Goal: Information Seeking & Learning: Check status

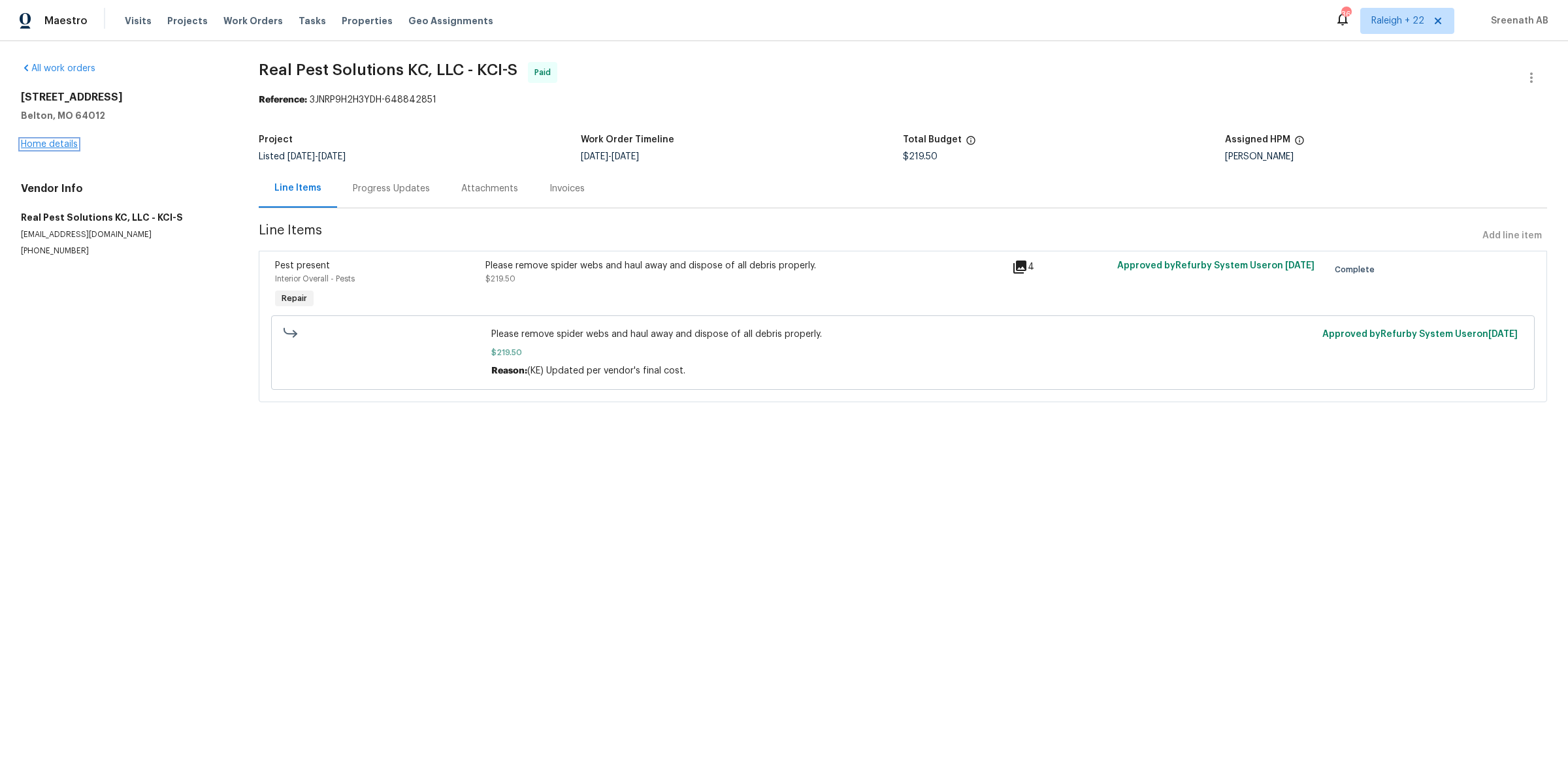
click at [58, 142] on link "Home details" at bounding box center [49, 144] width 56 height 9
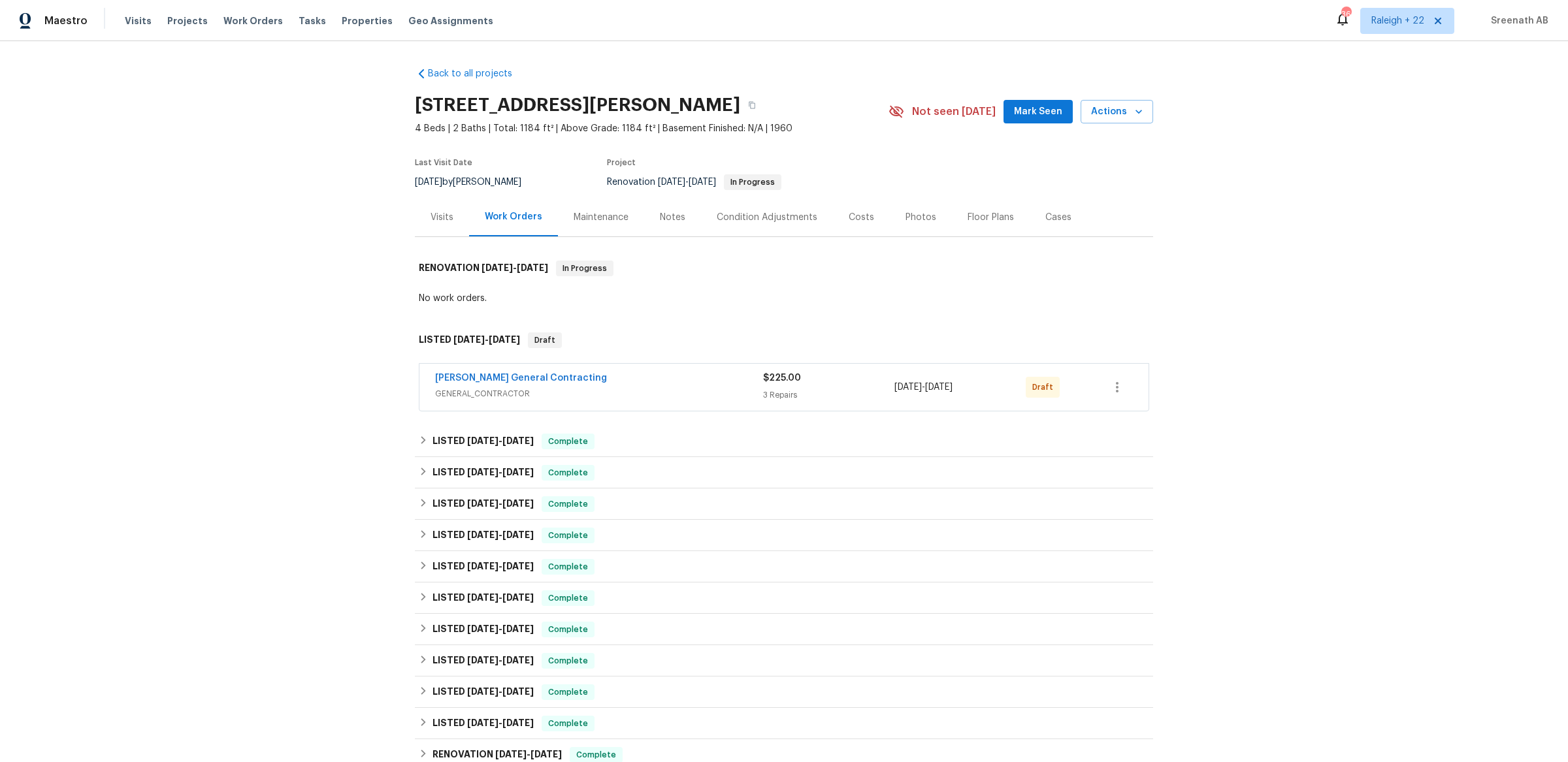
click at [422, 208] on div "Visits" at bounding box center [441, 217] width 55 height 39
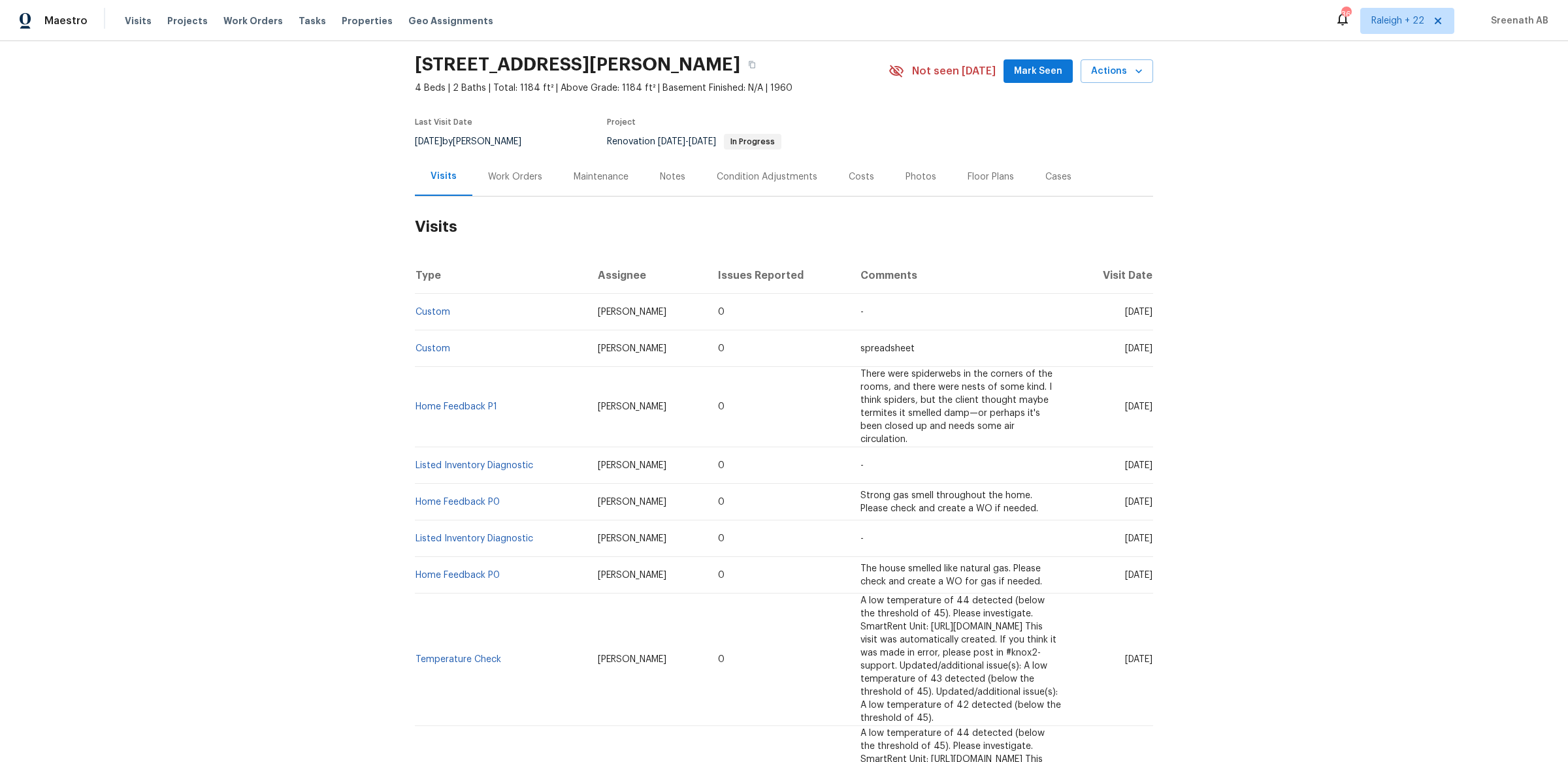
scroll to position [40, 0]
click at [466, 403] on link "Home Feedback P1" at bounding box center [456, 408] width 81 height 9
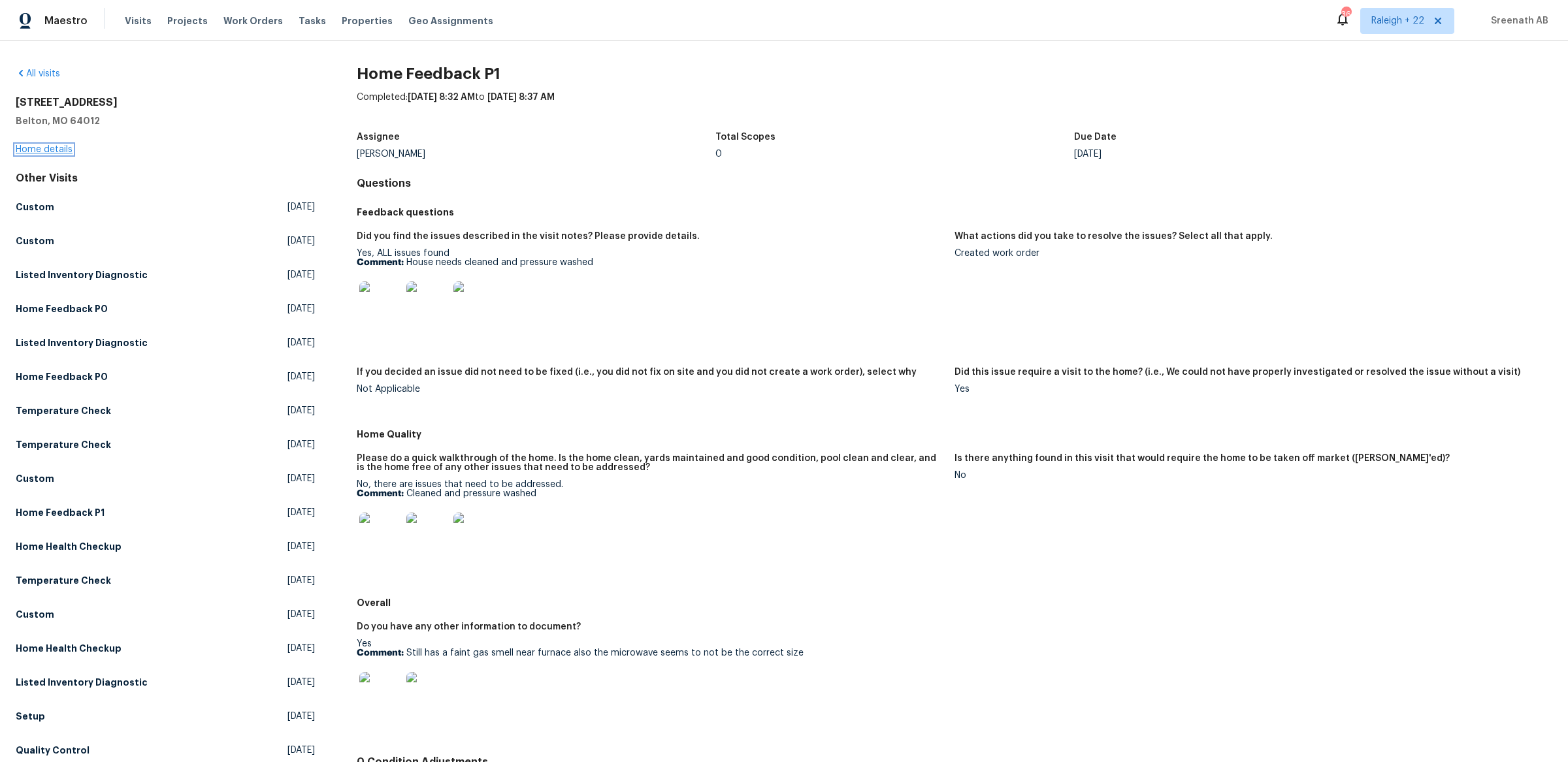
click at [64, 147] on link "Home details" at bounding box center [43, 150] width 56 height 9
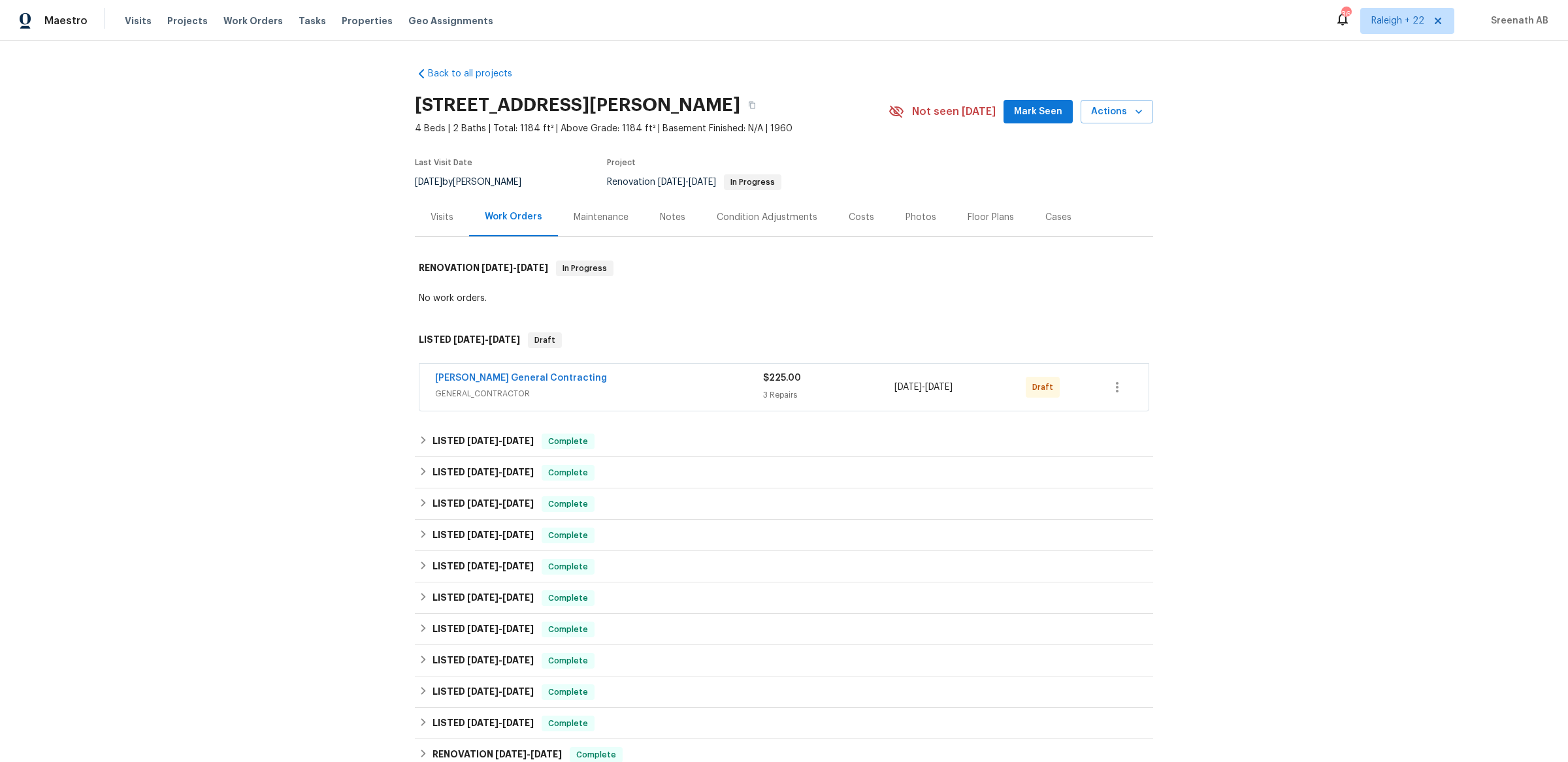
click at [685, 378] on div "Nicholson General Contracting" at bounding box center [599, 379] width 327 height 16
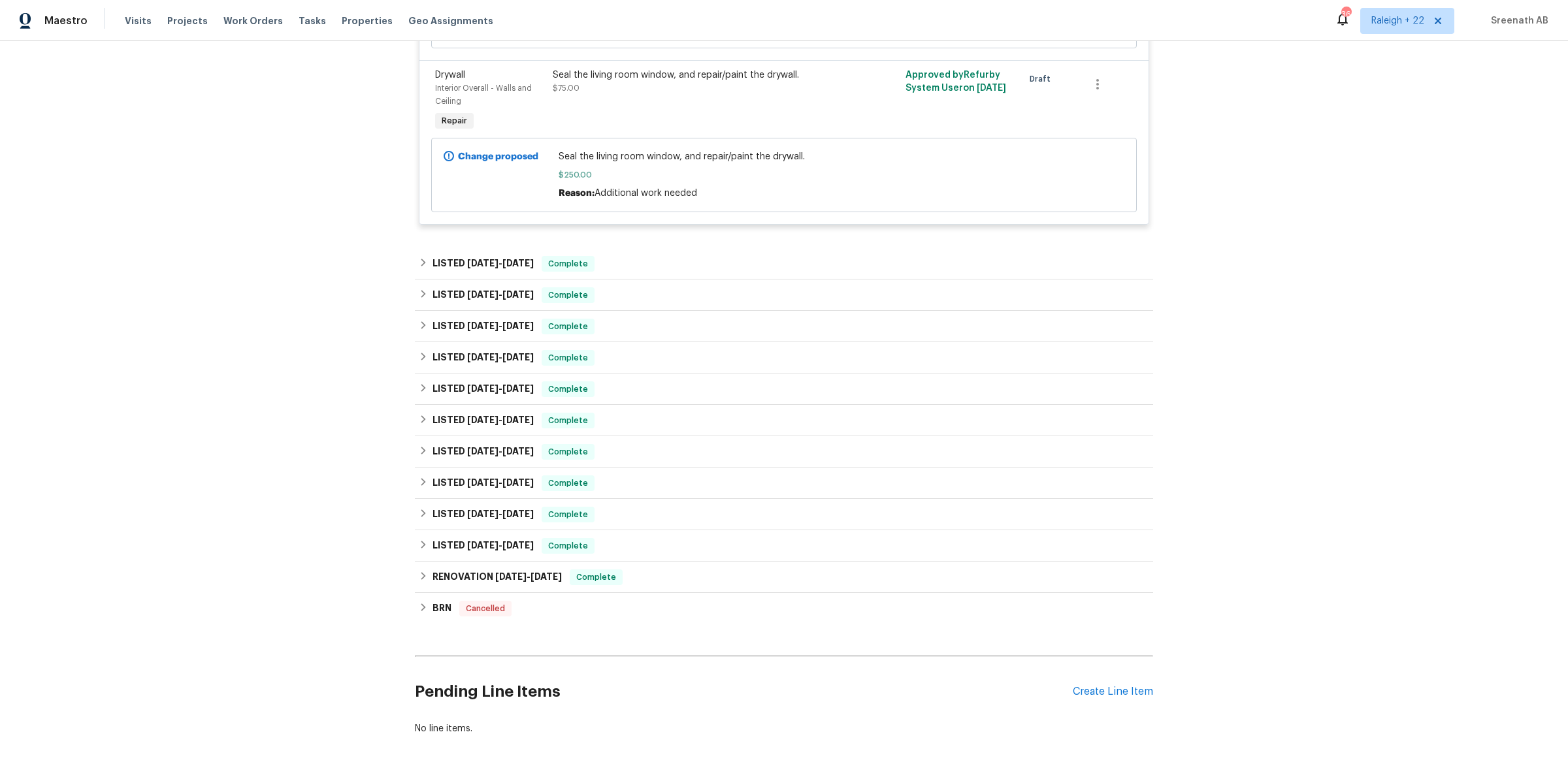
scroll to position [559, 0]
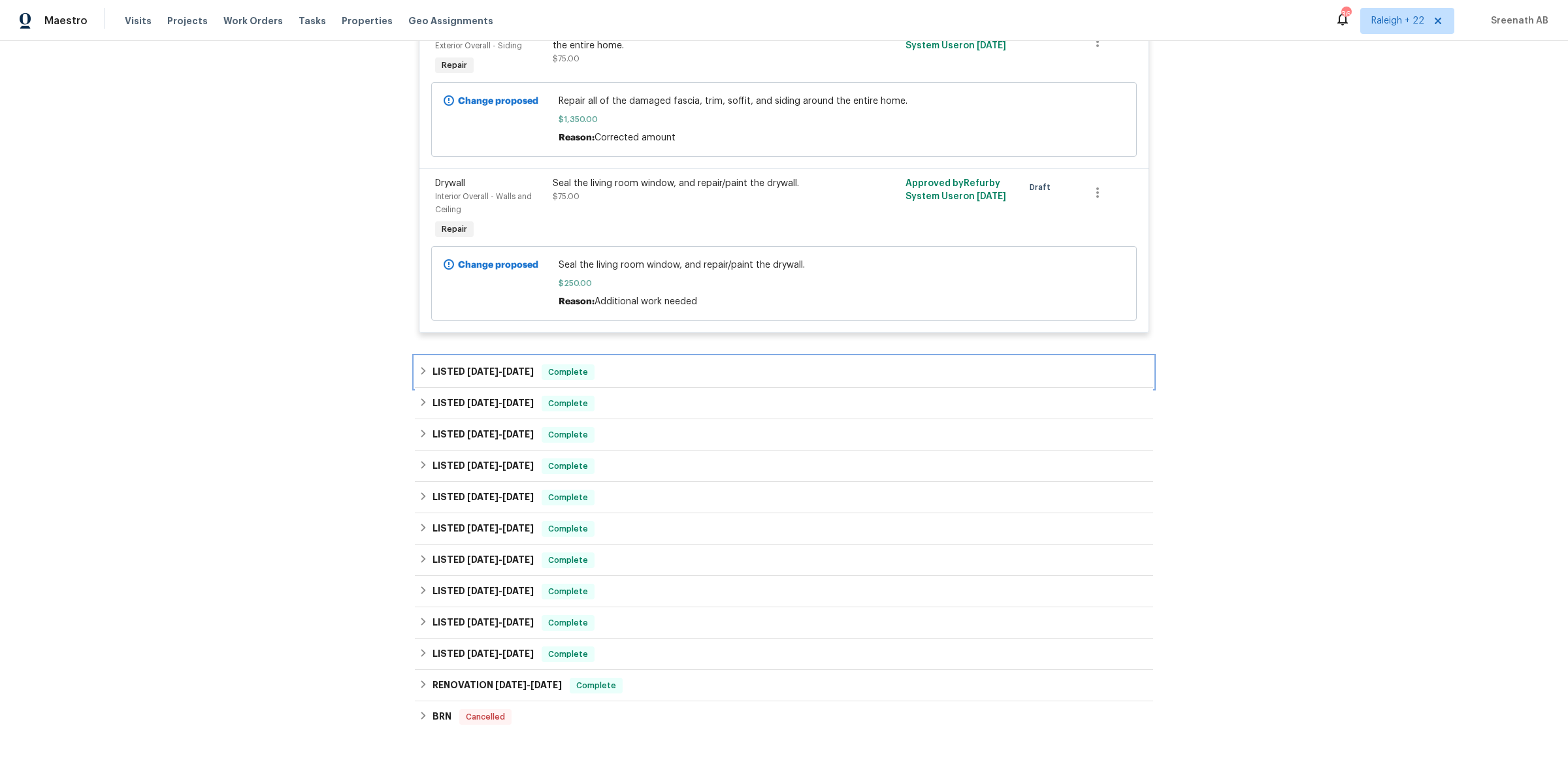
click at [669, 378] on div "LISTED 9/12/25 - 9/18/25 Complete" at bounding box center [784, 372] width 730 height 16
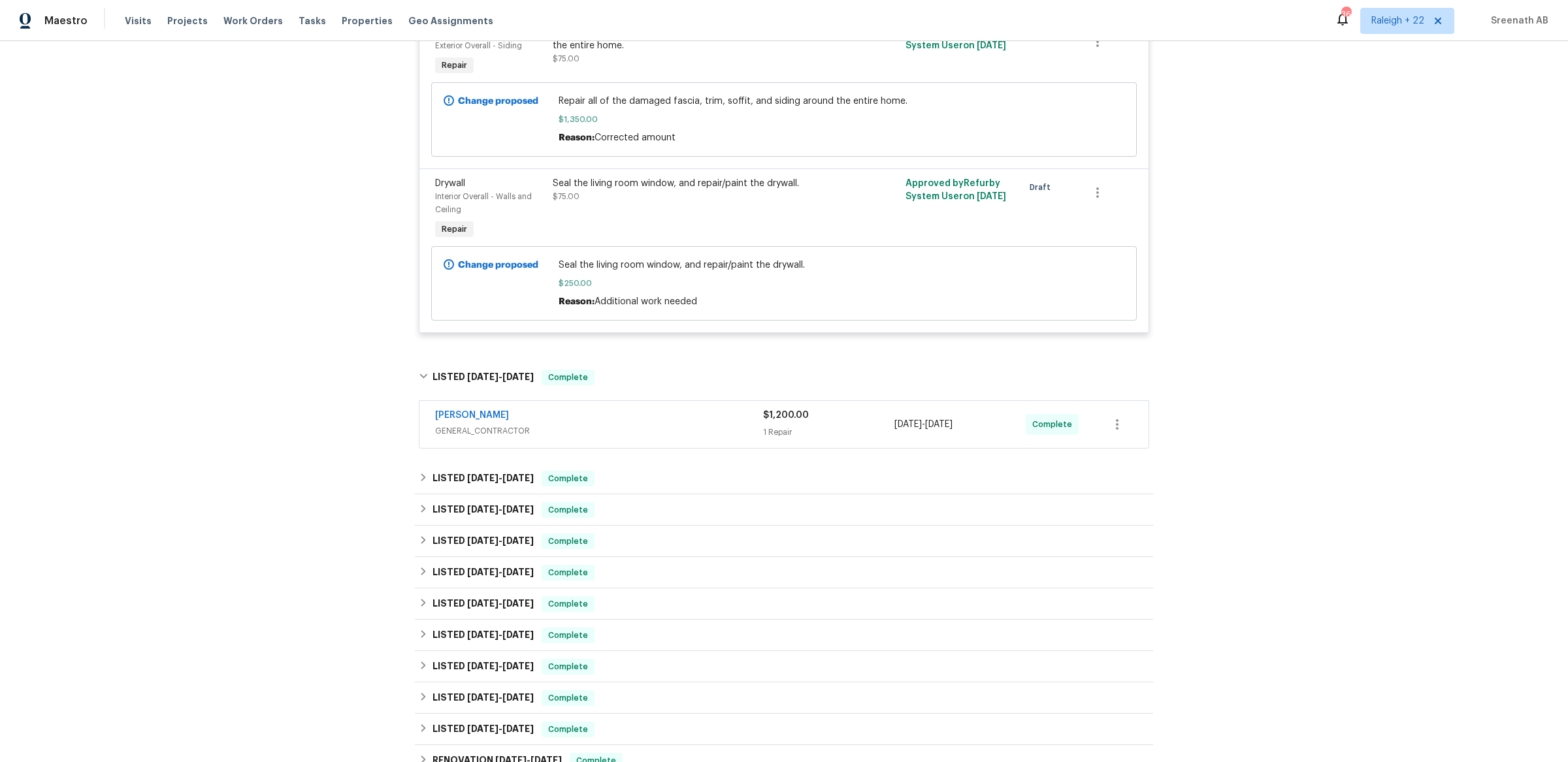
click at [676, 424] on div "MEL Contracting" at bounding box center [599, 416] width 327 height 16
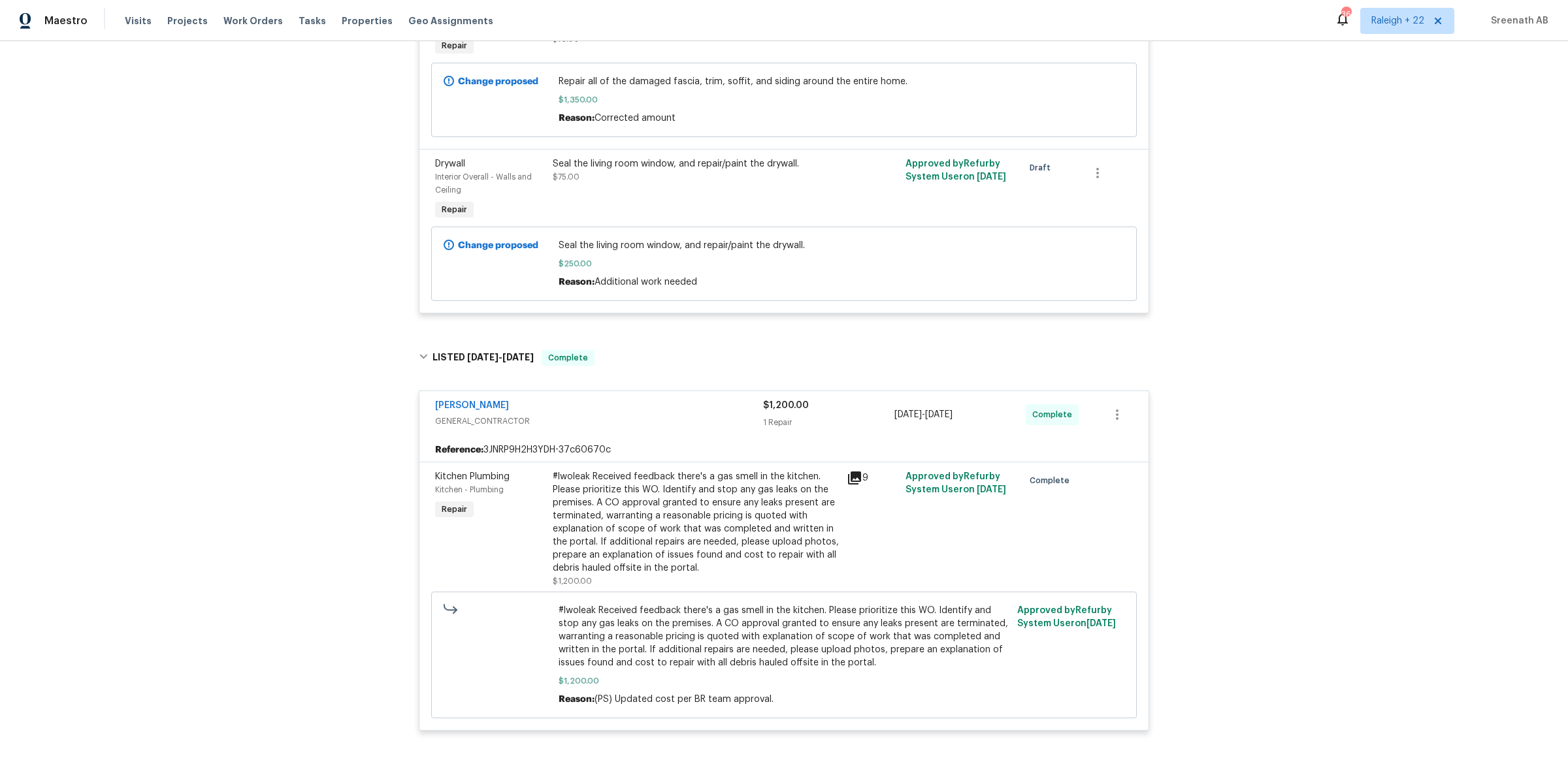
scroll to position [574, 0]
drag, startPoint x: 515, startPoint y: 414, endPoint x: 436, endPoint y: 413, distance: 79.0
click at [435, 413] on div "MEL Contracting" at bounding box center [599, 411] width 327 height 16
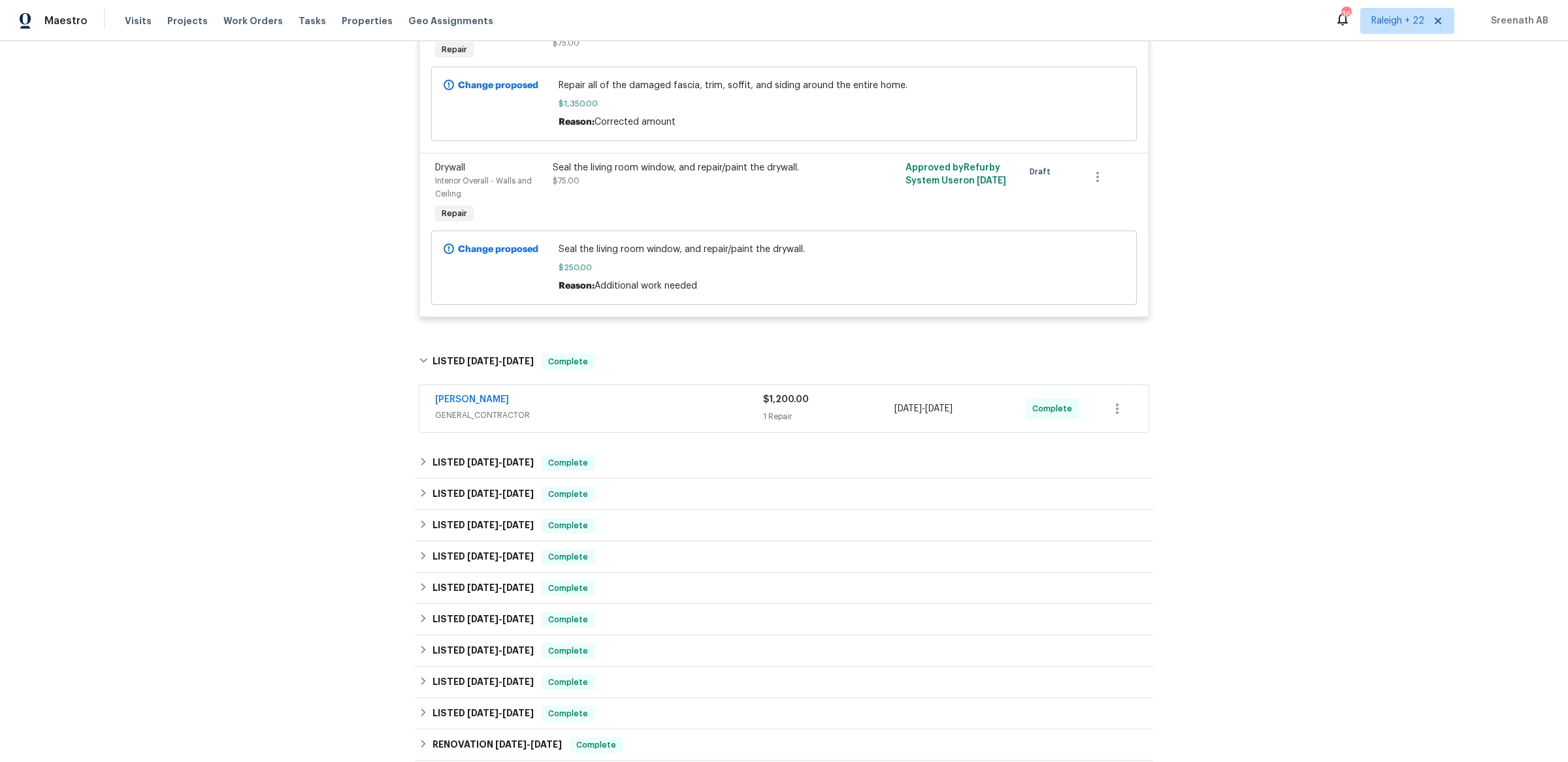
copy link "MEL Contracting"
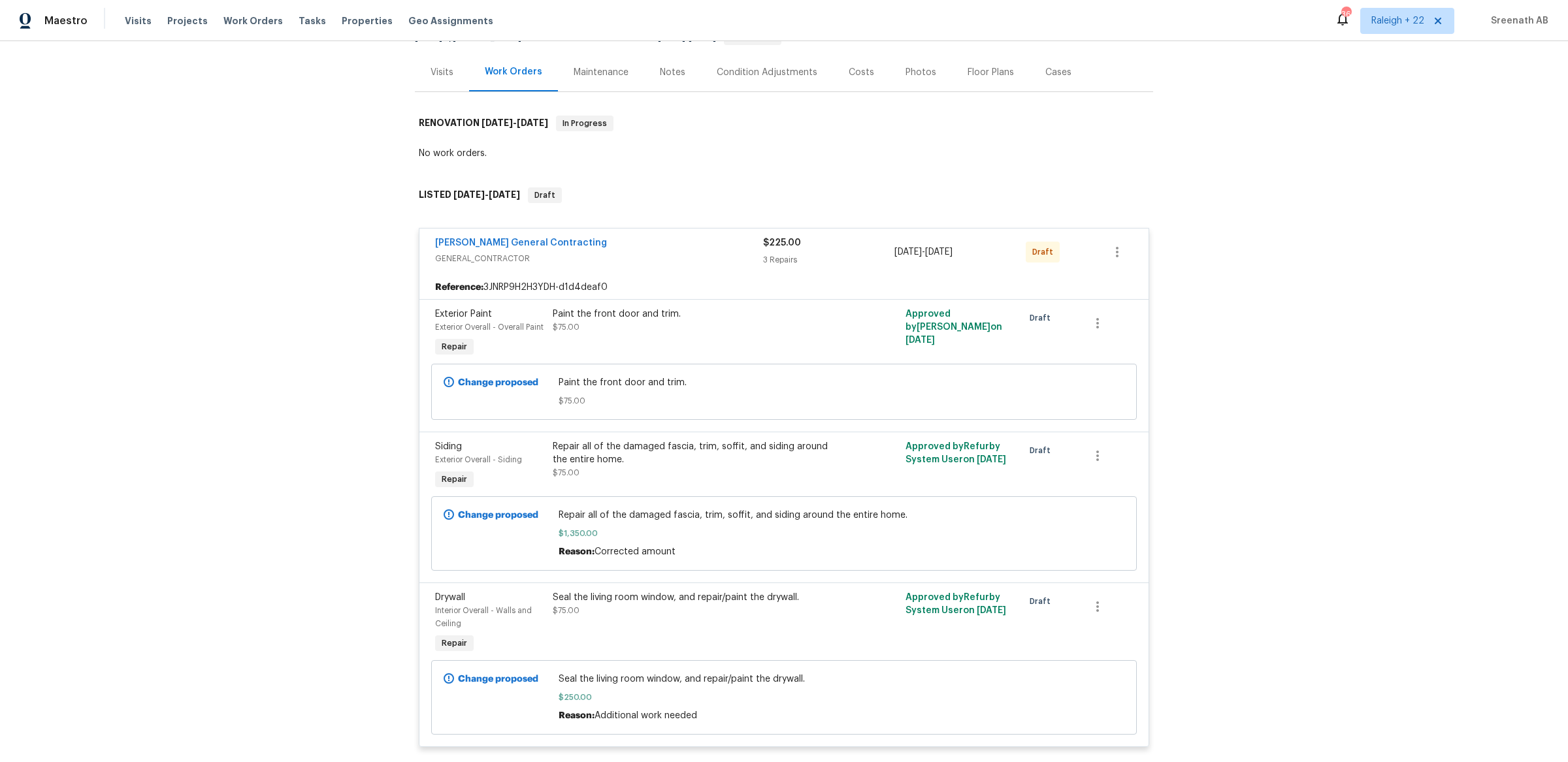
scroll to position [69, 0]
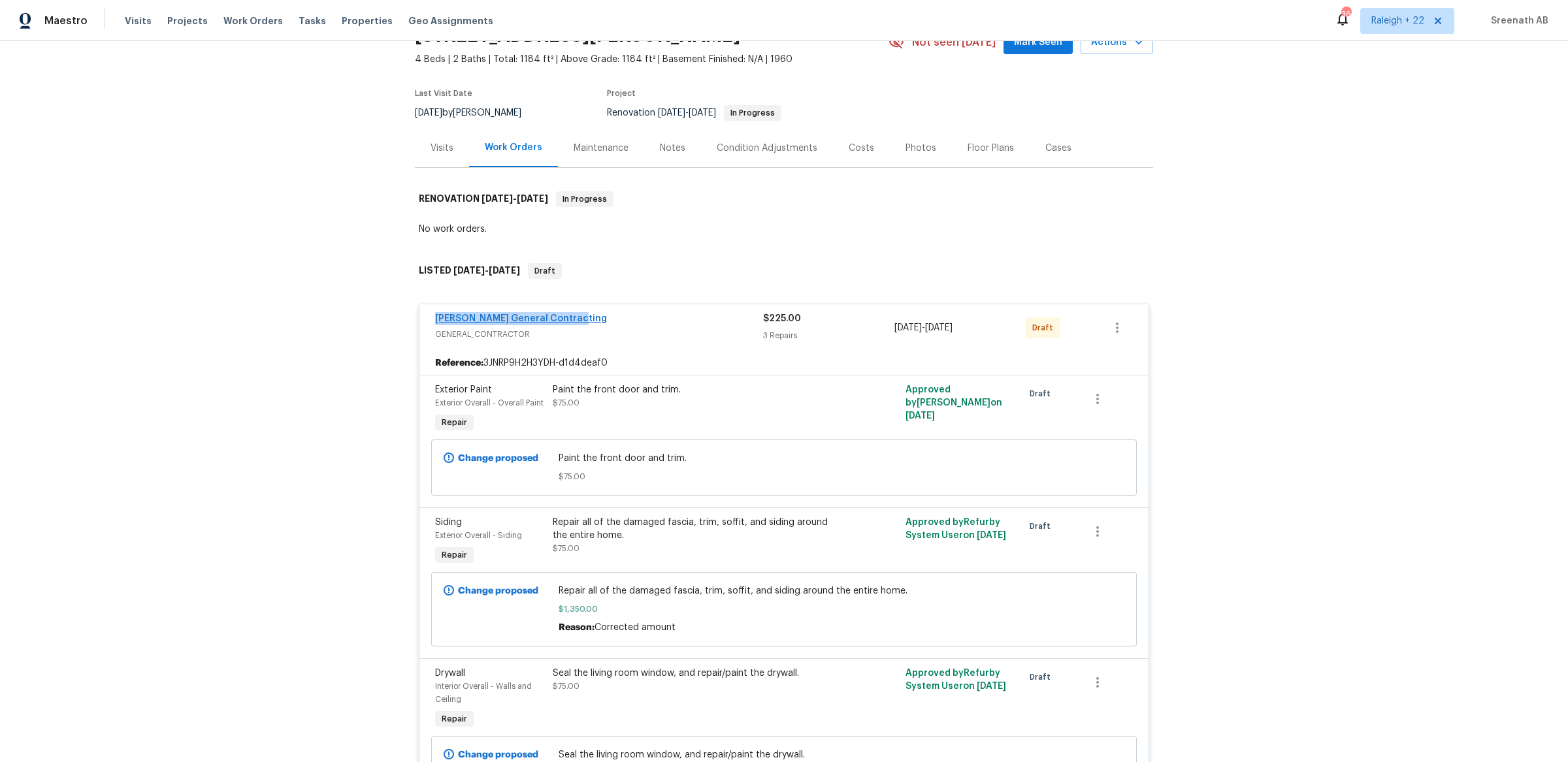
drag, startPoint x: 583, startPoint y: 318, endPoint x: 435, endPoint y: 319, distance: 148.0
click at [434, 319] on div "Nicholson General Contracting GENERAL_CONTRACTOR $225.00 3 Repairs 9/19/2025 - …" at bounding box center [784, 327] width 729 height 47
copy link "Nicholson General Contracting"
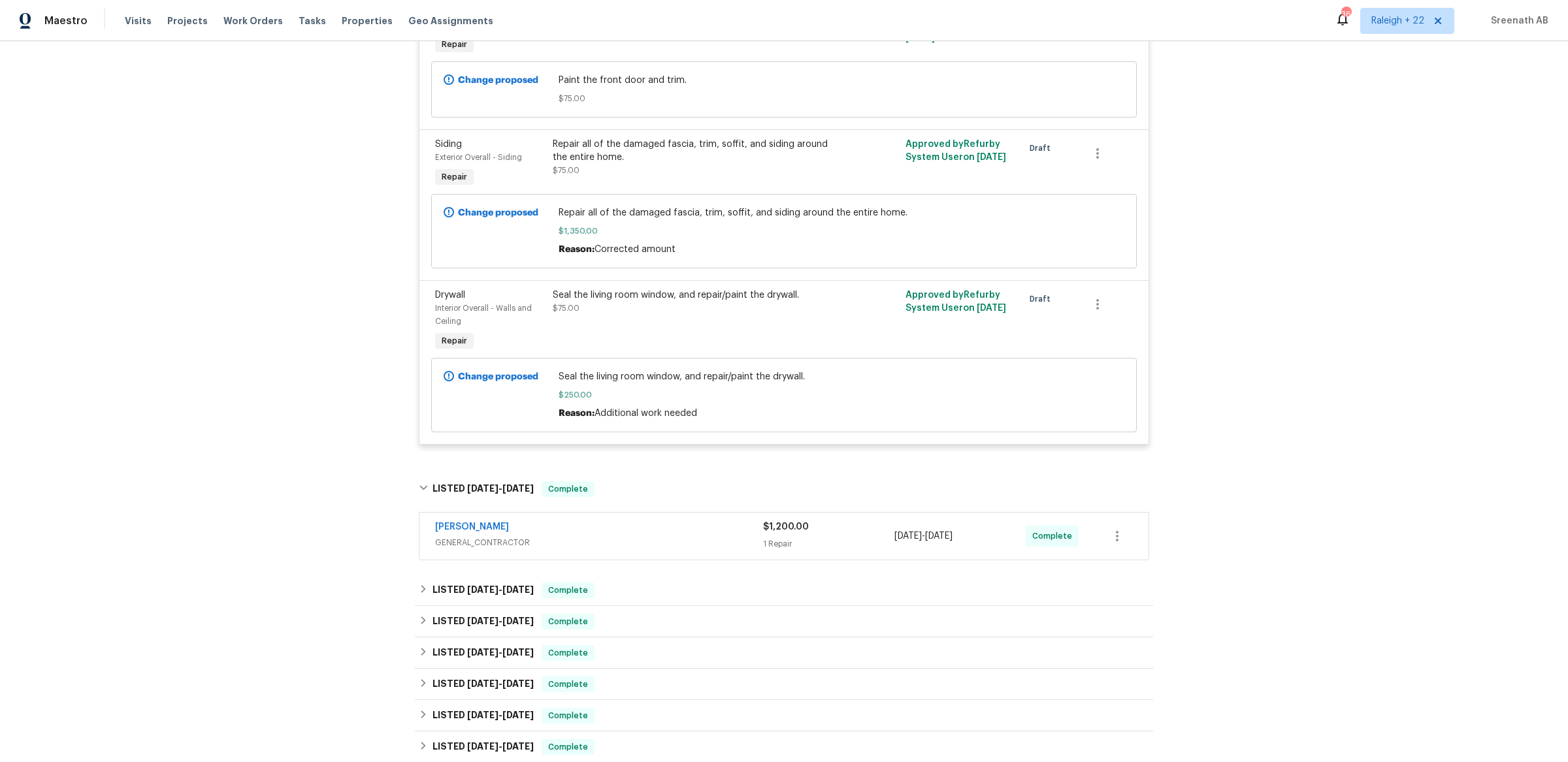
scroll to position [0, 0]
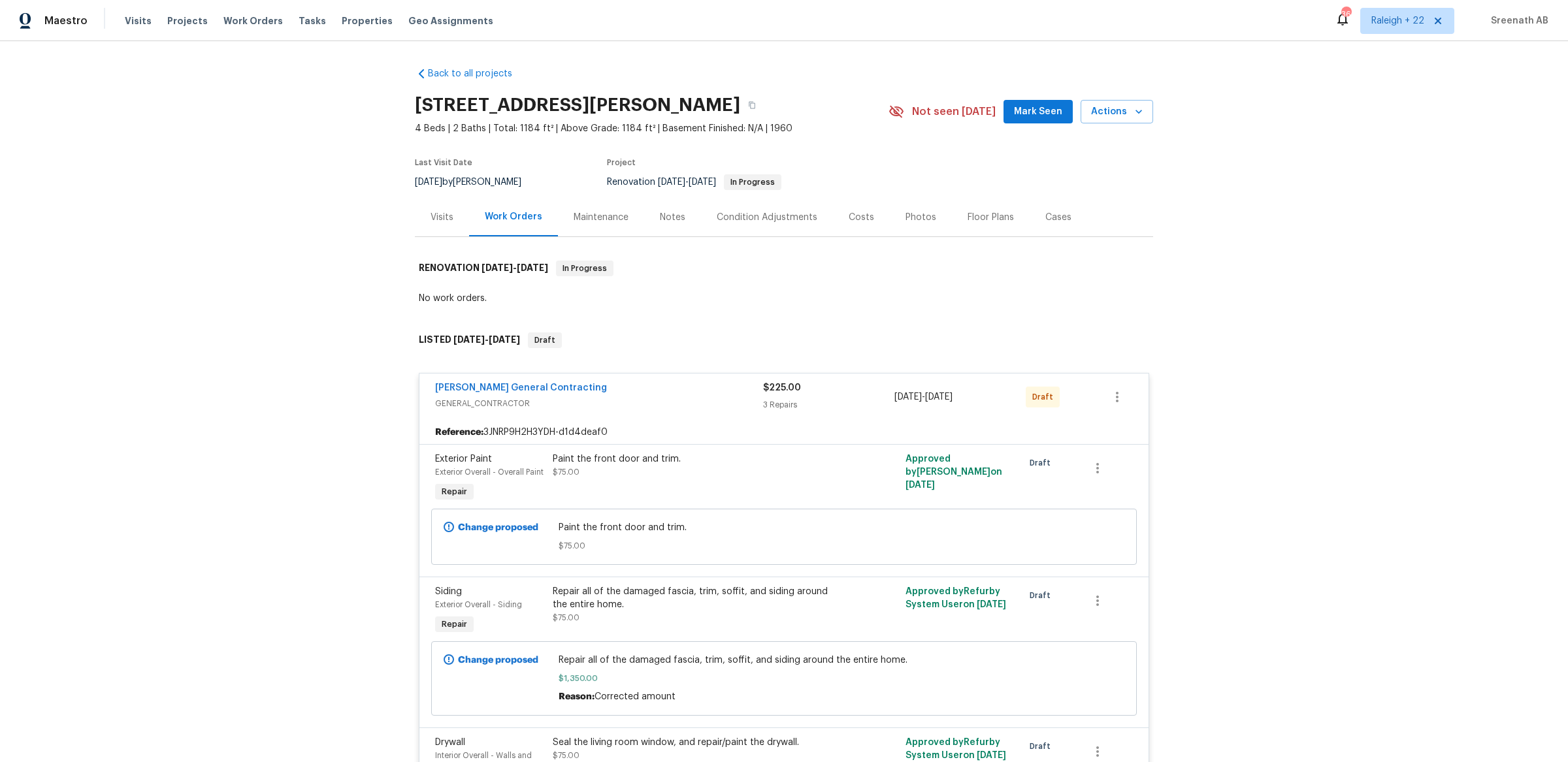
click at [440, 217] on div "Visits" at bounding box center [441, 217] width 23 height 13
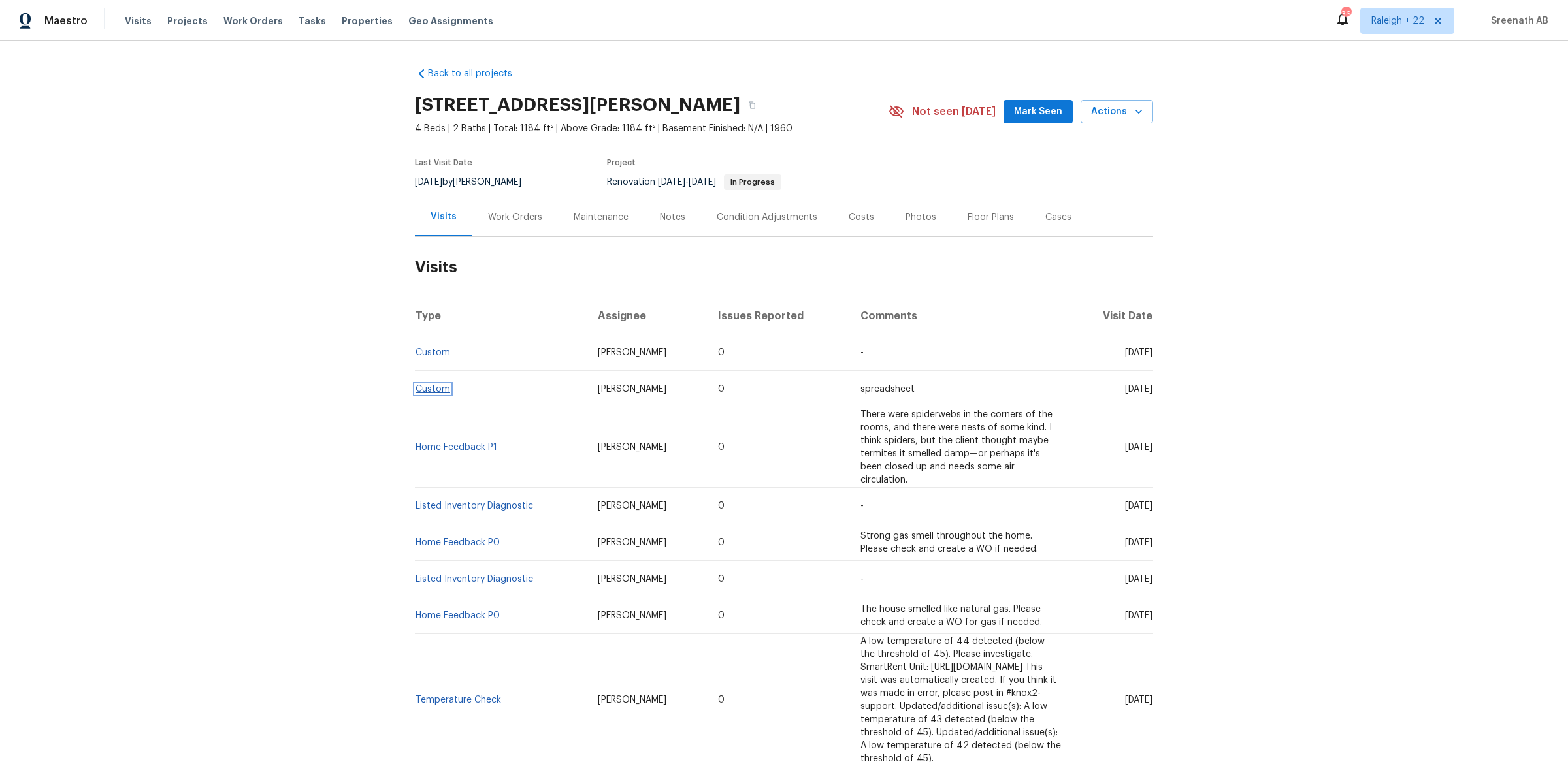
click at [448, 388] on link "Custom" at bounding box center [432, 389] width 34 height 9
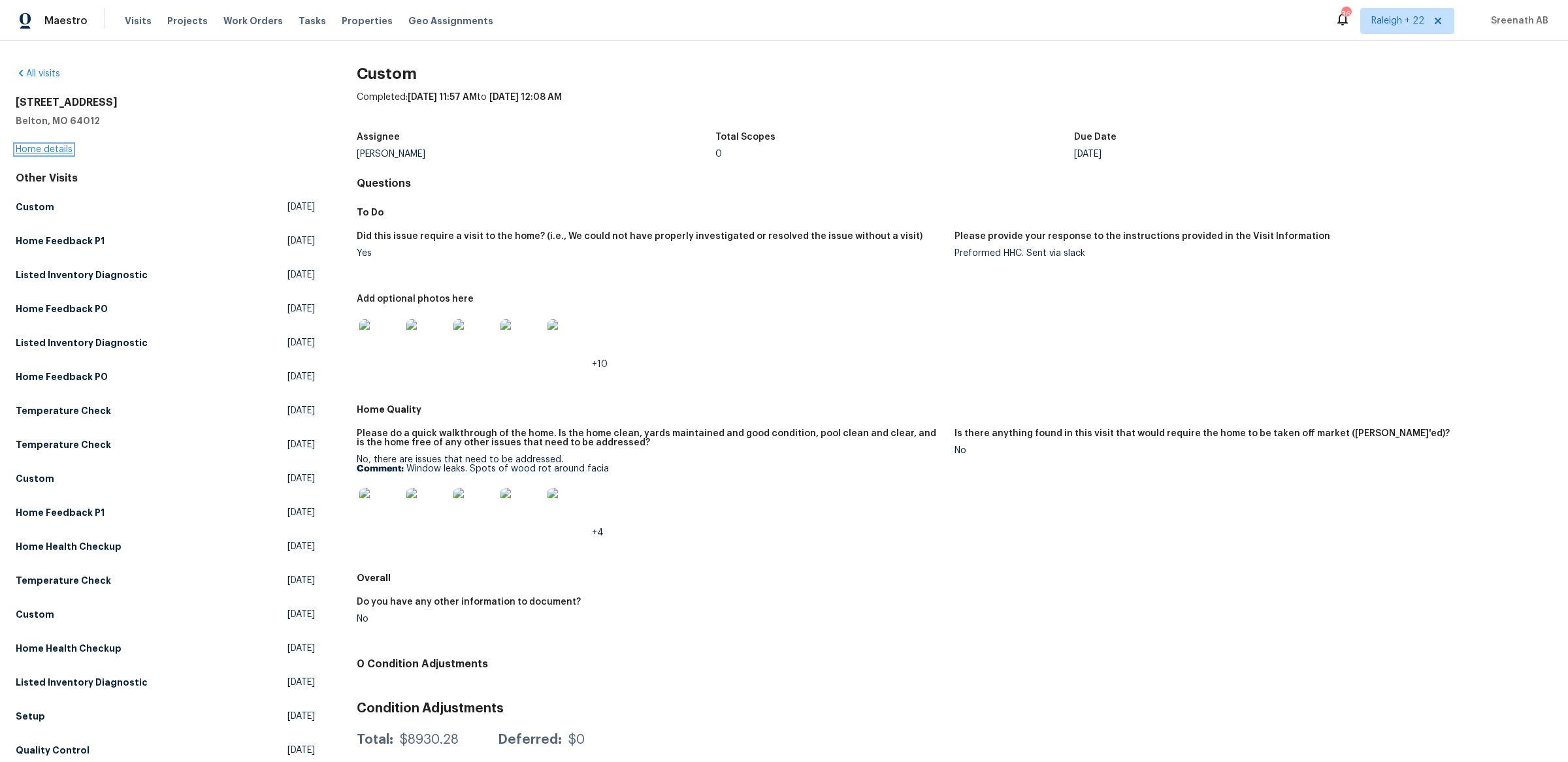
click at [70, 146] on link "Home details" at bounding box center [43, 150] width 56 height 9
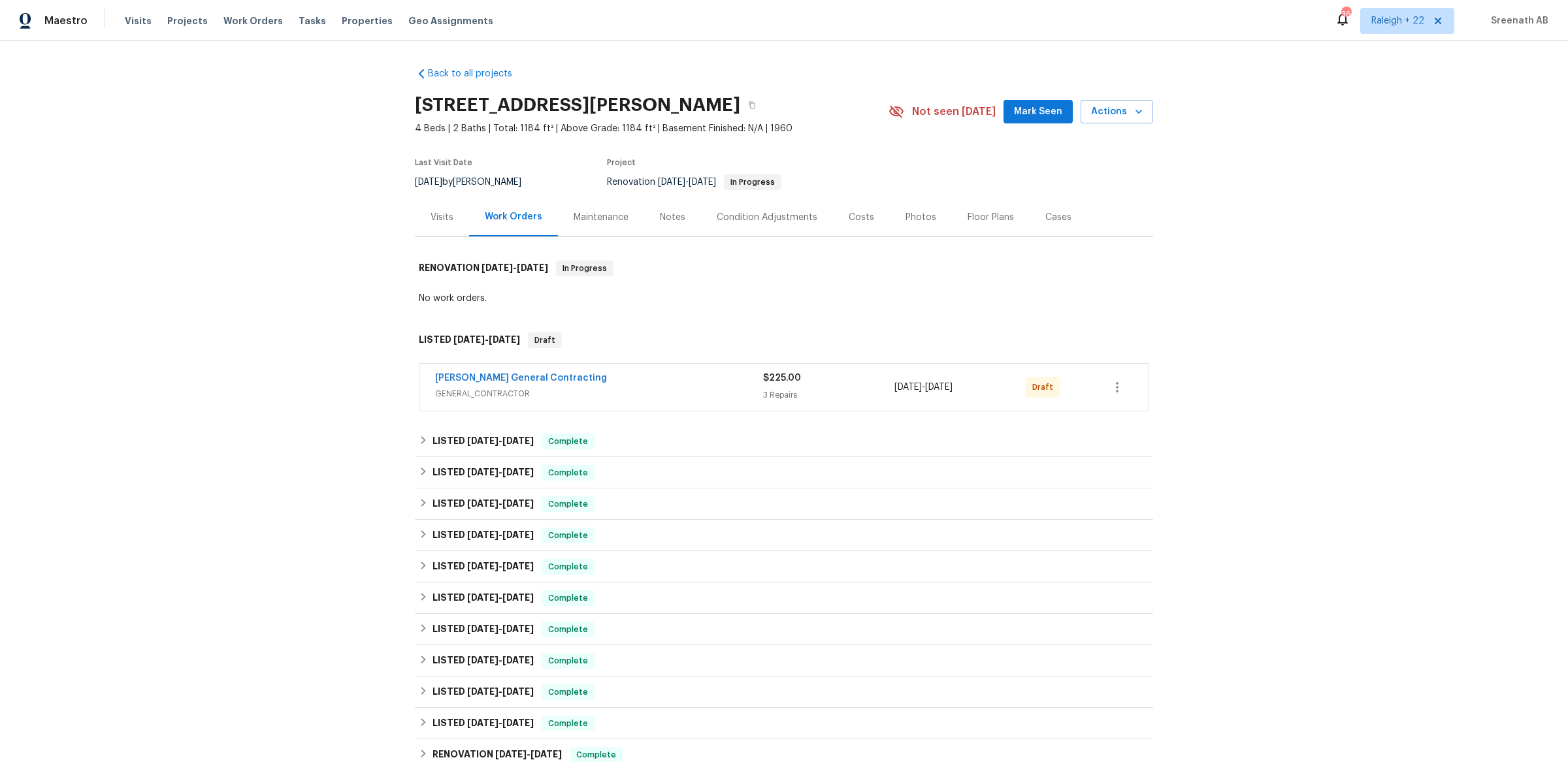
click at [455, 232] on div "Visits" at bounding box center [441, 217] width 55 height 39
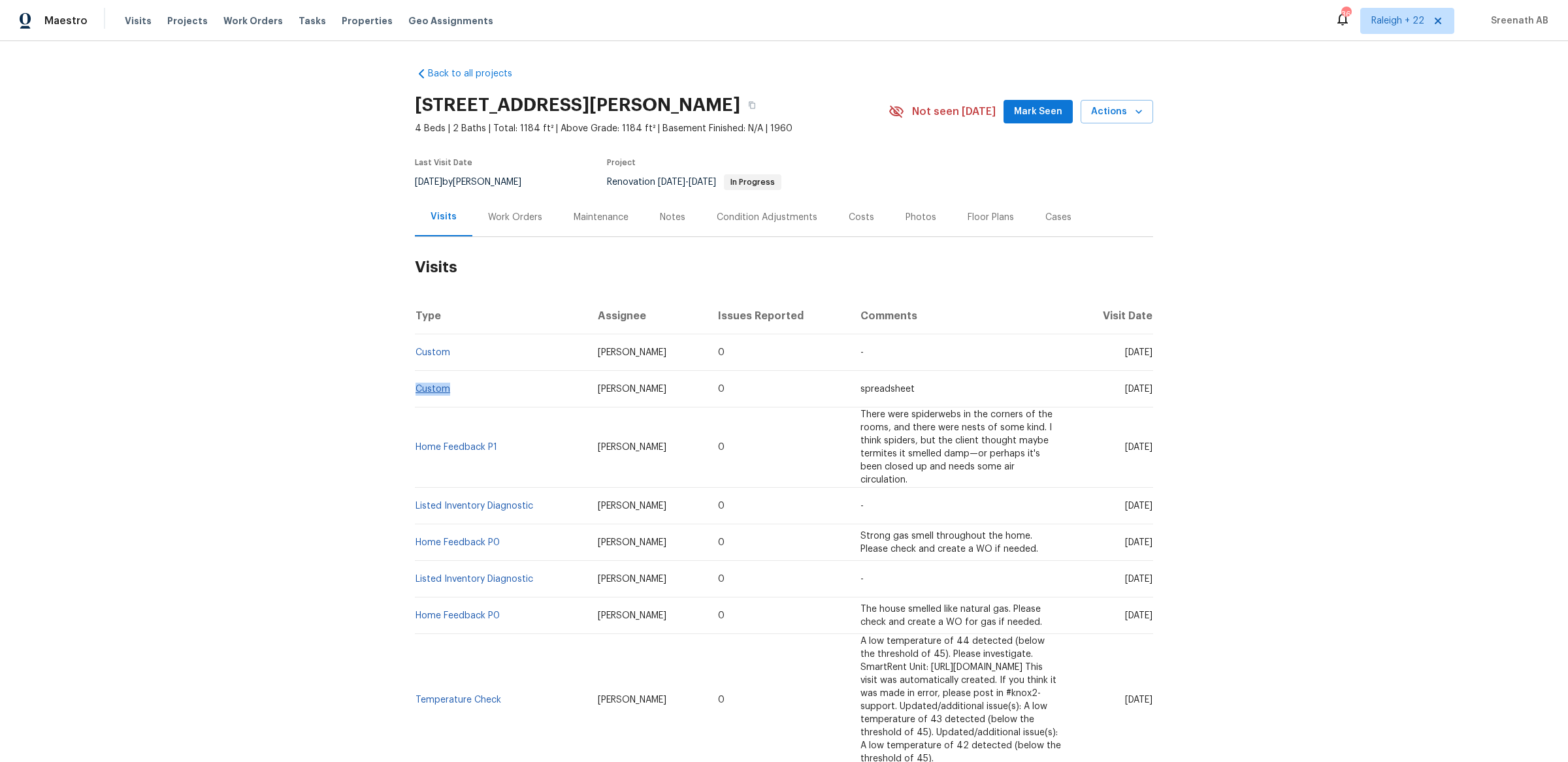
drag, startPoint x: 454, startPoint y: 392, endPoint x: 417, endPoint y: 392, distance: 37.0
click at [417, 392] on td "Custom" at bounding box center [500, 389] width 172 height 37
copy link "Custom"
drag, startPoint x: 1155, startPoint y: 387, endPoint x: 1069, endPoint y: 390, distance: 86.1
click at [1069, 390] on div "Back to all projects 17244 Montgall Dr, Belton, MO 64012 4 Beds | 2 Baths | Tot…" at bounding box center [784, 401] width 1568 height 721
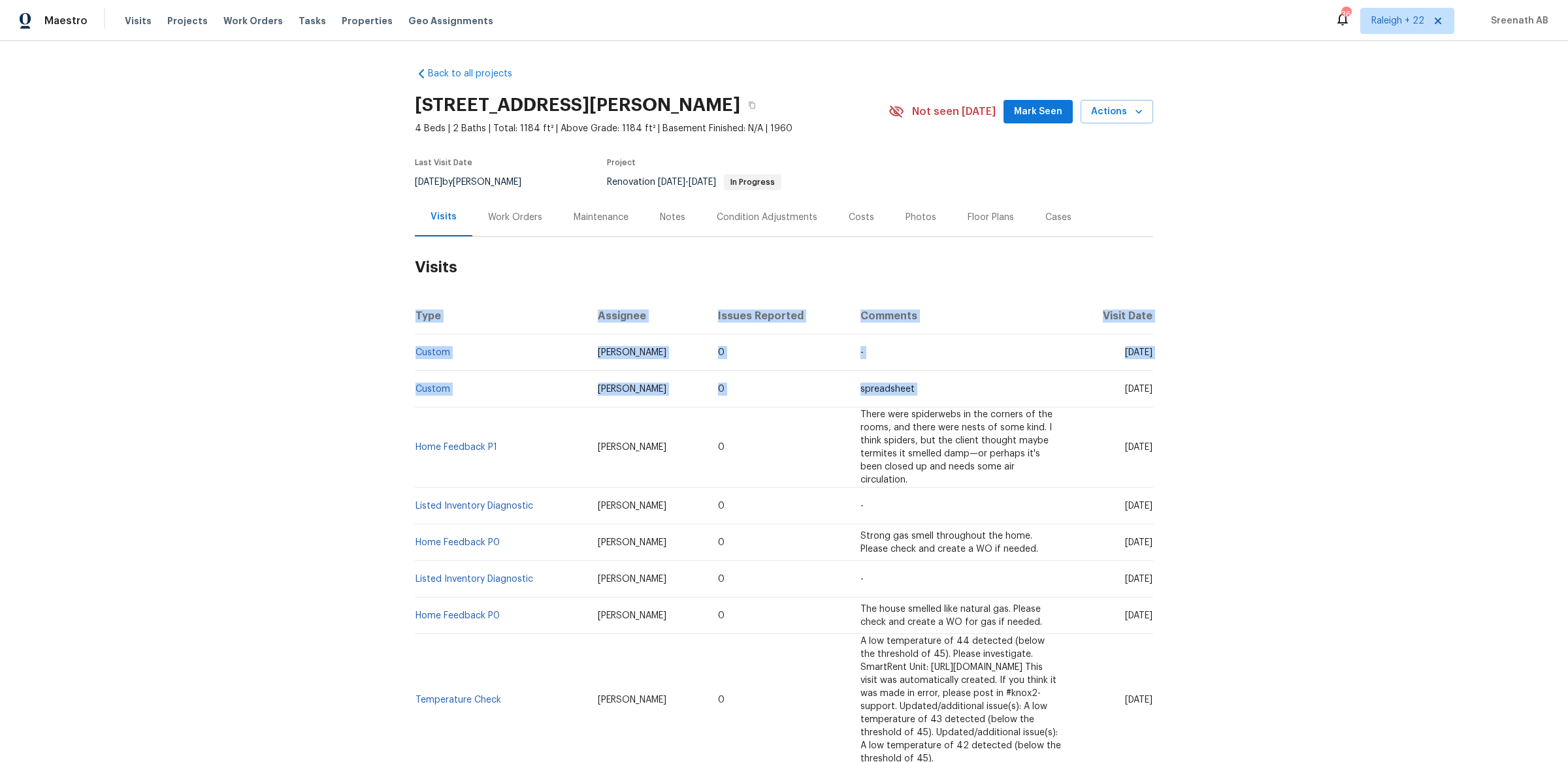
click at [1071, 390] on td "Mon, Sep 15 2025" at bounding box center [1112, 389] width 81 height 37
drag, startPoint x: 1080, startPoint y: 389, endPoint x: 1150, endPoint y: 387, distance: 70.0
click at [1150, 387] on span "Mon, Sep 15 2025" at bounding box center [1139, 389] width 28 height 9
copy span "Mon, Sep 15 2025"
drag, startPoint x: 451, startPoint y: 351, endPoint x: 417, endPoint y: 351, distance: 34.0
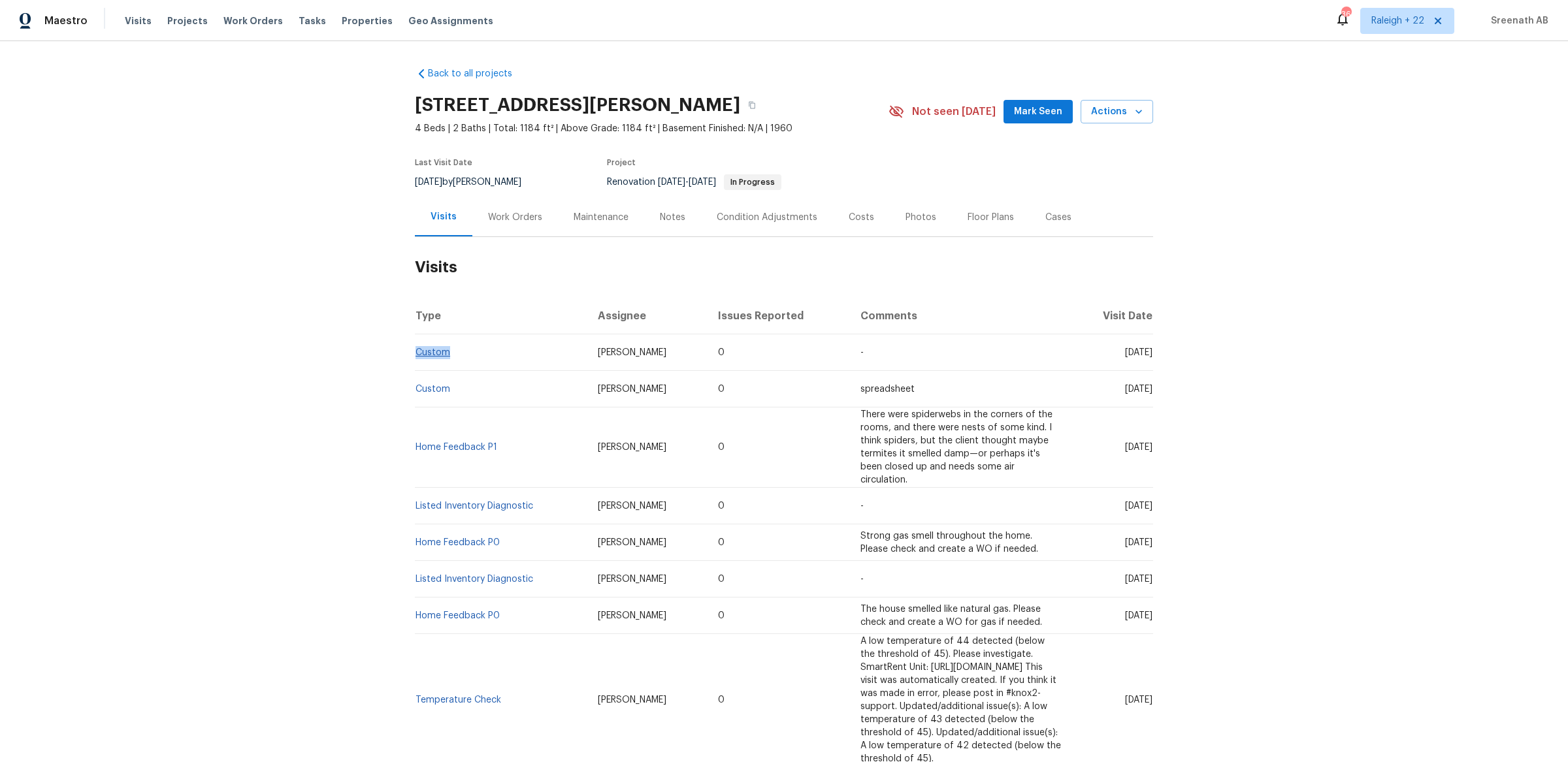
click at [417, 351] on td "Custom" at bounding box center [500, 353] width 172 height 37
copy link "Custom"
click at [1151, 350] on span "Fri, Sep 19 2025" at bounding box center [1139, 352] width 28 height 9
drag, startPoint x: 1150, startPoint y: 351, endPoint x: 1086, endPoint y: 350, distance: 64.0
click at [1125, 350] on span "Fri, Sep 19 2025" at bounding box center [1139, 352] width 28 height 9
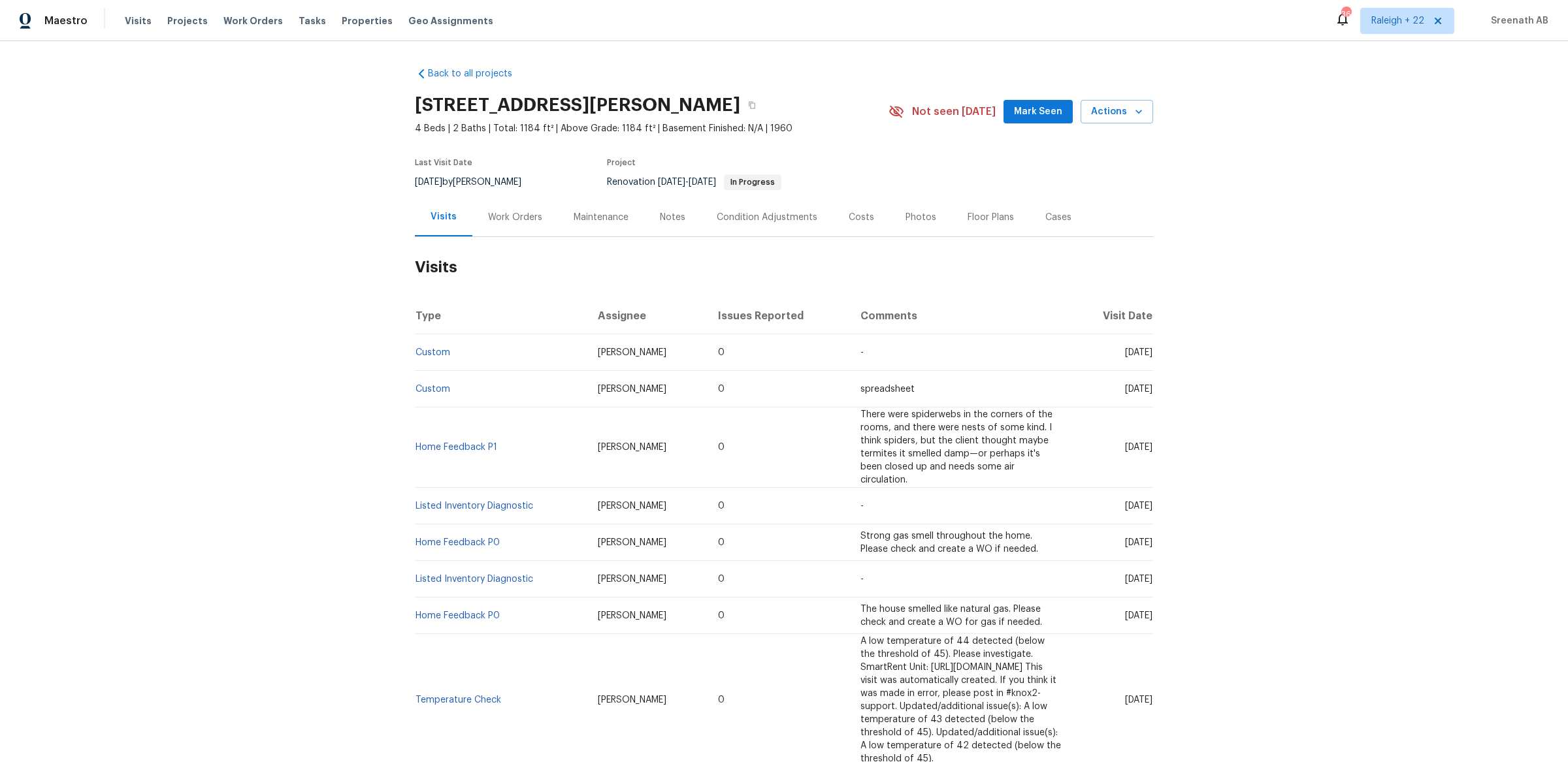
copy span "Fri, Sep 19 2025"
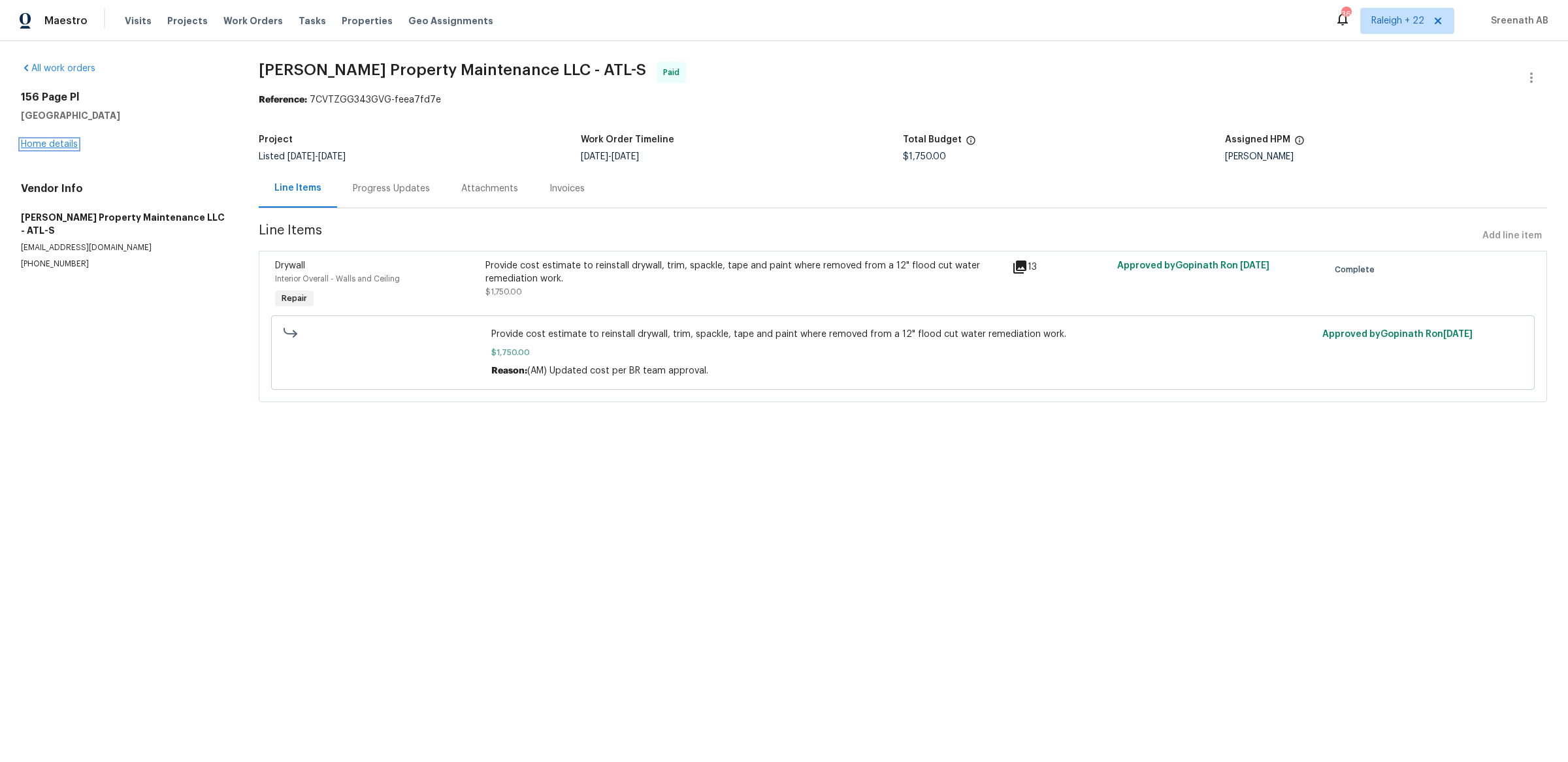
click at [71, 144] on link "Home details" at bounding box center [49, 144] width 56 height 9
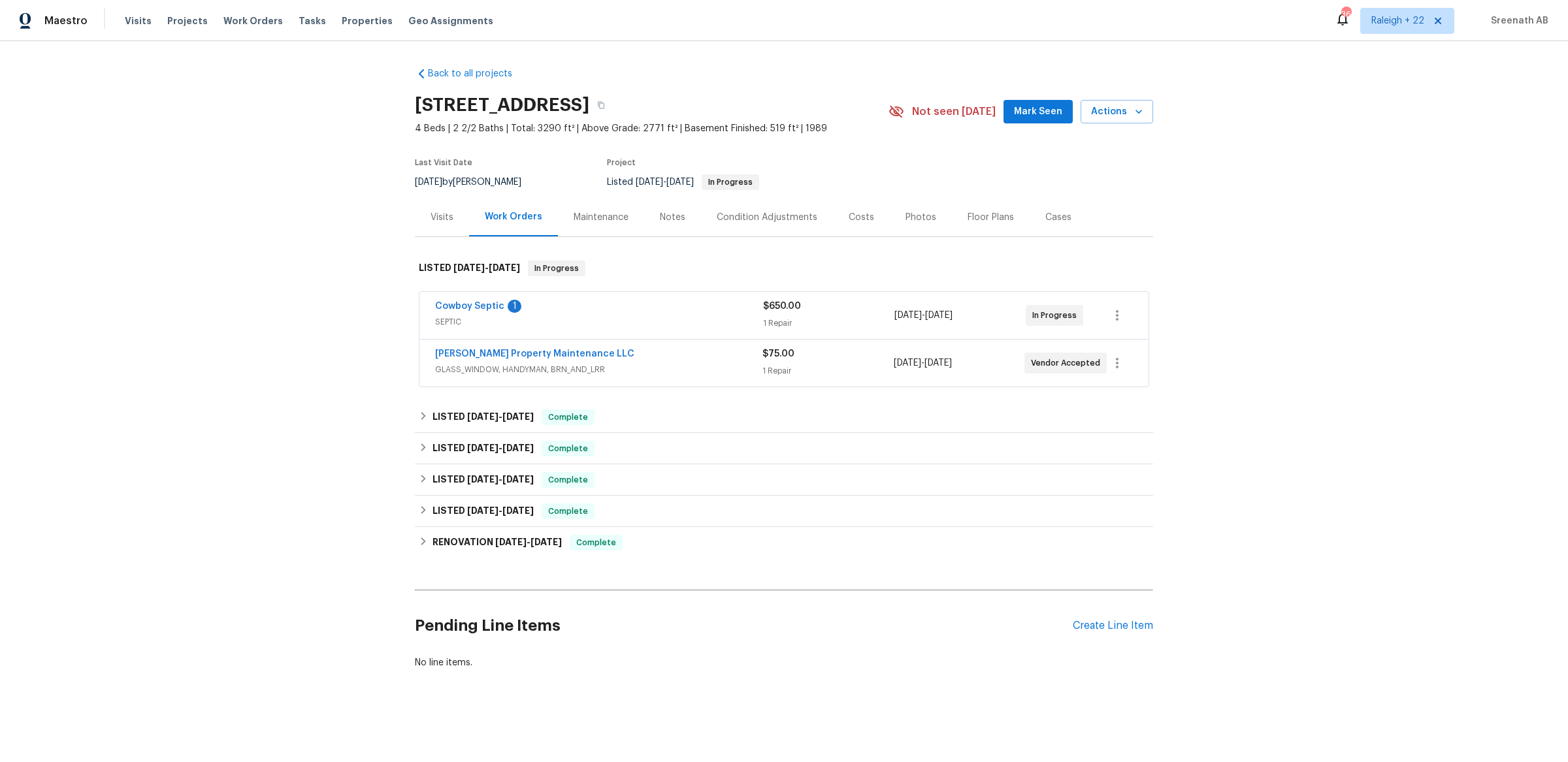
click at [555, 315] on span "SEPTIC" at bounding box center [599, 322] width 327 height 13
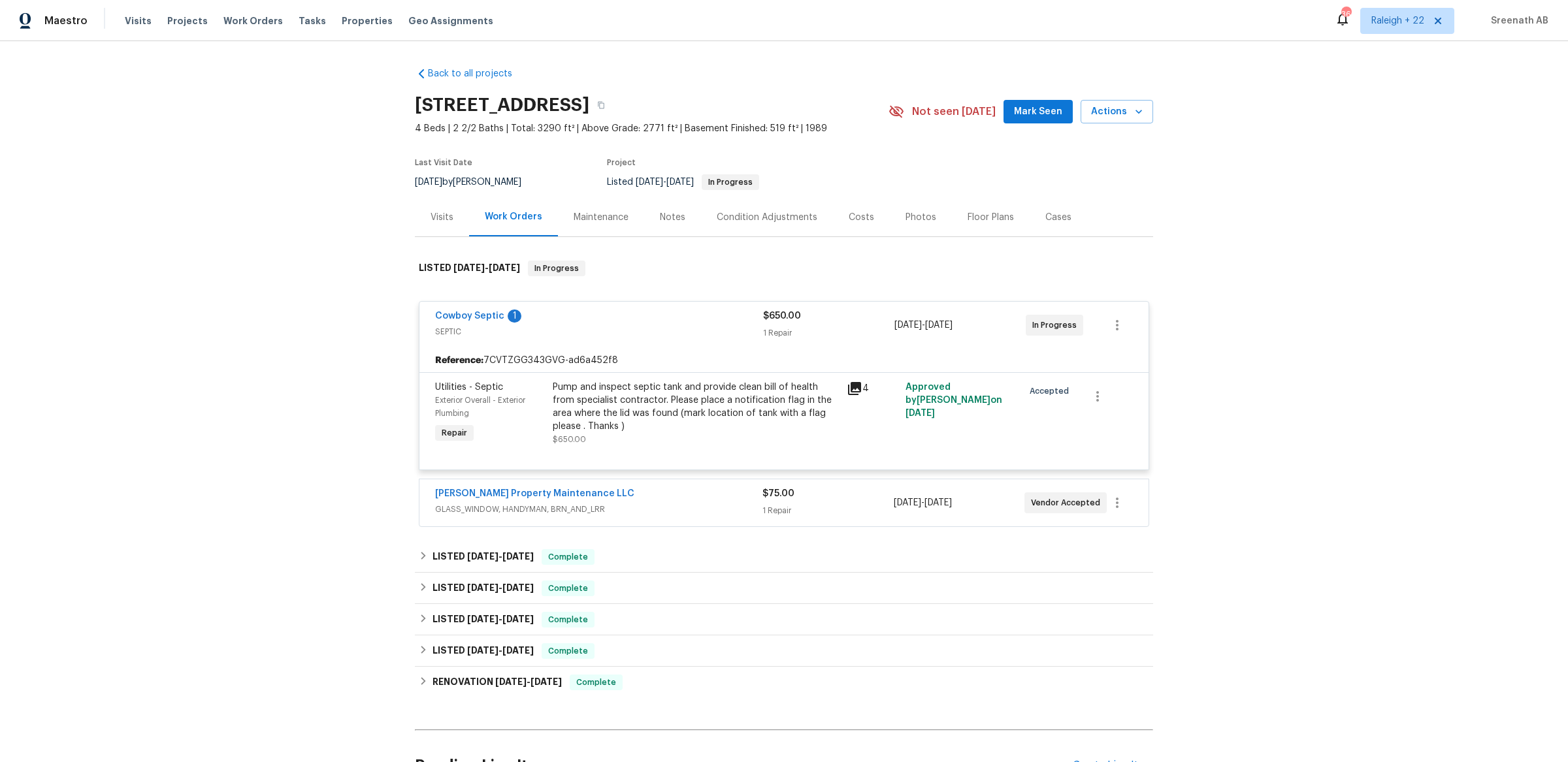
click at [636, 503] on span "GLASS_WINDOW, HANDYMAN, BRN_AND_LRR" at bounding box center [599, 510] width 327 height 13
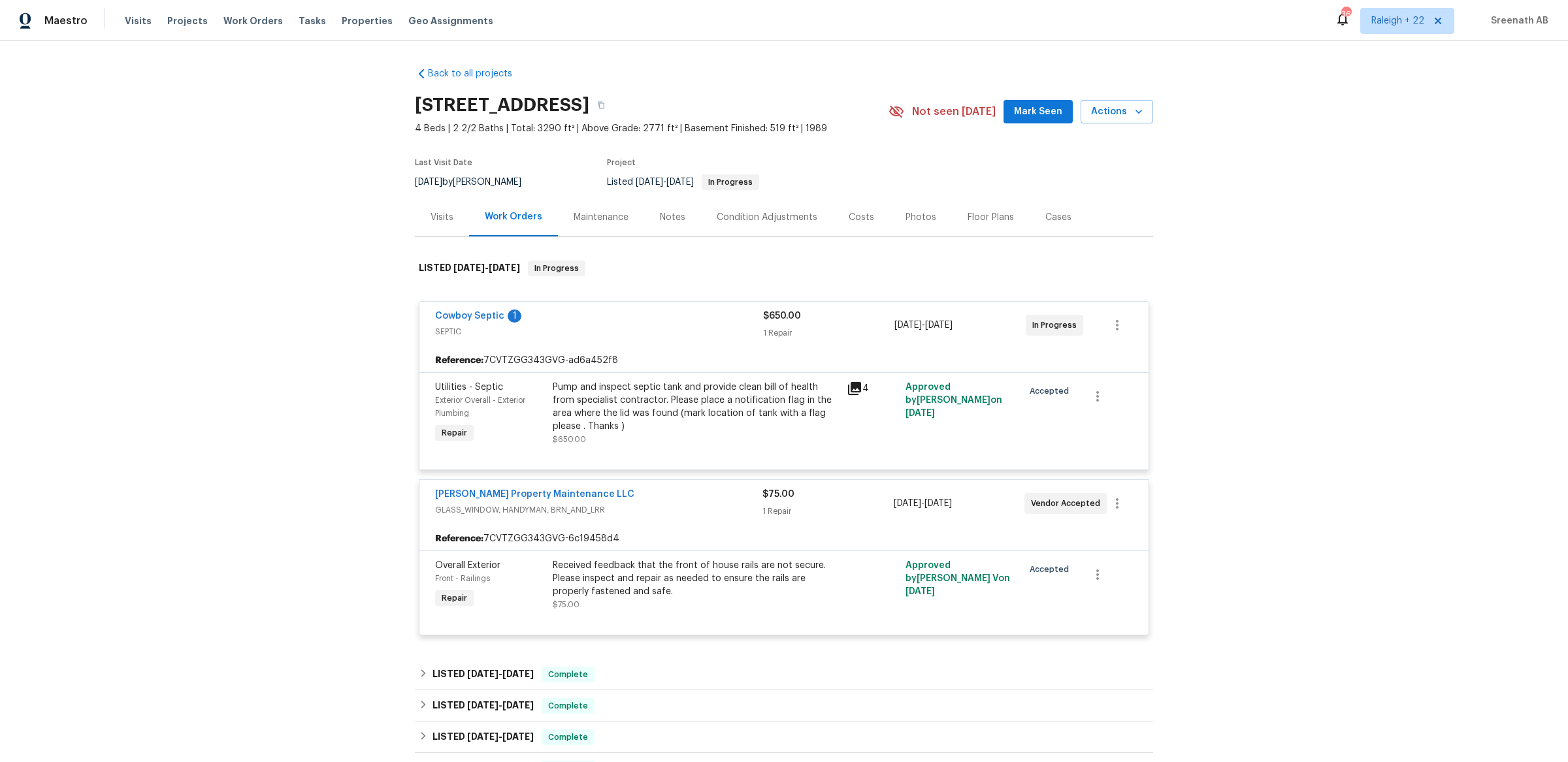
click at [450, 218] on div "Visits" at bounding box center [441, 217] width 23 height 13
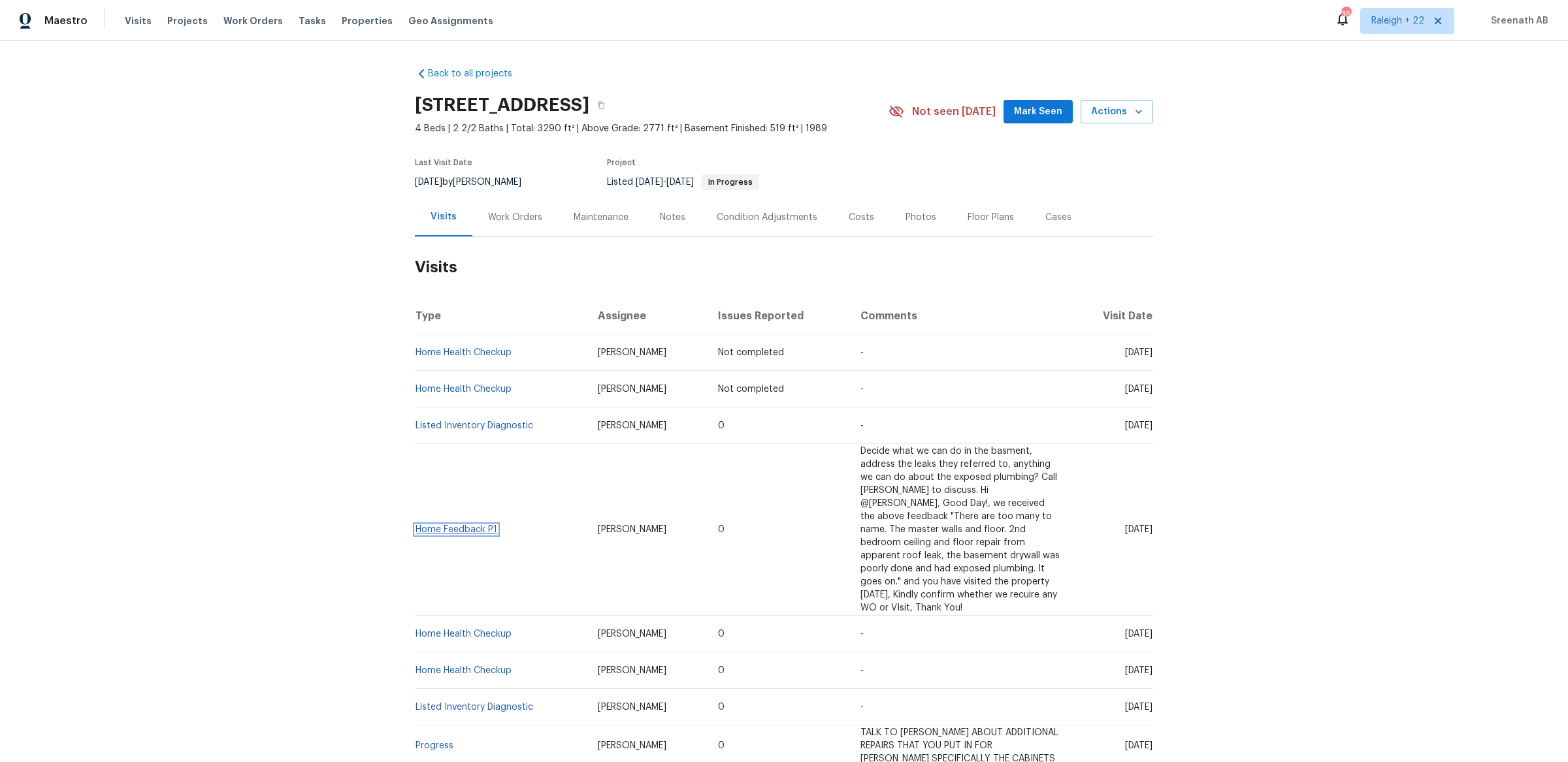
click at [490, 525] on link "Home Feedback P1" at bounding box center [456, 530] width 81 height 9
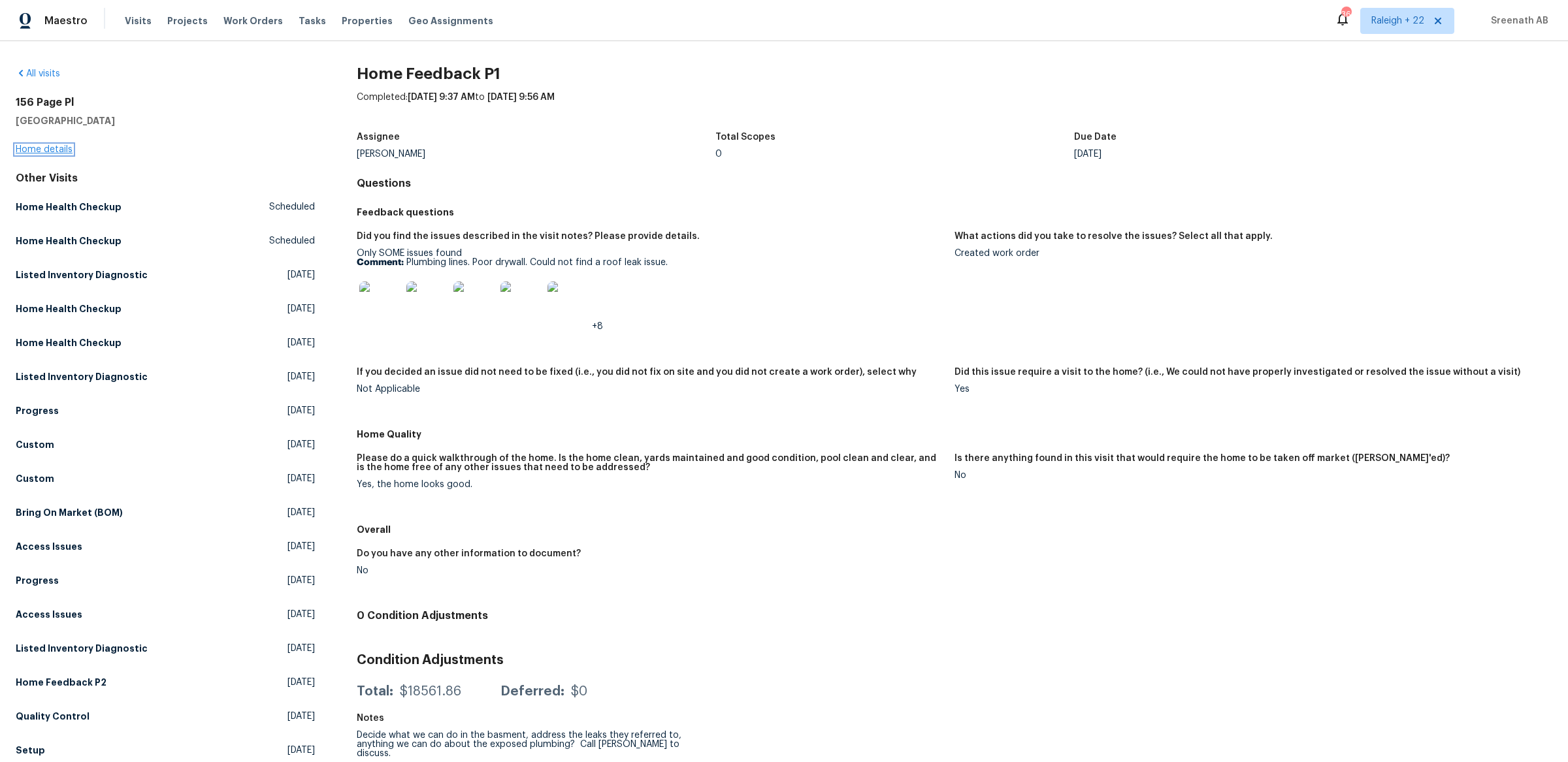
click at [56, 153] on link "Home details" at bounding box center [43, 150] width 56 height 9
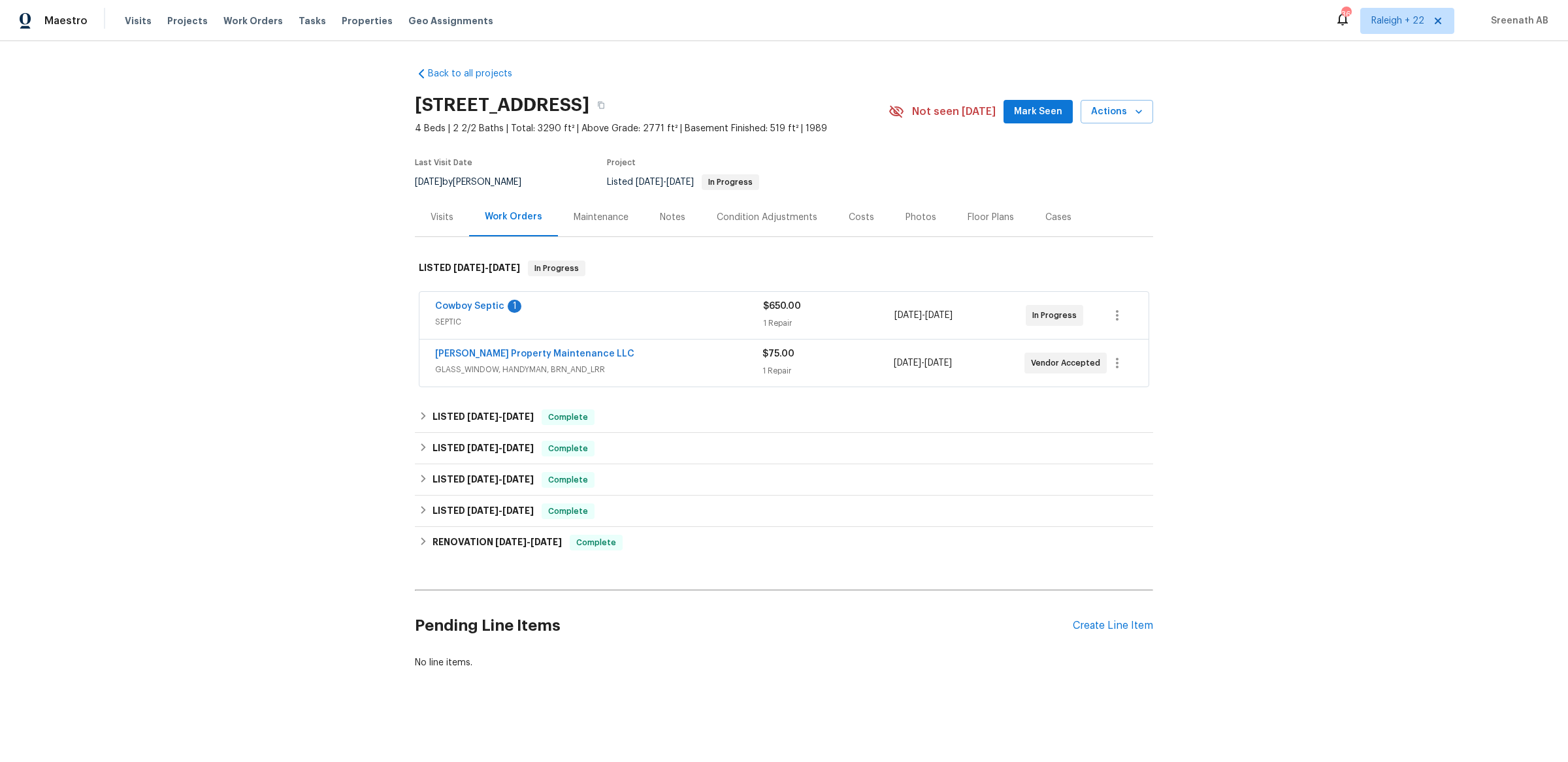
click at [647, 322] on span "SEPTIC" at bounding box center [599, 322] width 327 height 13
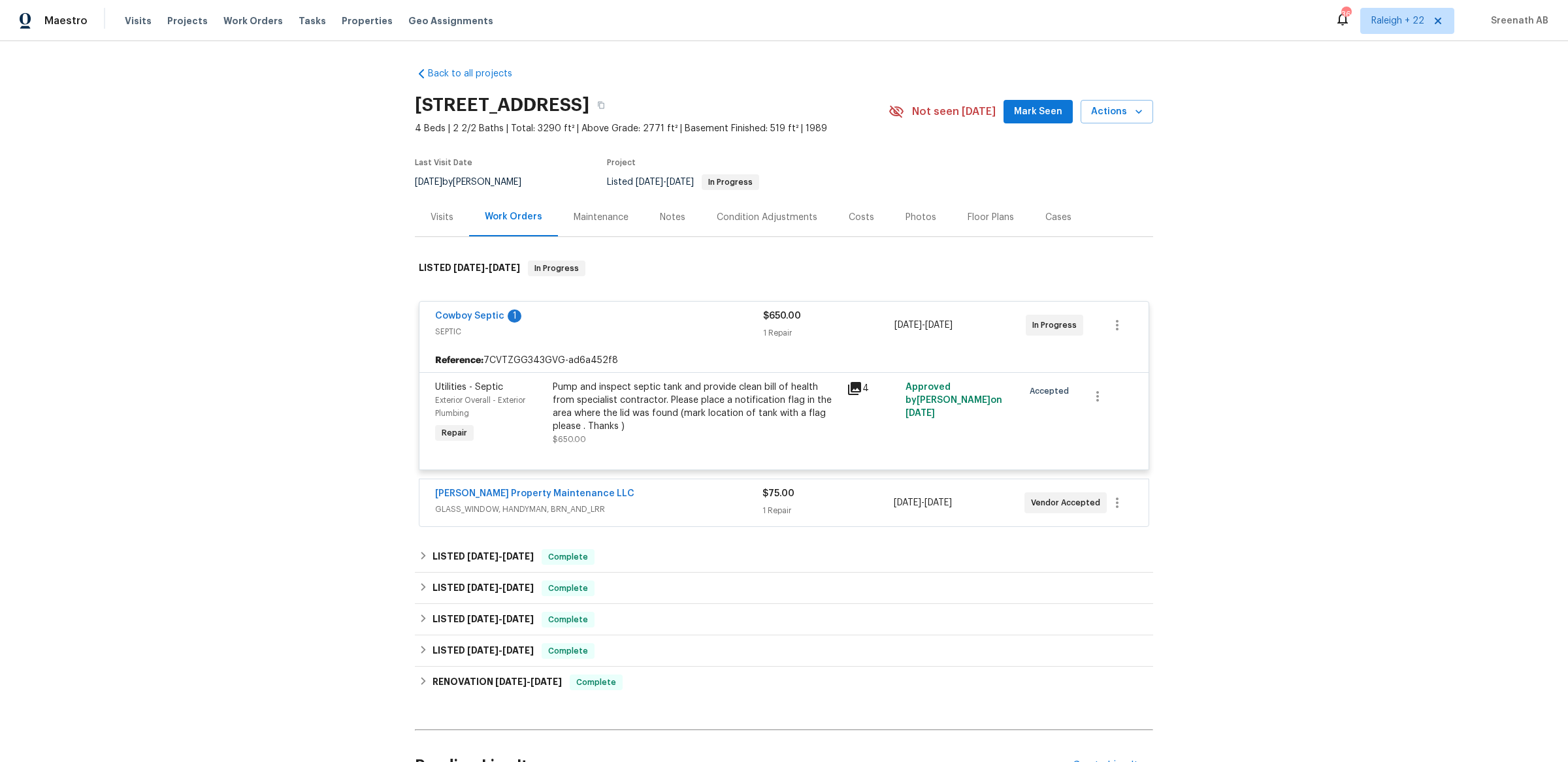
click at [438, 216] on div "Visits" at bounding box center [441, 217] width 23 height 13
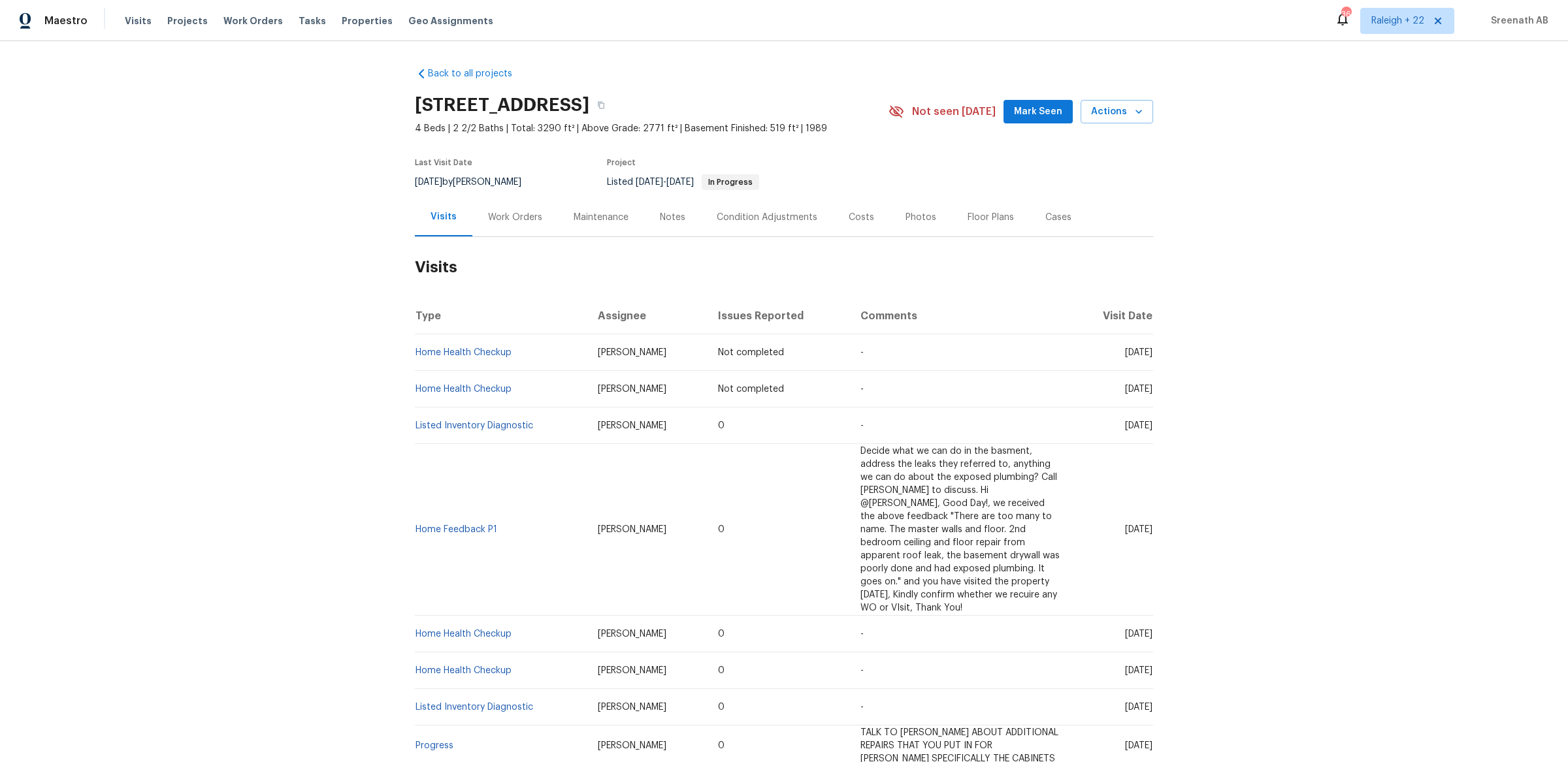
click at [518, 220] on div "Work Orders" at bounding box center [514, 217] width 55 height 13
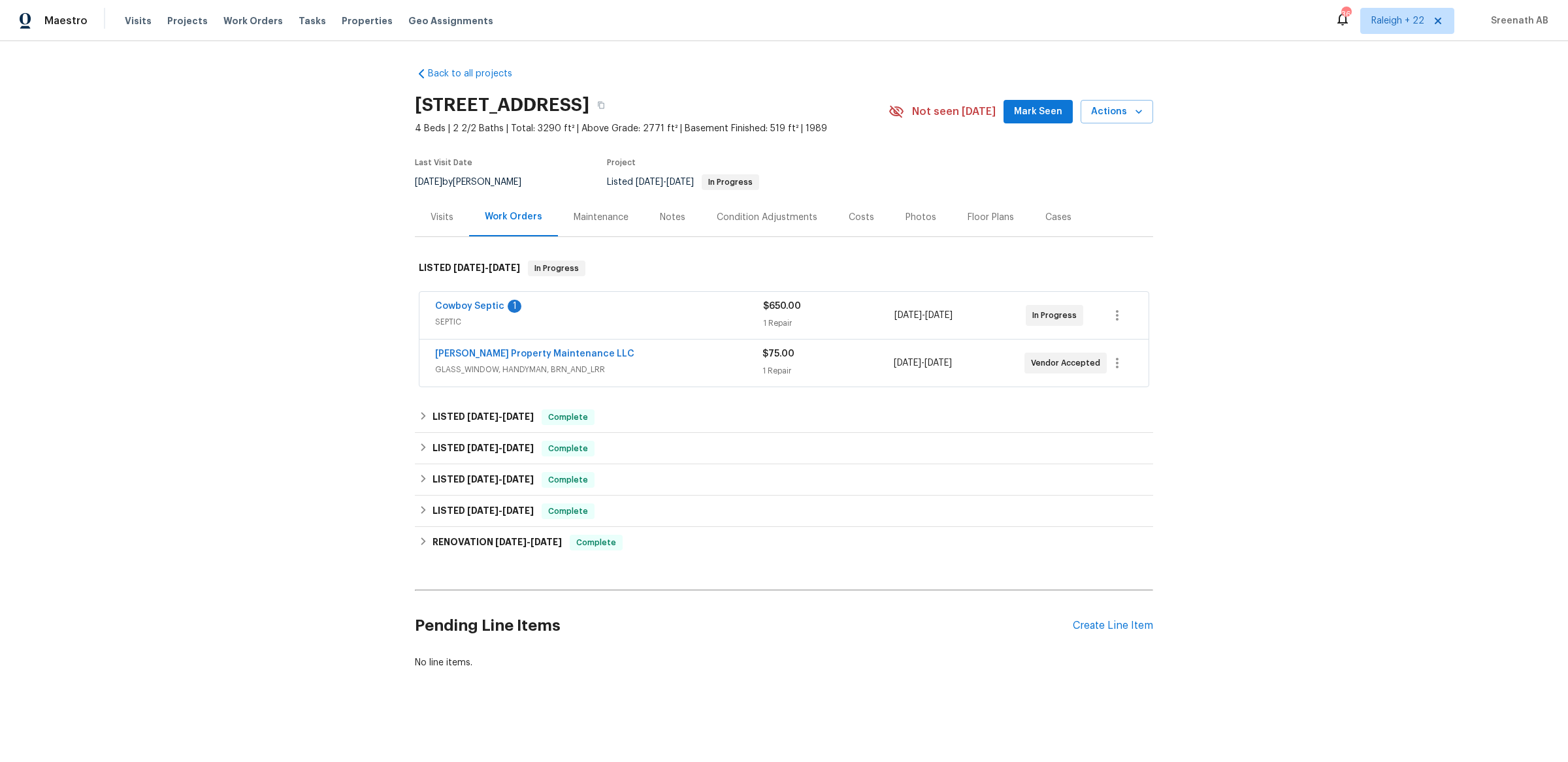
click at [638, 368] on span "GLASS_WINDOW, HANDYMAN, BRN_AND_LRR" at bounding box center [599, 370] width 327 height 13
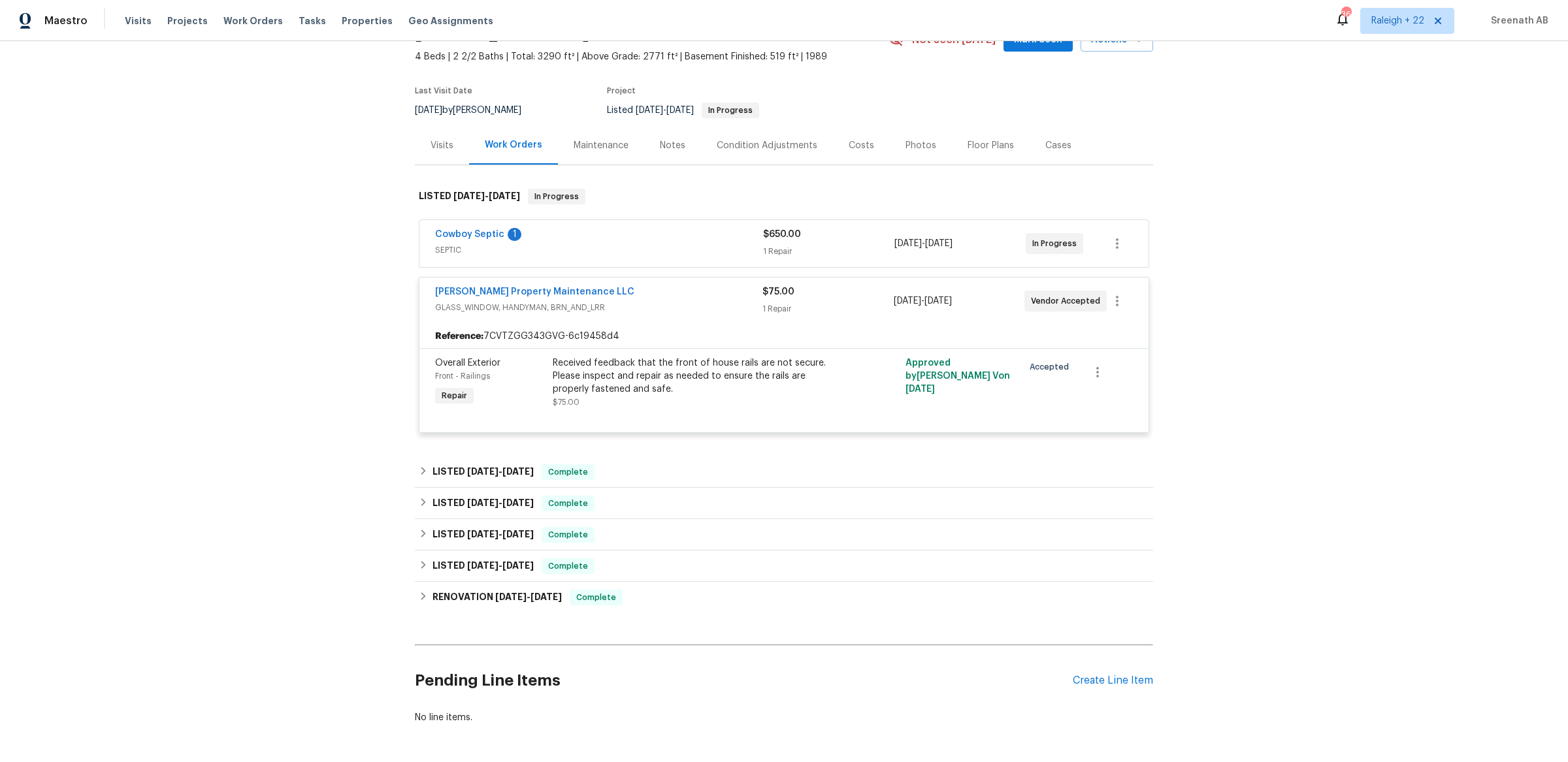
scroll to position [72, 0]
click at [573, 463] on div "LISTED 7/31/25 - 8/18/25 Complete" at bounding box center [784, 471] width 730 height 16
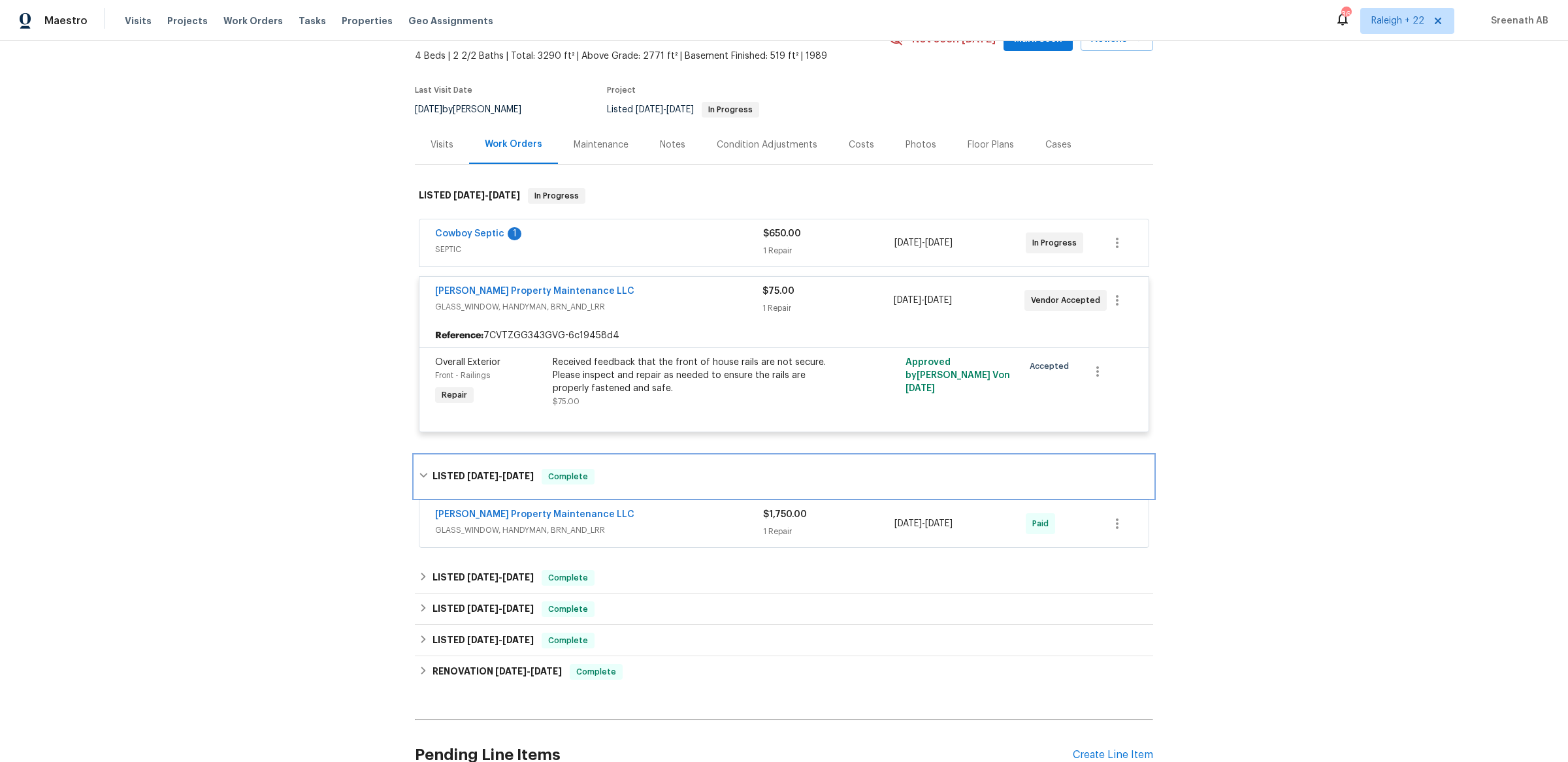
scroll to position [73, 0]
click at [661, 536] on div "Glen Property Maintenance LLC GLASS_WINDOW, HANDYMAN, BRN_AND_LRR" at bounding box center [599, 523] width 327 height 31
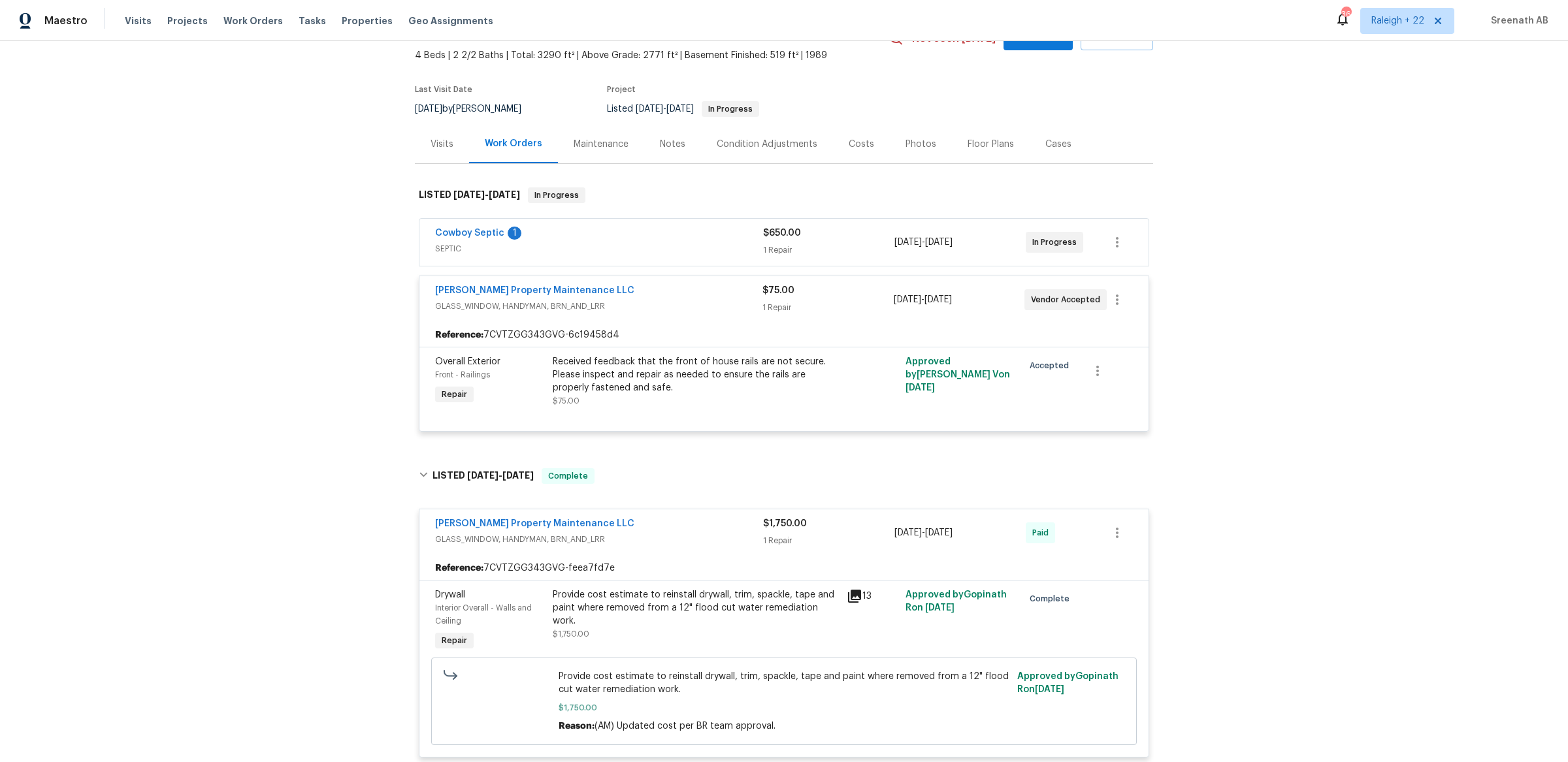
click at [661, 536] on span "GLASS_WINDOW, HANDYMAN, BRN_AND_LRR" at bounding box center [599, 539] width 327 height 13
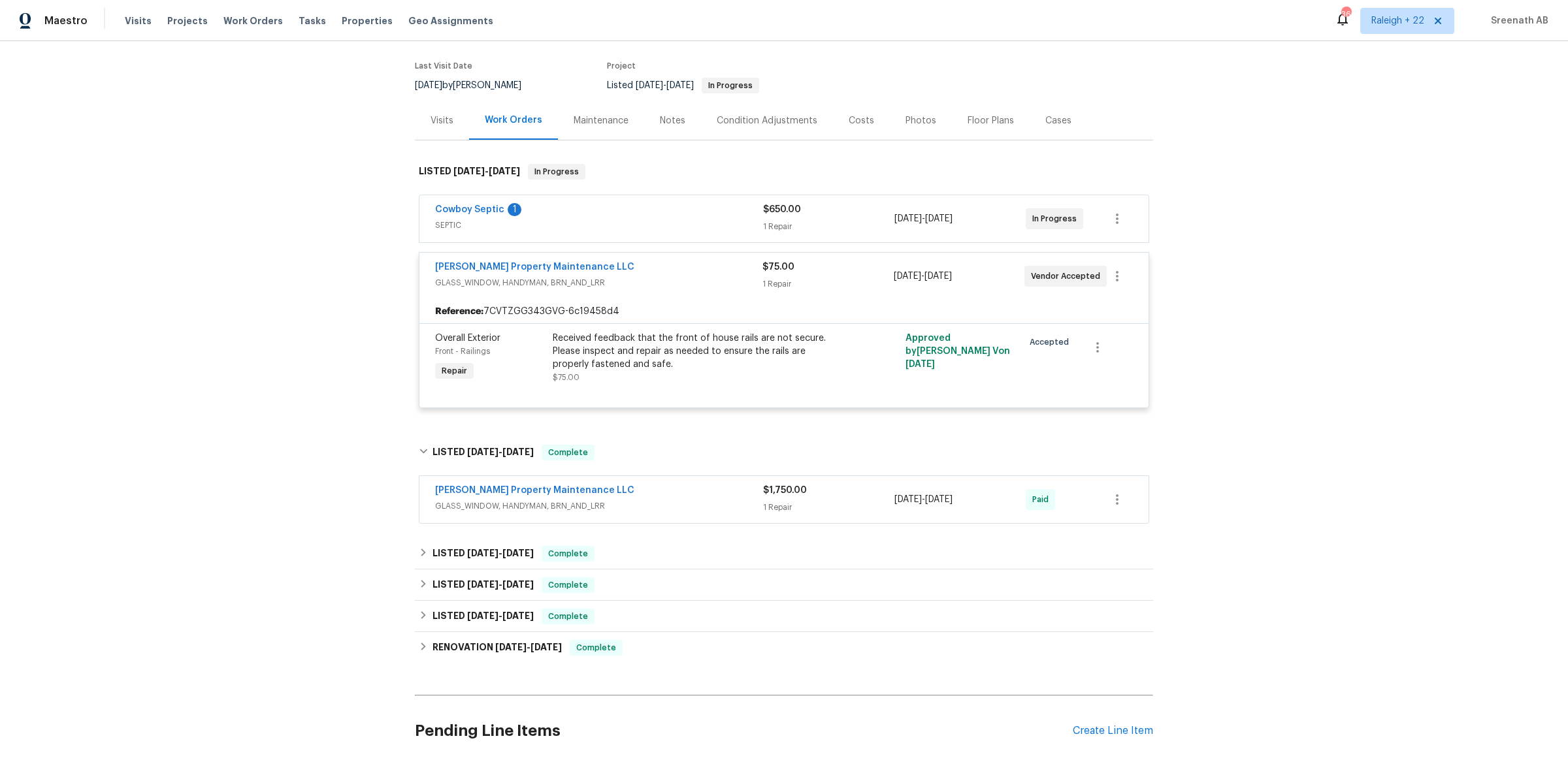
scroll to position [106, 0]
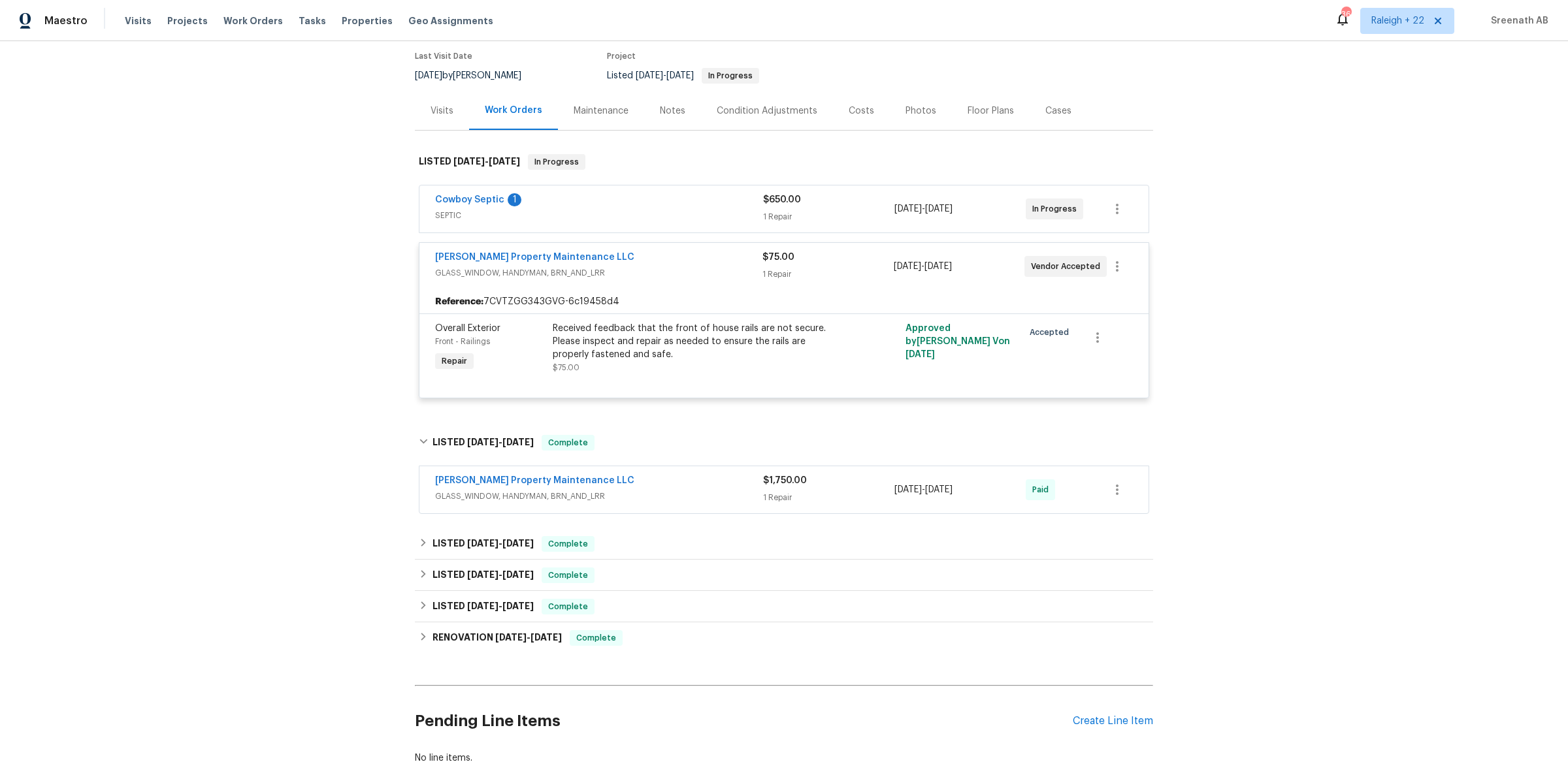
click at [451, 104] on div "Visits" at bounding box center [441, 111] width 23 height 13
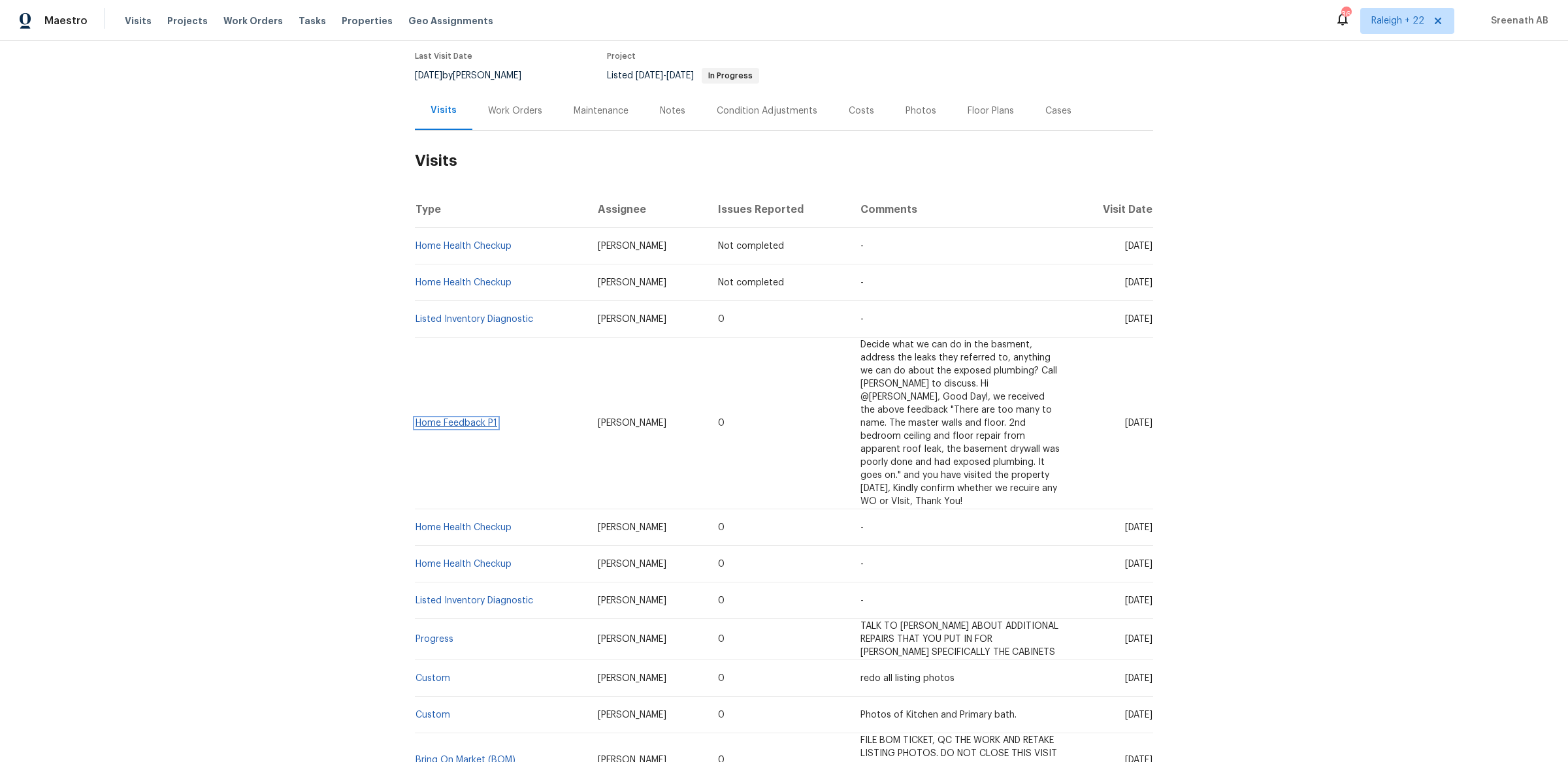
click at [473, 419] on link "Home Feedback P1" at bounding box center [456, 424] width 81 height 9
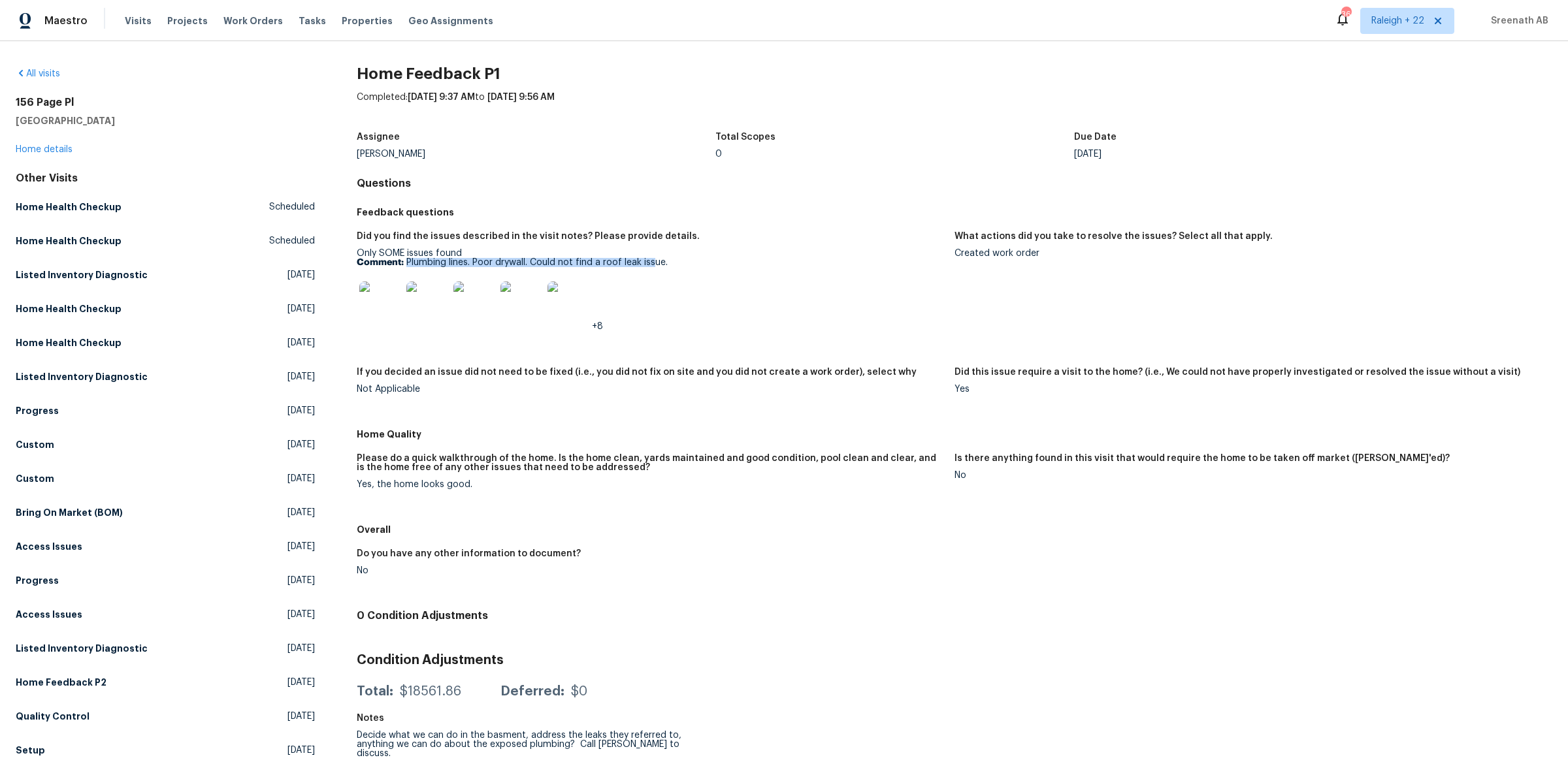
drag, startPoint x: 408, startPoint y: 261, endPoint x: 656, endPoint y: 259, distance: 248.0
click at [656, 259] on p "Comment: Plumbing lines. Poor drywall. Could not find a roof leak issue." at bounding box center [650, 263] width 587 height 9
copy p "Plumbing lines. Poor drywall. Could not find a roof leak issue."
click at [68, 148] on link "Home details" at bounding box center [43, 150] width 56 height 9
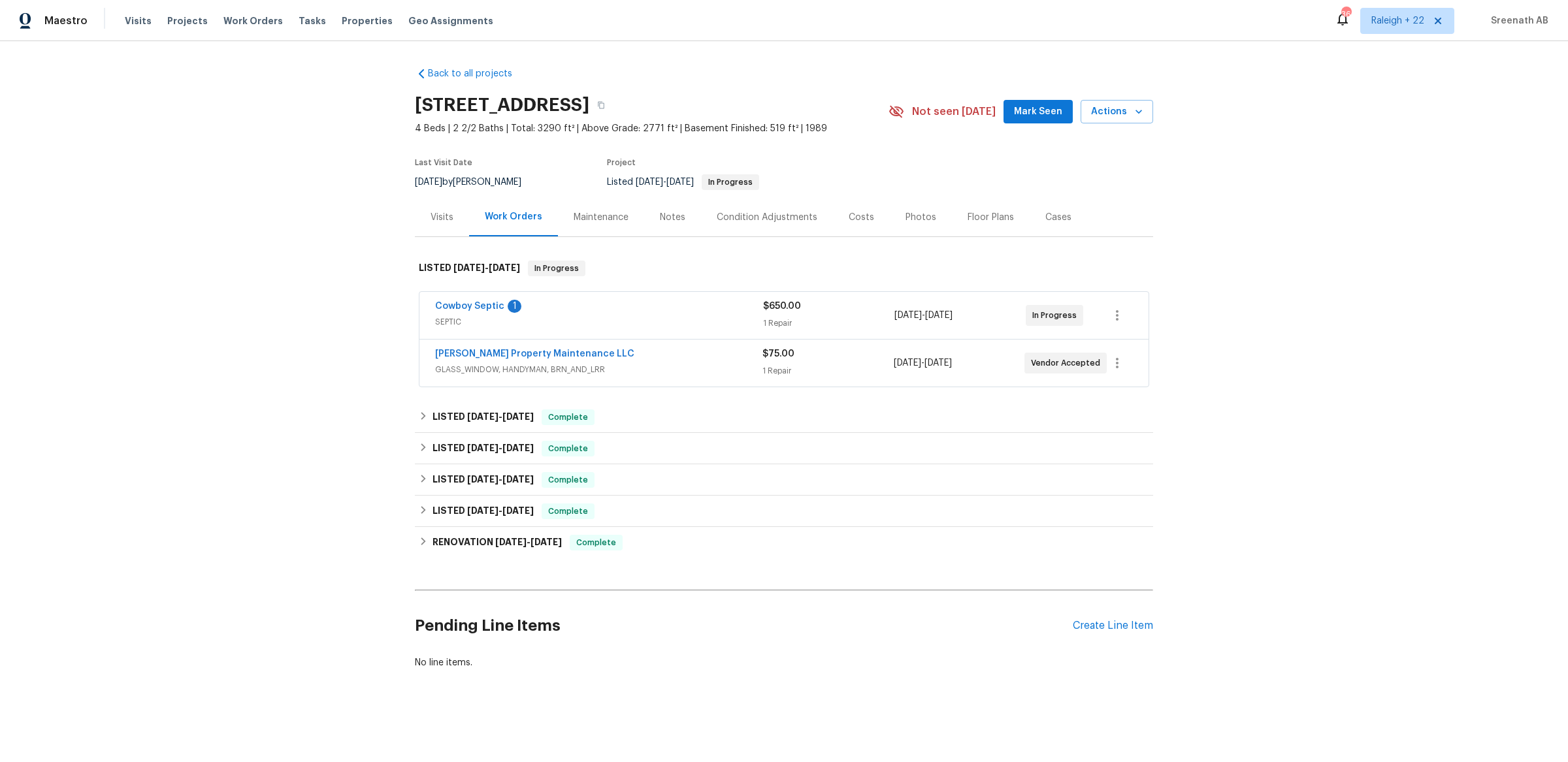
click at [446, 216] on div "Visits" at bounding box center [441, 217] width 23 height 13
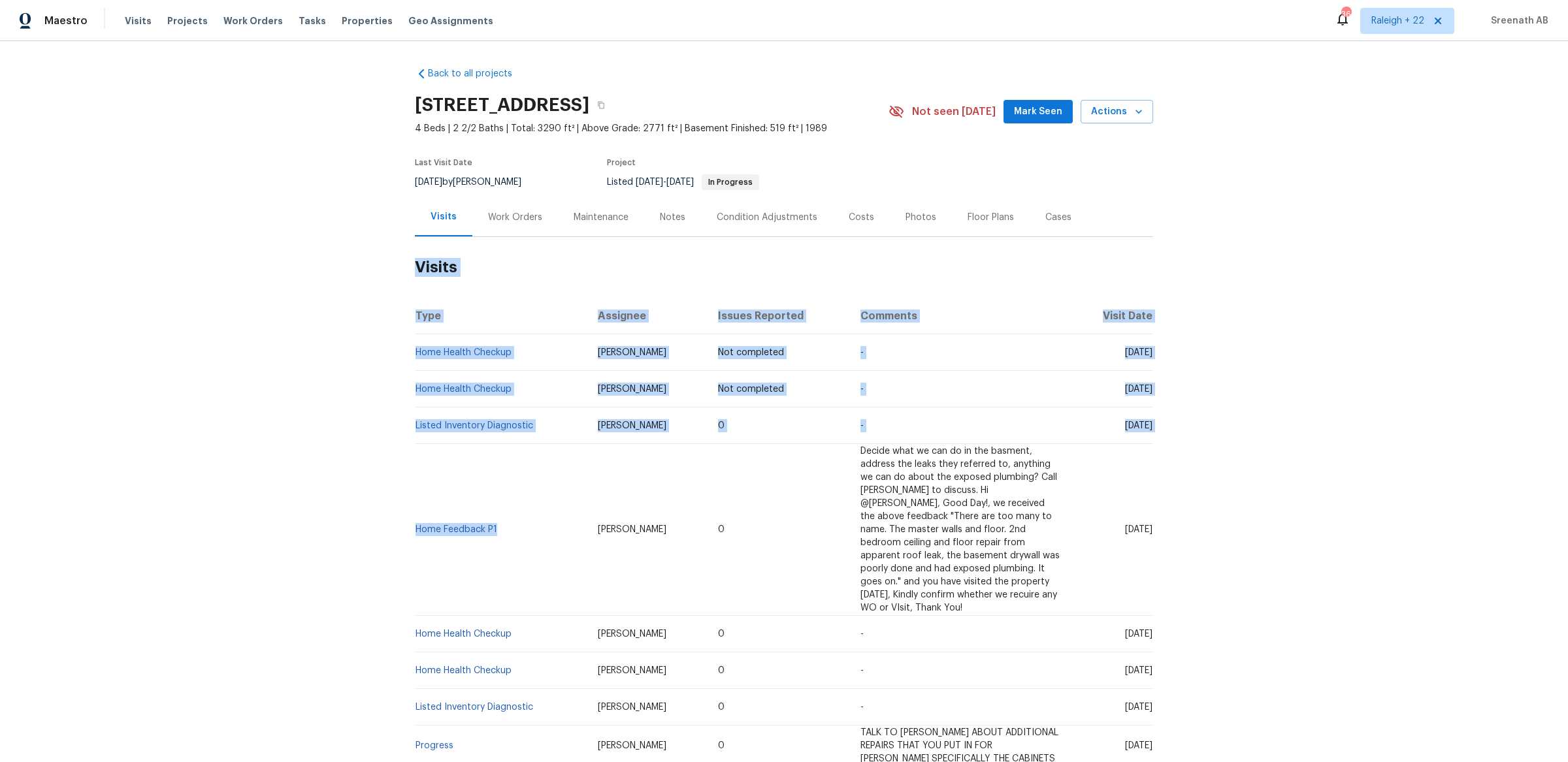
drag, startPoint x: 503, startPoint y: 503, endPoint x: 410, endPoint y: 507, distance: 93.1
click at [410, 507] on div "Back to all projects 156 Page Pl, Canton, GA 30114 4 Beds | 2 2/2 Baths | Total…" at bounding box center [784, 401] width 1568 height 721
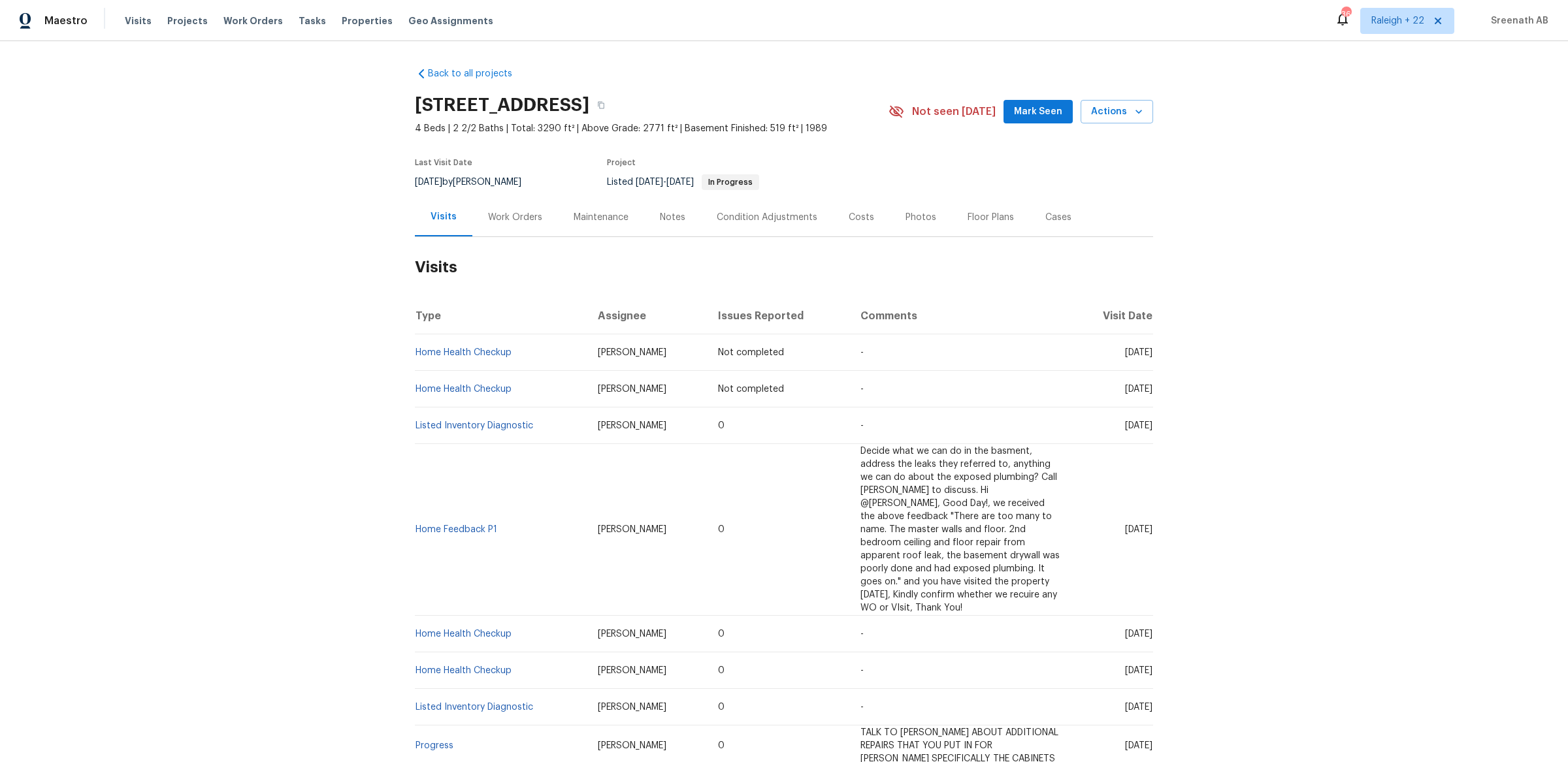
click at [542, 465] on td "Home Feedback P1" at bounding box center [500, 530] width 172 height 172
drag, startPoint x: 384, startPoint y: 469, endPoint x: 1074, endPoint y: 535, distance: 693.1
click at [1074, 535] on div "Back to all projects 156 Page Pl, Canton, GA 30114 4 Beds | 2 2/2 Baths | Total…" at bounding box center [784, 401] width 1568 height 721
click at [1074, 506] on td "Mon, Sep 15 2025" at bounding box center [1112, 530] width 81 height 172
click at [414, 504] on td "Home Feedback P1" at bounding box center [500, 530] width 172 height 172
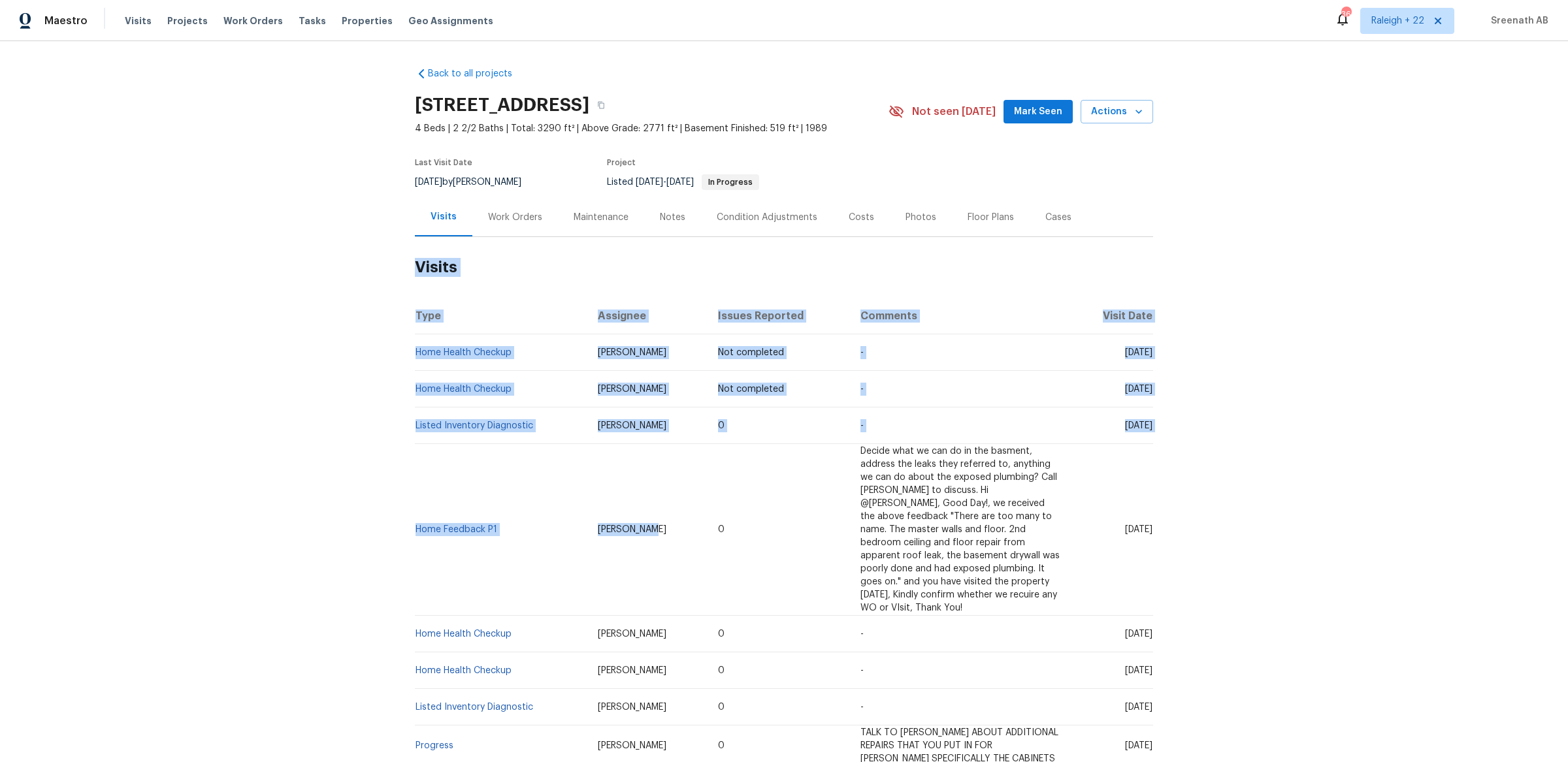
drag, startPoint x: 409, startPoint y: 502, endPoint x: 616, endPoint y: 500, distance: 207.0
click at [617, 500] on div "Back to all projects 156 Page Pl, Canton, GA 30114 4 Beds | 2 2/2 Baths | Total…" at bounding box center [784, 401] width 1568 height 721
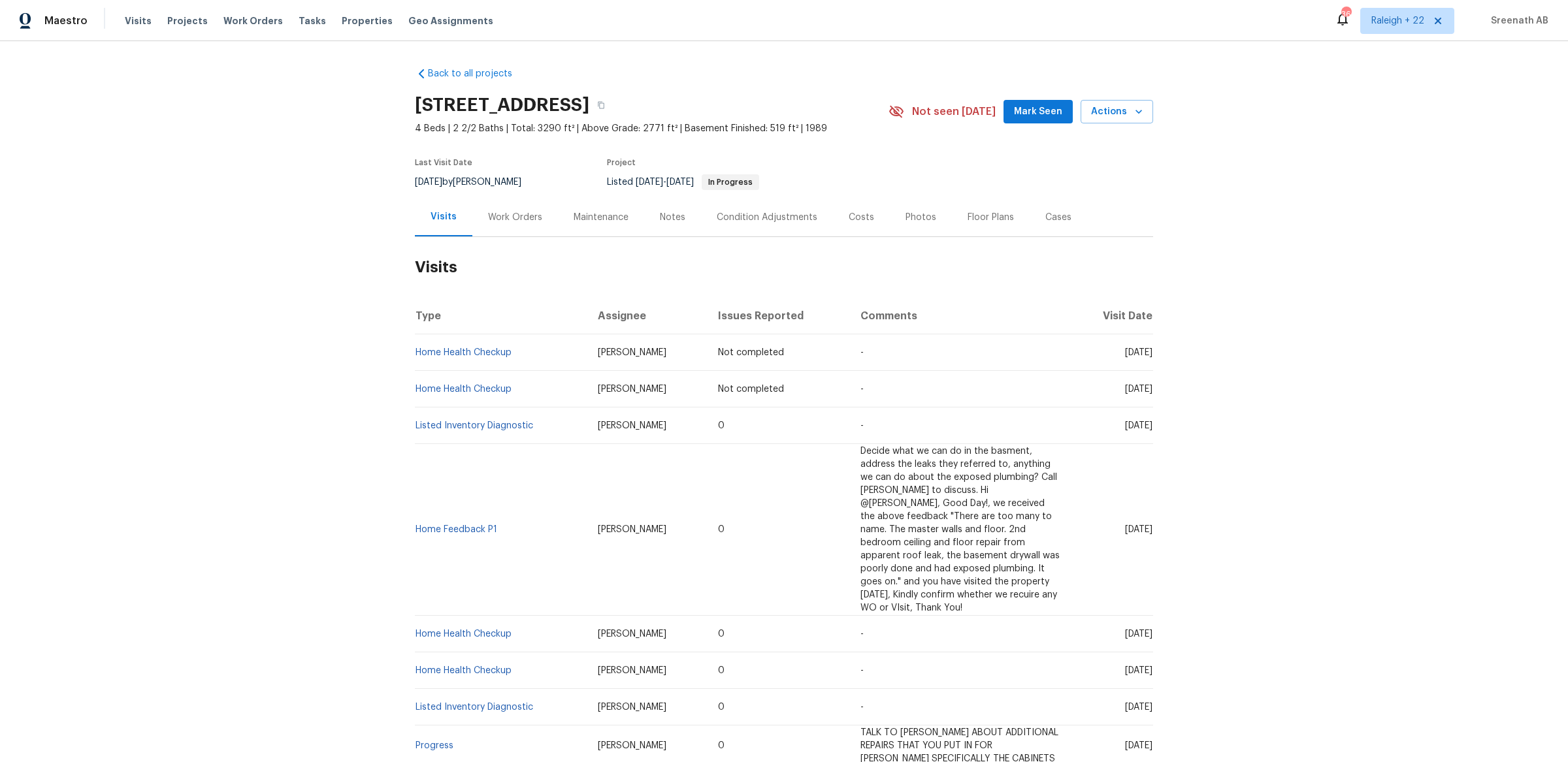
click at [414, 521] on td "Home Feedback P1" at bounding box center [500, 530] width 172 height 172
drag, startPoint x: 414, startPoint y: 521, endPoint x: 546, endPoint y: 458, distance: 146.3
click at [546, 458] on td "Home Feedback P1" at bounding box center [500, 530] width 172 height 172
drag, startPoint x: 414, startPoint y: 502, endPoint x: 474, endPoint y: 512, distance: 60.8
click at [474, 512] on td "Home Feedback P1" at bounding box center [500, 530] width 172 height 172
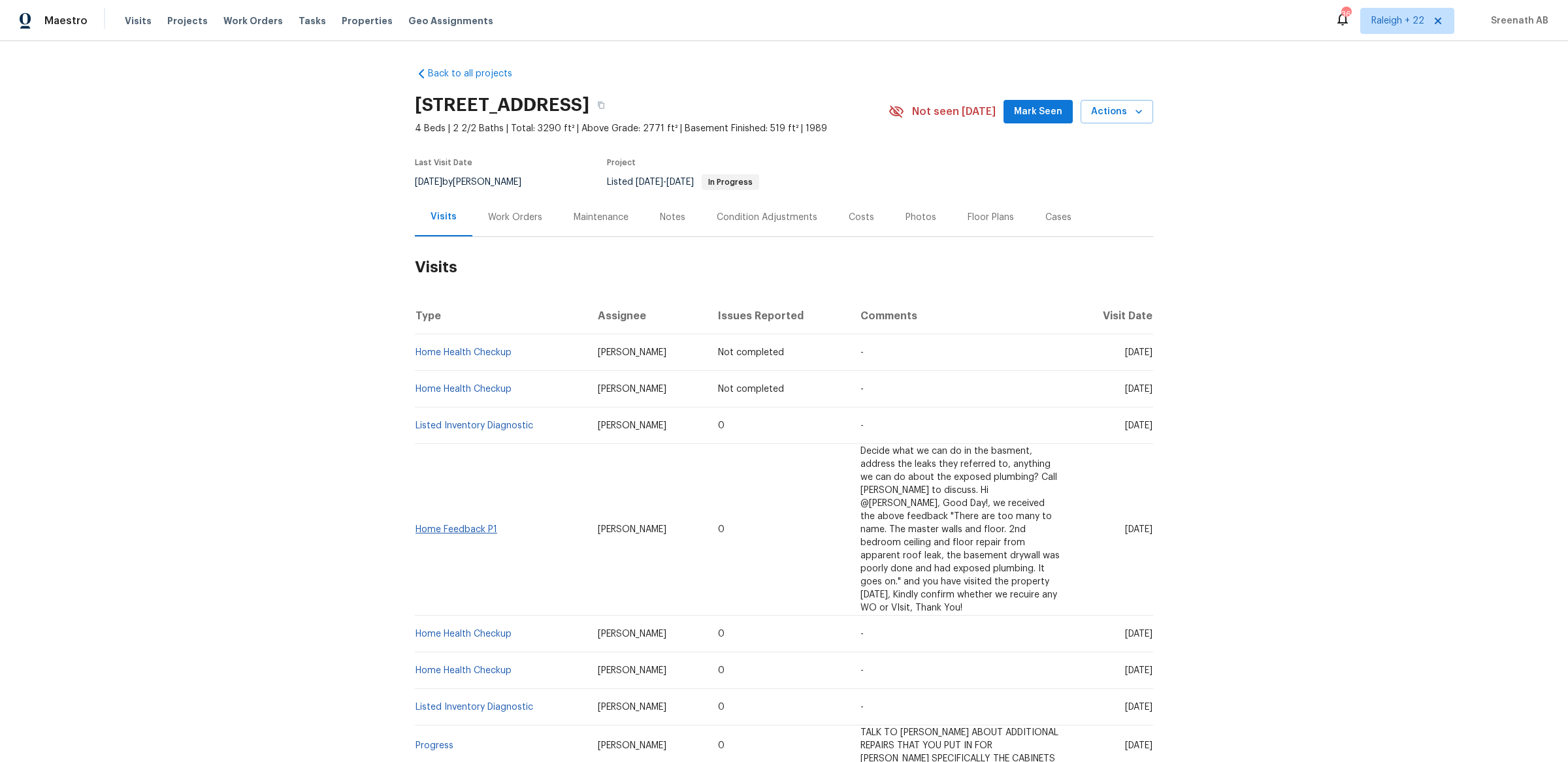
drag, startPoint x: 1153, startPoint y: 503, endPoint x: 415, endPoint y: 506, distance: 738.0
click at [415, 506] on div "Back to all projects 156 Page Pl, Canton, GA 30114 4 Beds | 2 2/2 Baths | Total…" at bounding box center [784, 401] width 1568 height 721
copy tr "Home Feedback P1 Tyler Payne 0 Decide what we can do in the basment, address th…"
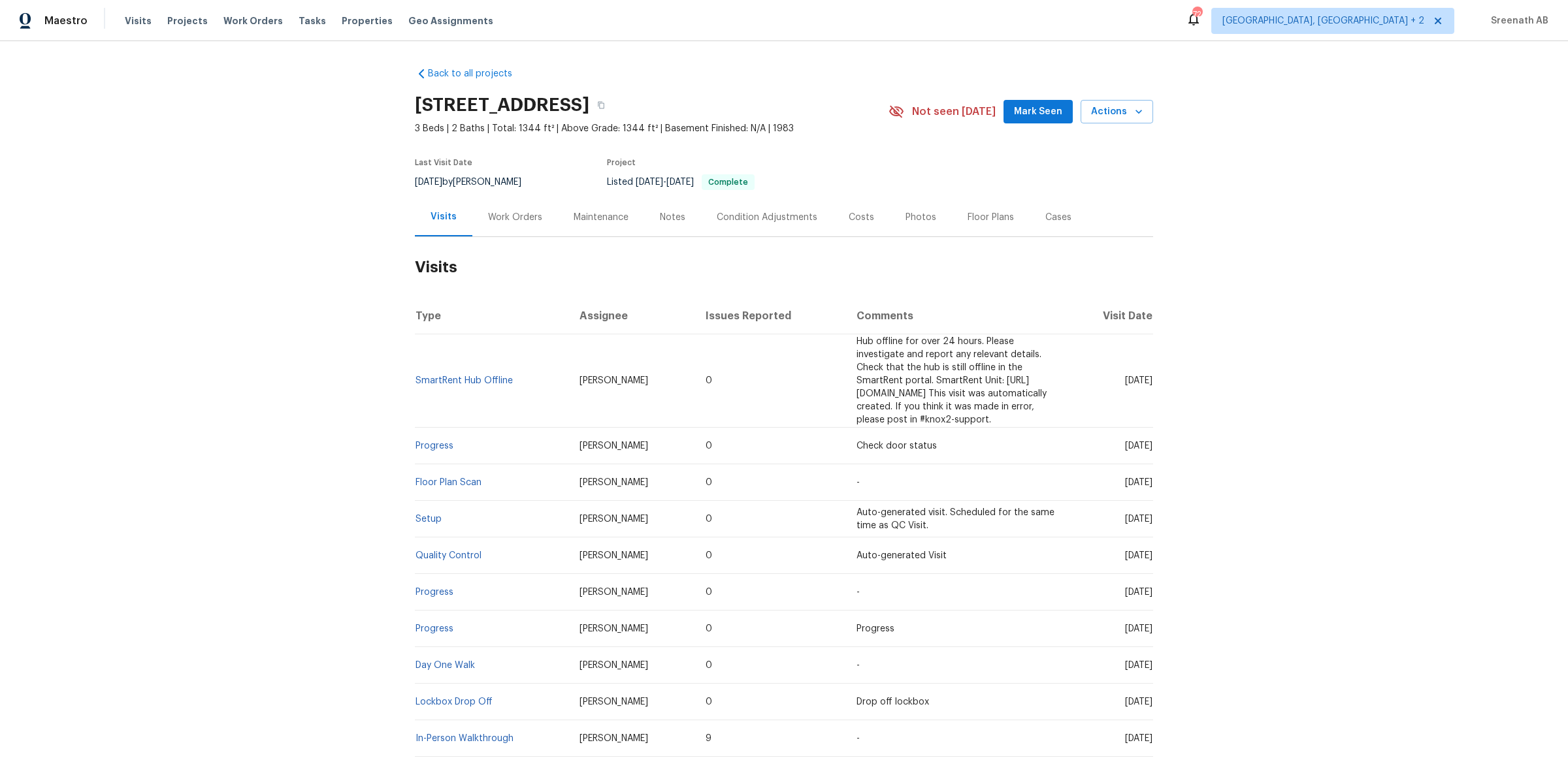
click at [525, 221] on div "Work Orders" at bounding box center [514, 217] width 55 height 13
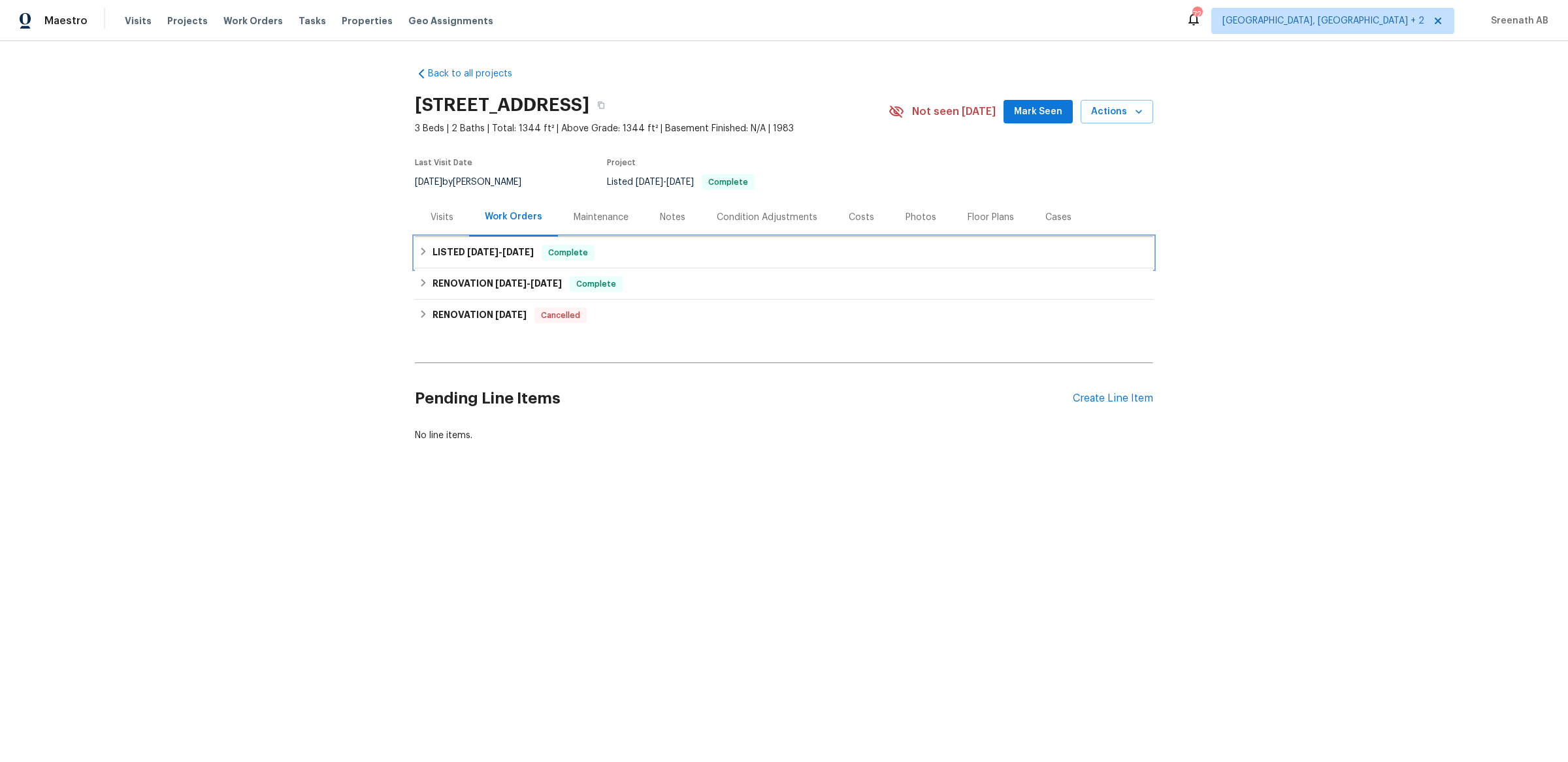
click at [648, 261] on div "LISTED 6/19/25 - 6/20/25 Complete" at bounding box center [784, 252] width 738 height 31
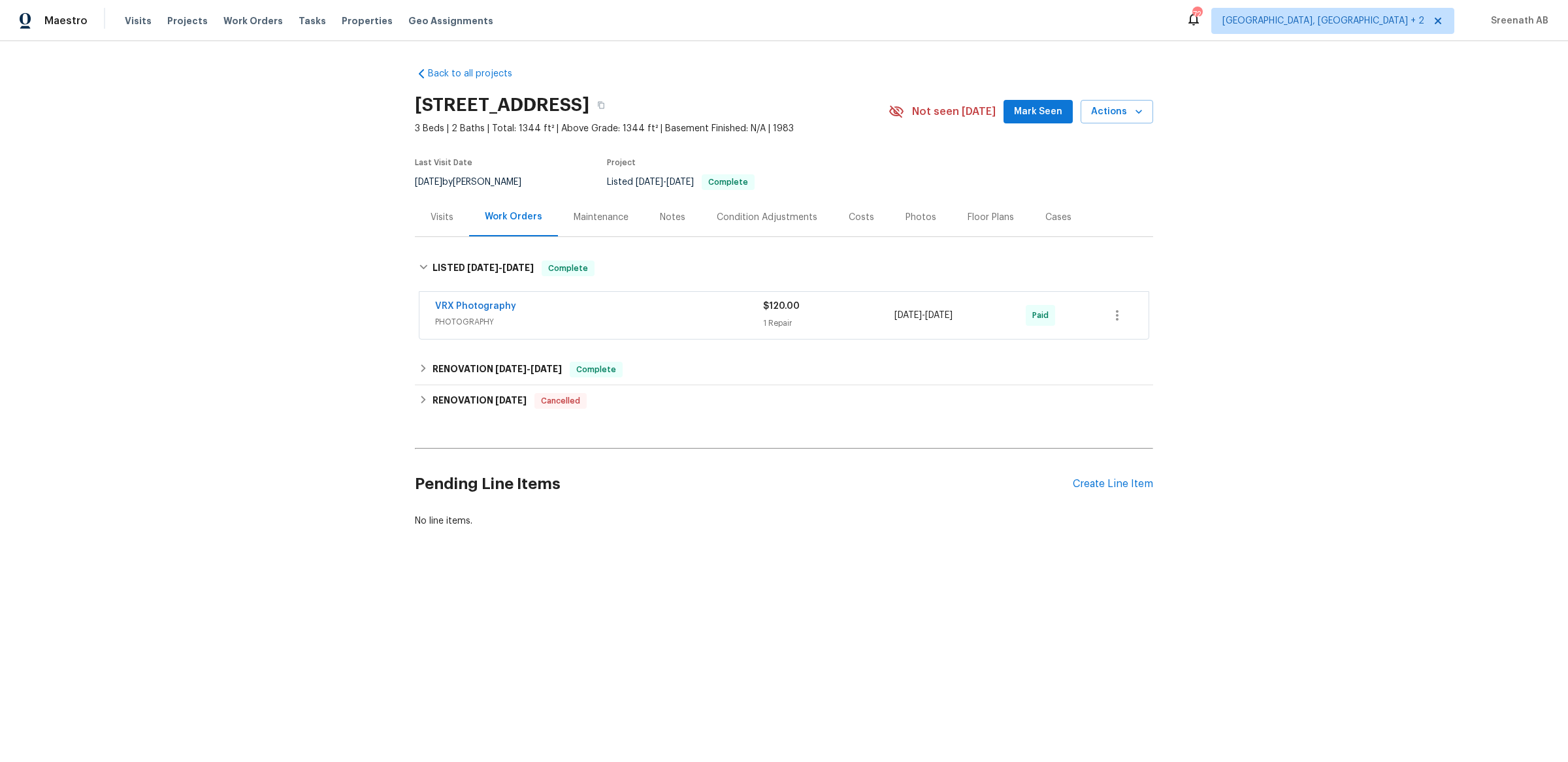
click at [439, 215] on div "Visits" at bounding box center [441, 217] width 23 height 13
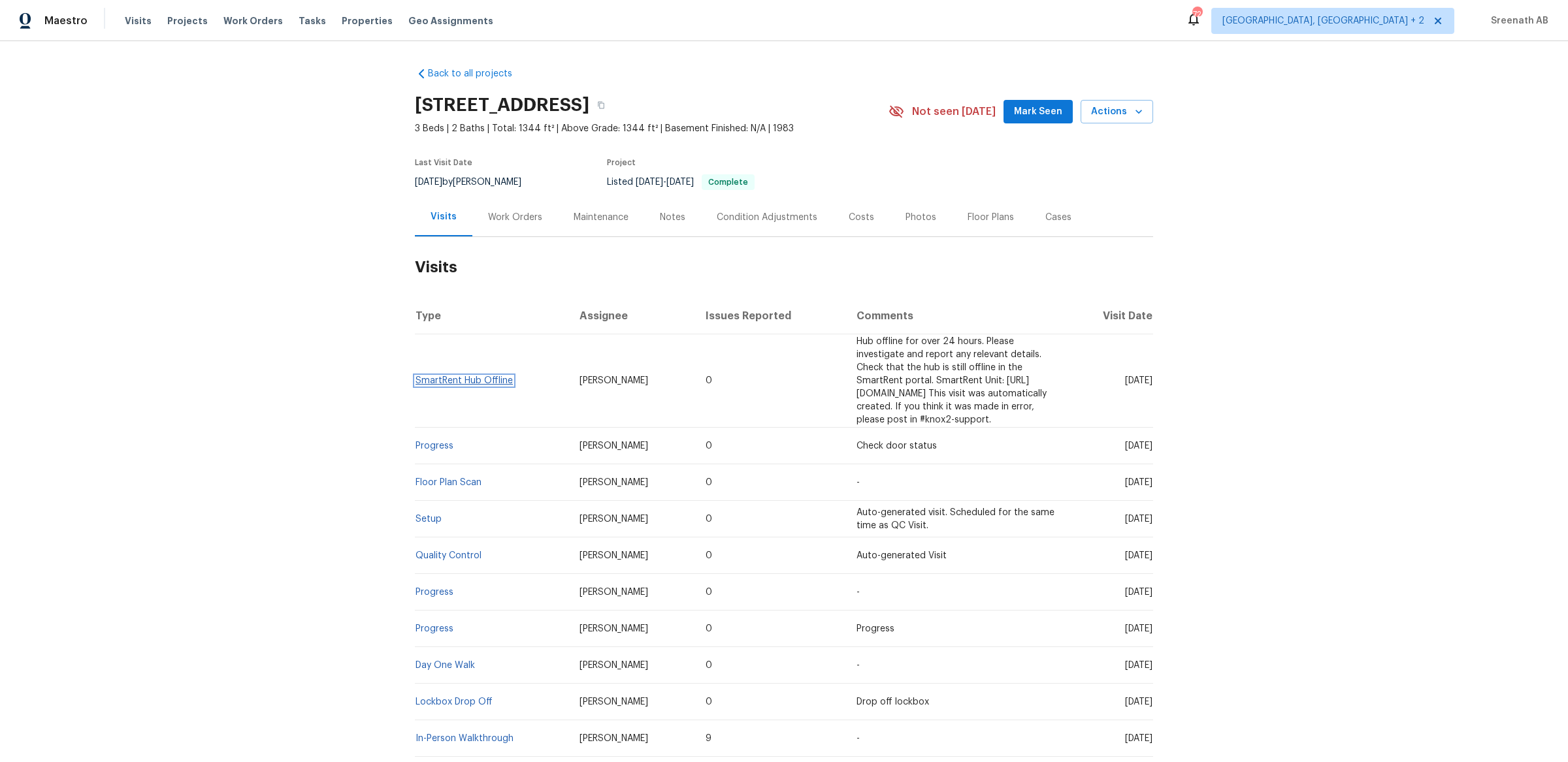
click at [486, 376] on link "SmartRent Hub Offline" at bounding box center [463, 381] width 97 height 9
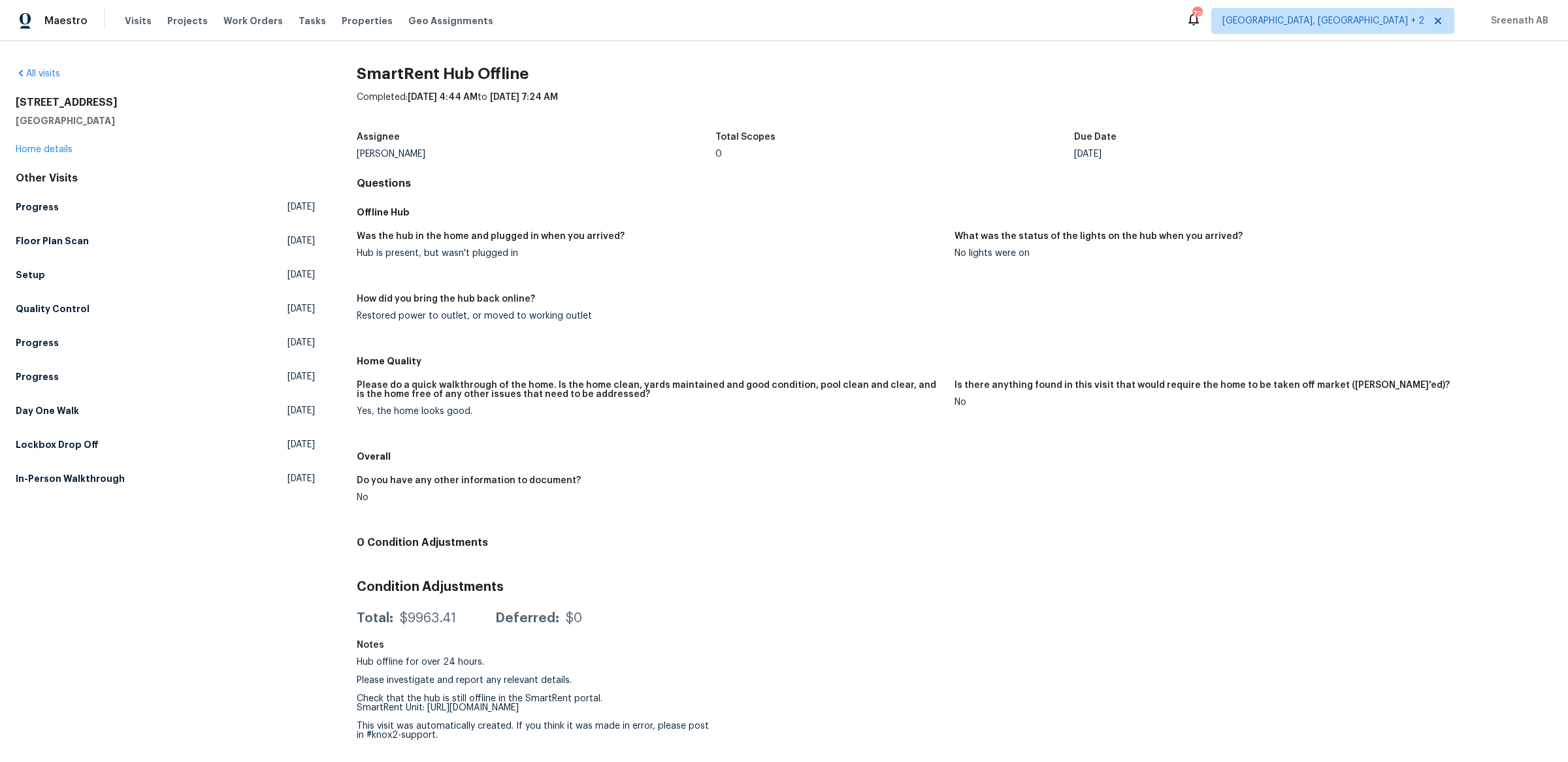
drag, startPoint x: 357, startPoint y: 317, endPoint x: 591, endPoint y: 309, distance: 234.1
click at [592, 309] on figure "How did you bring the hub back online? Restored power to outlet, or moved to wo…" at bounding box center [656, 317] width 598 height 47
drag, startPoint x: 359, startPoint y: 318, endPoint x: 606, endPoint y: 311, distance: 247.1
click at [607, 312] on div "Restored power to outlet, or moved to working outlet" at bounding box center [650, 316] width 587 height 9
click at [606, 312] on div "Restored power to outlet, or moved to working outlet" at bounding box center [650, 316] width 587 height 9
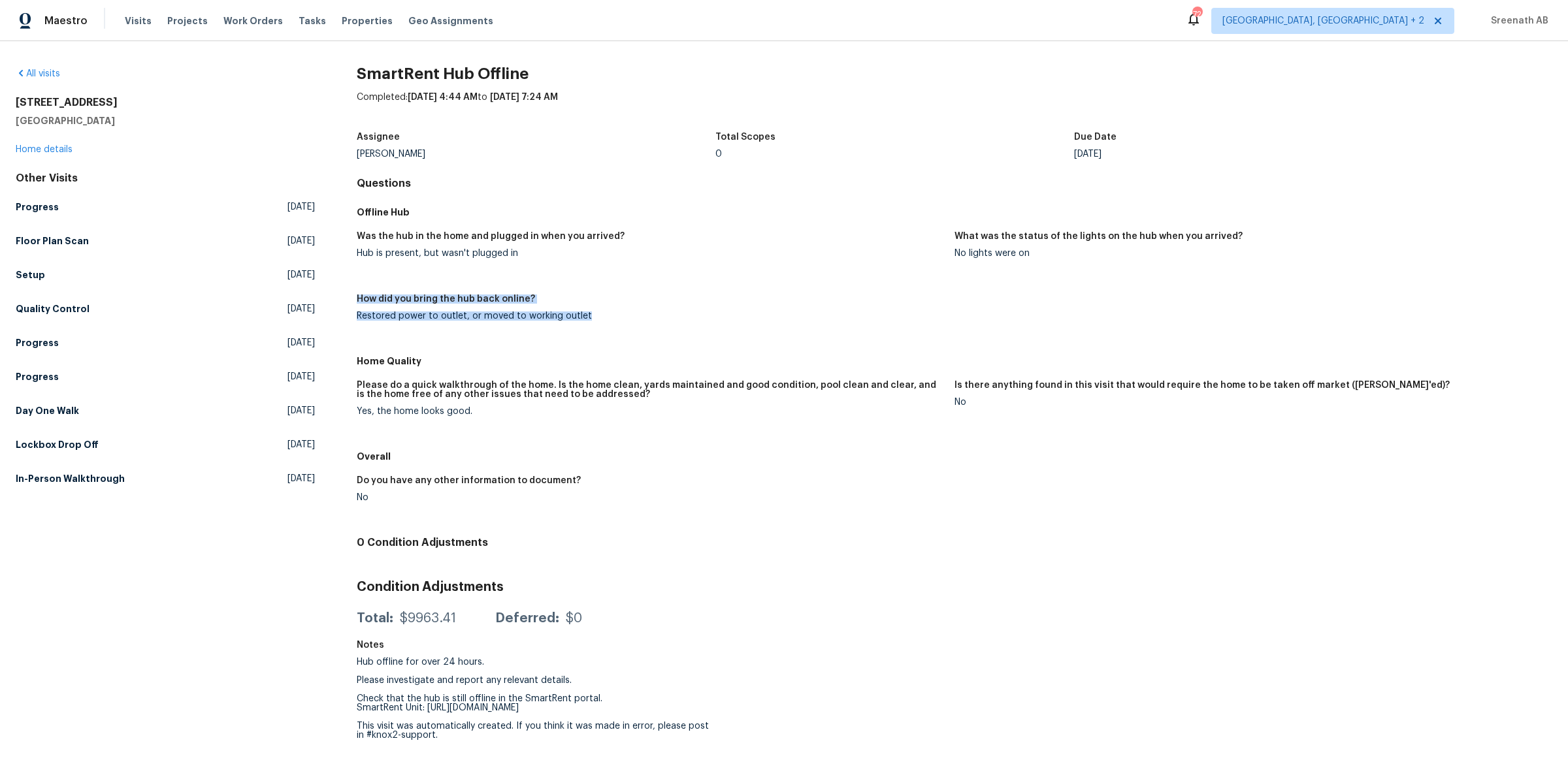
drag, startPoint x: 357, startPoint y: 298, endPoint x: 586, endPoint y: 314, distance: 229.6
click at [586, 314] on figure "How did you bring the hub back online? Restored power to outlet, or moved to wo…" at bounding box center [656, 317] width 598 height 47
copy figure "How did you bring the hub back online? Restored power to outlet, or moved to wo…"
click at [59, 153] on link "Home details" at bounding box center [43, 150] width 56 height 9
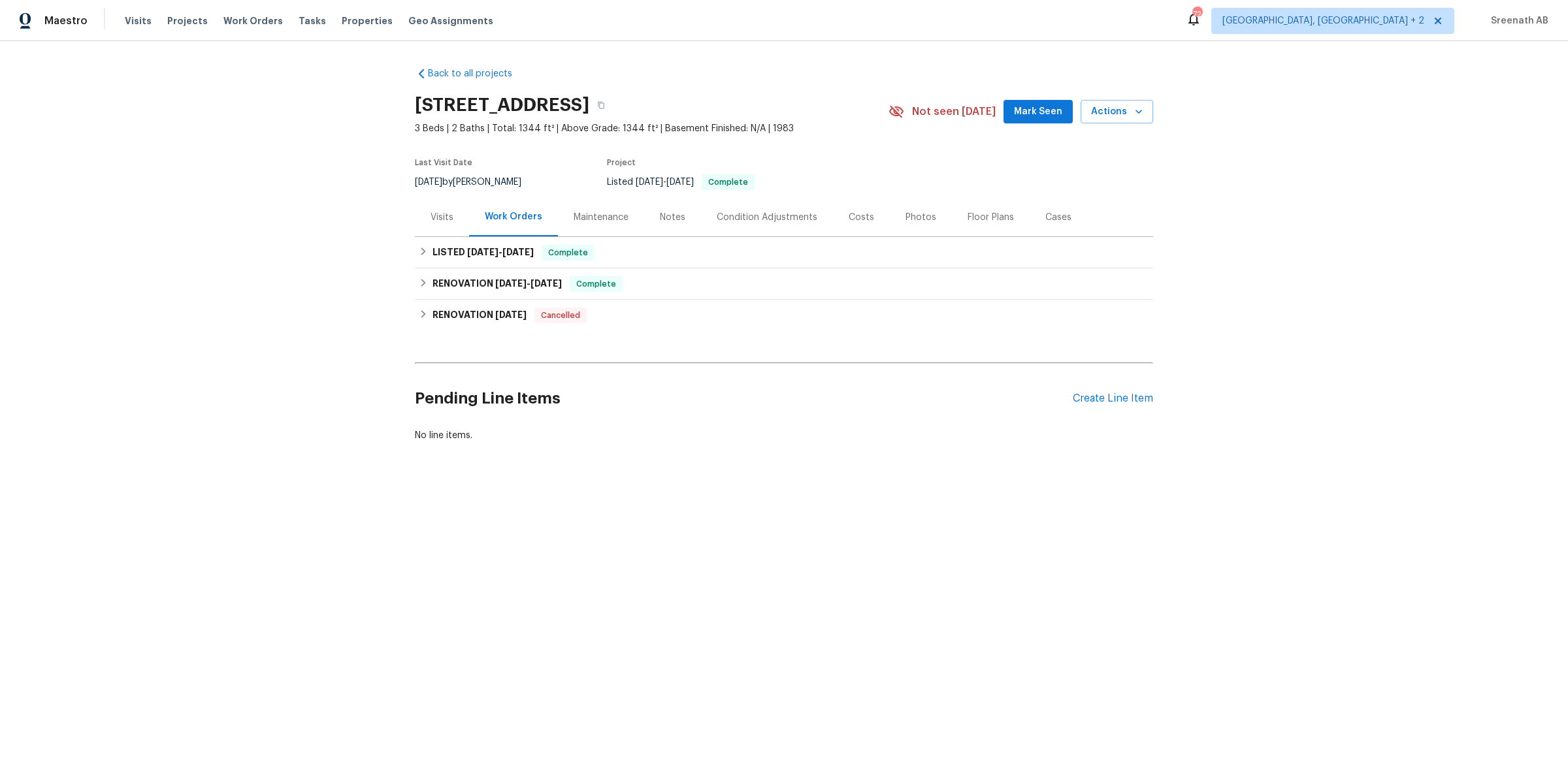
click at [448, 221] on div "Visits" at bounding box center [441, 217] width 23 height 13
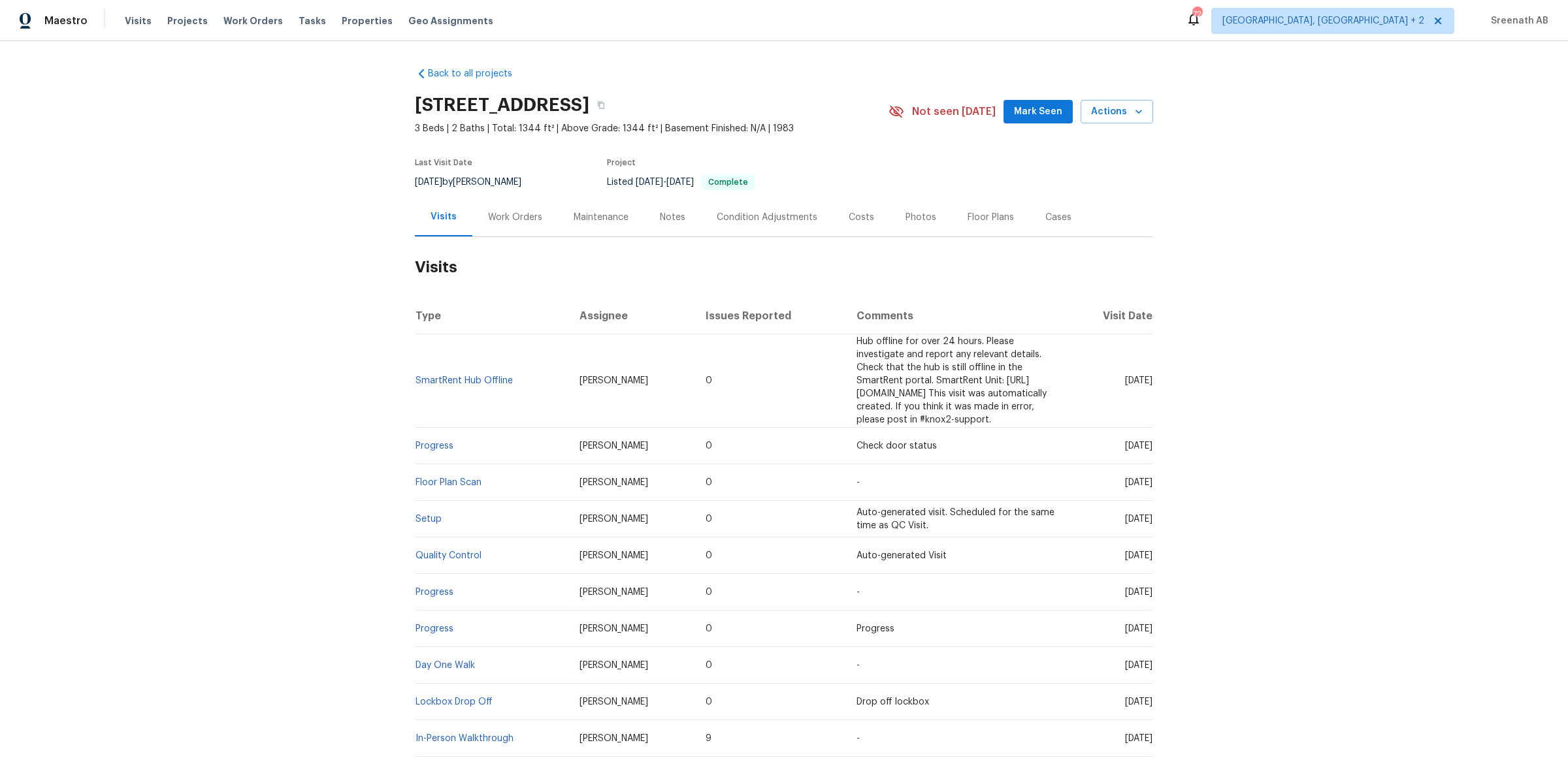
drag, startPoint x: 1151, startPoint y: 374, endPoint x: 473, endPoint y: 363, distance: 678.1
click at [473, 363] on tr "SmartRent Hub Offline Ken Romain 0 Hub offline for over 24 hours. Please invest…" at bounding box center [784, 381] width 738 height 93
copy tr "SmartRent Hub Offline Ken Romain 0 Hub offline for over 24 hours. Please invest…"
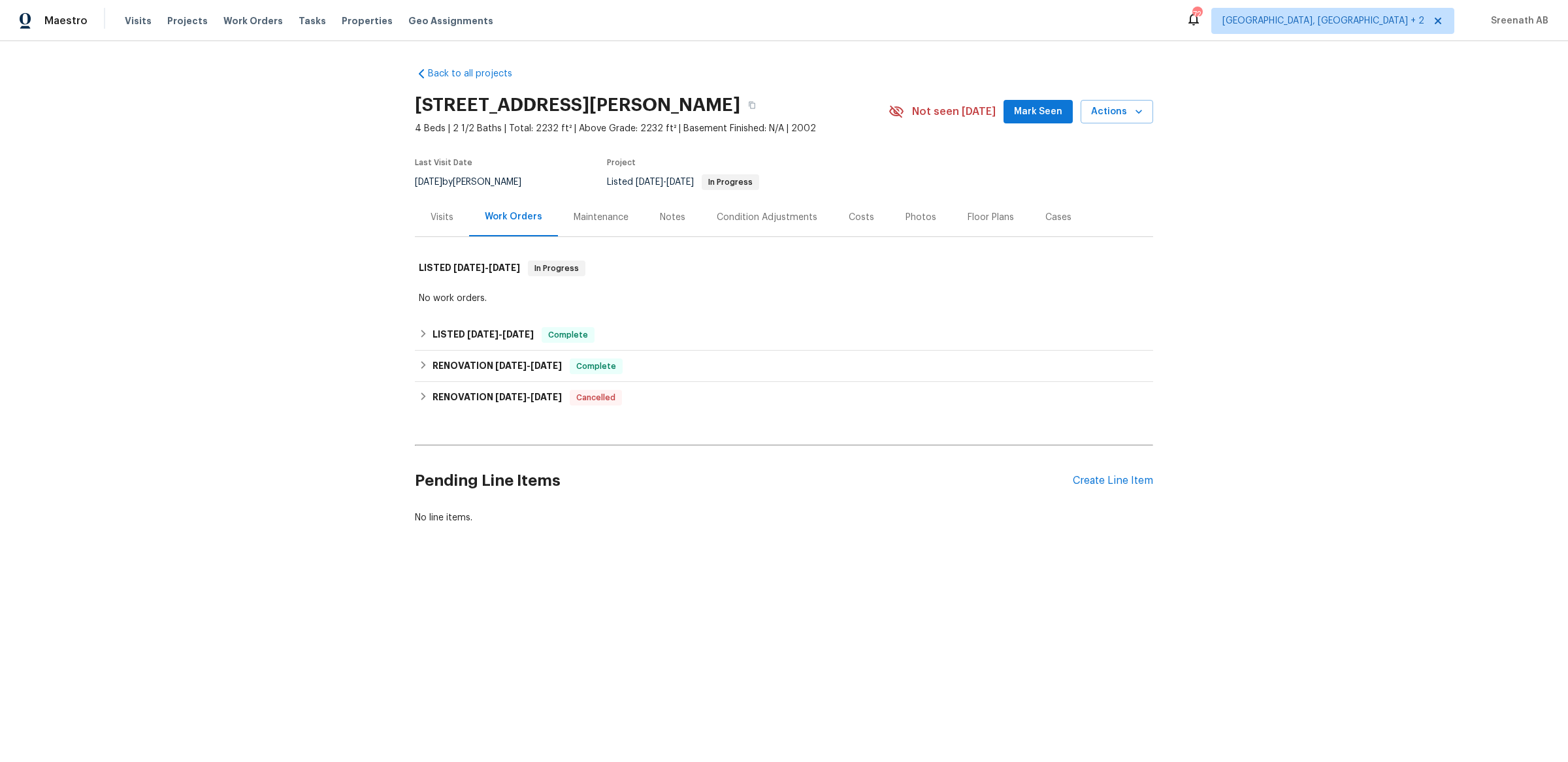
click at [447, 218] on div "Visits" at bounding box center [441, 217] width 23 height 13
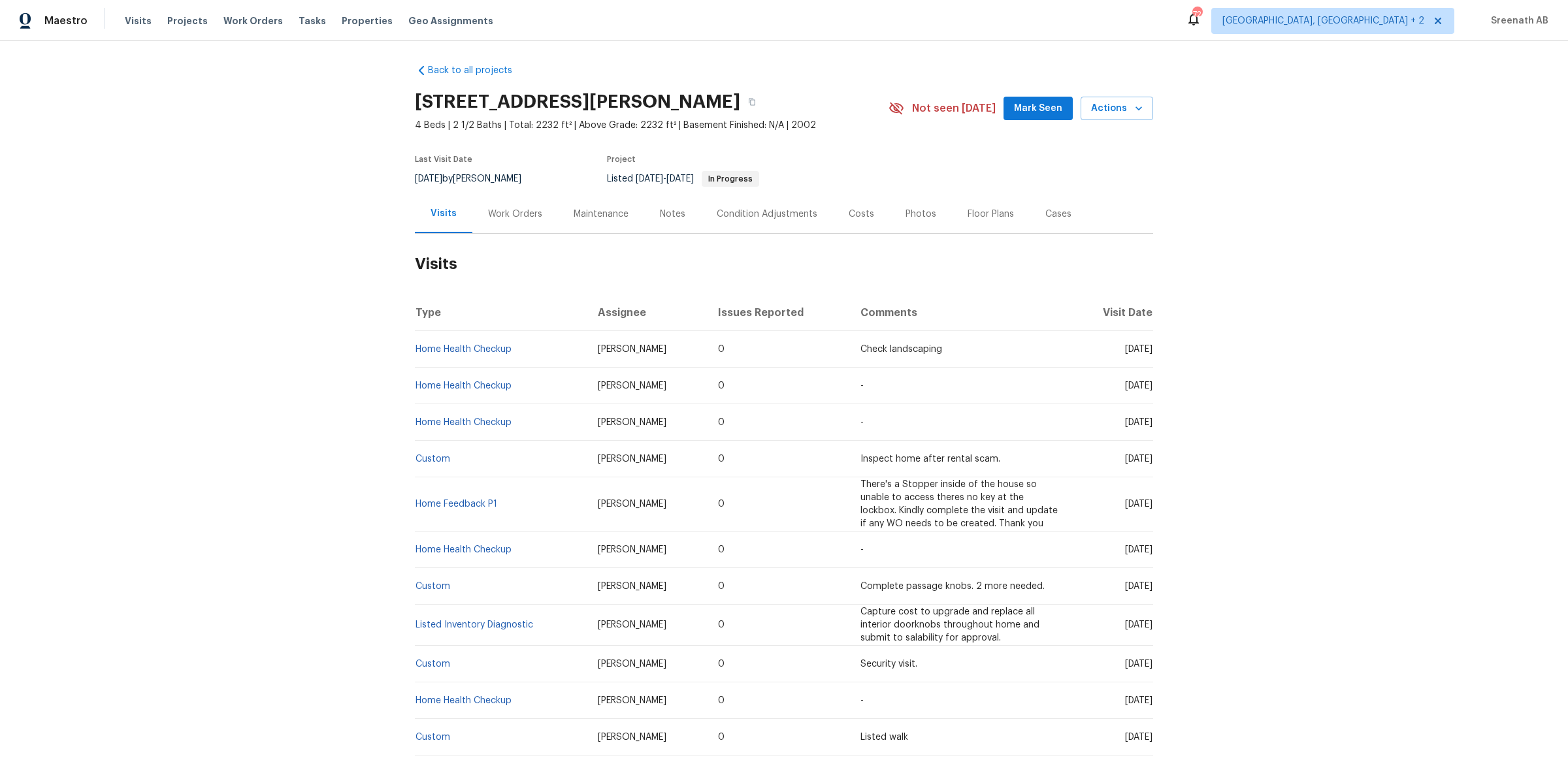
scroll to position [15, 0]
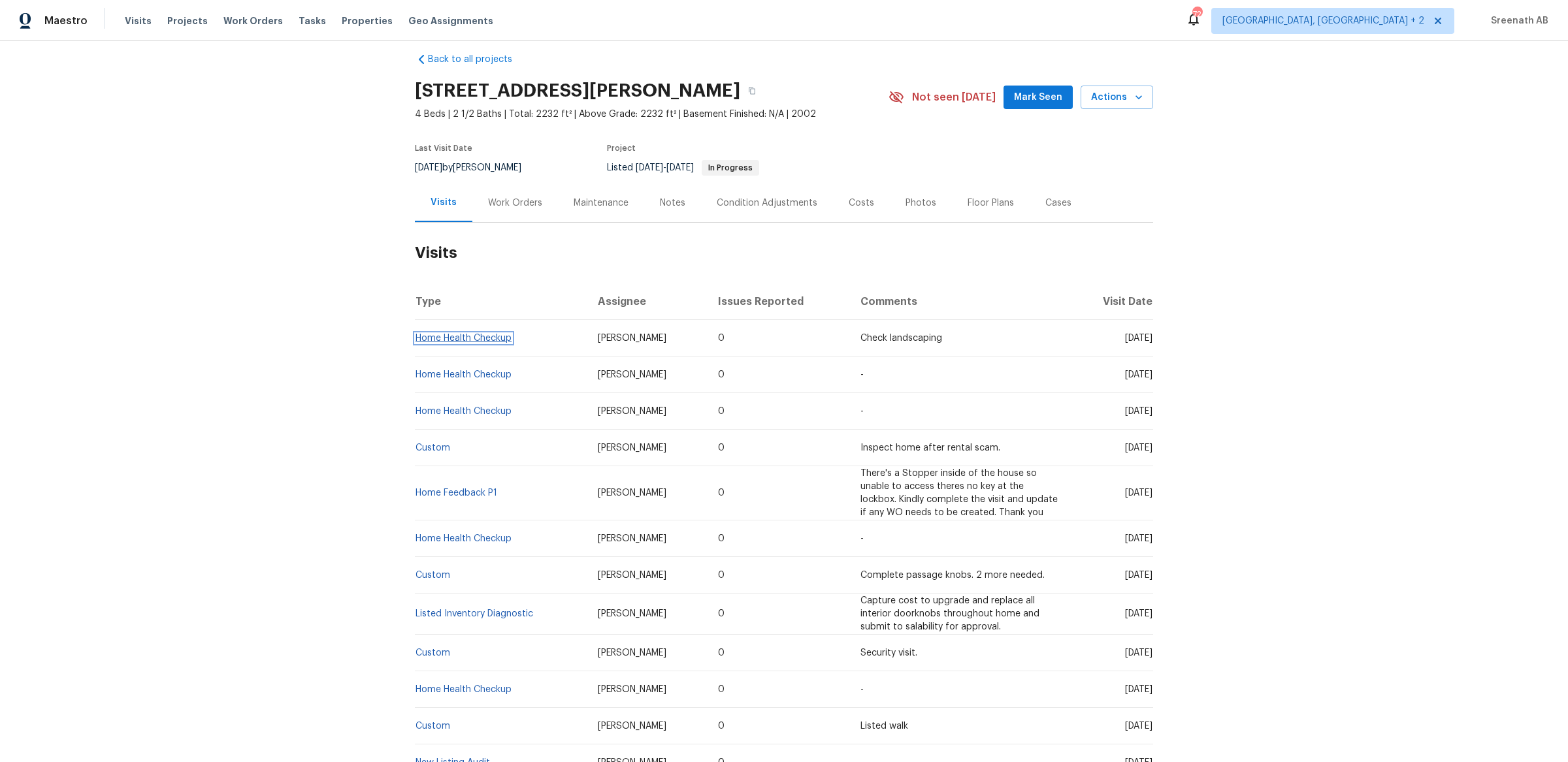
click at [508, 339] on link "Home Health Checkup" at bounding box center [463, 338] width 96 height 9
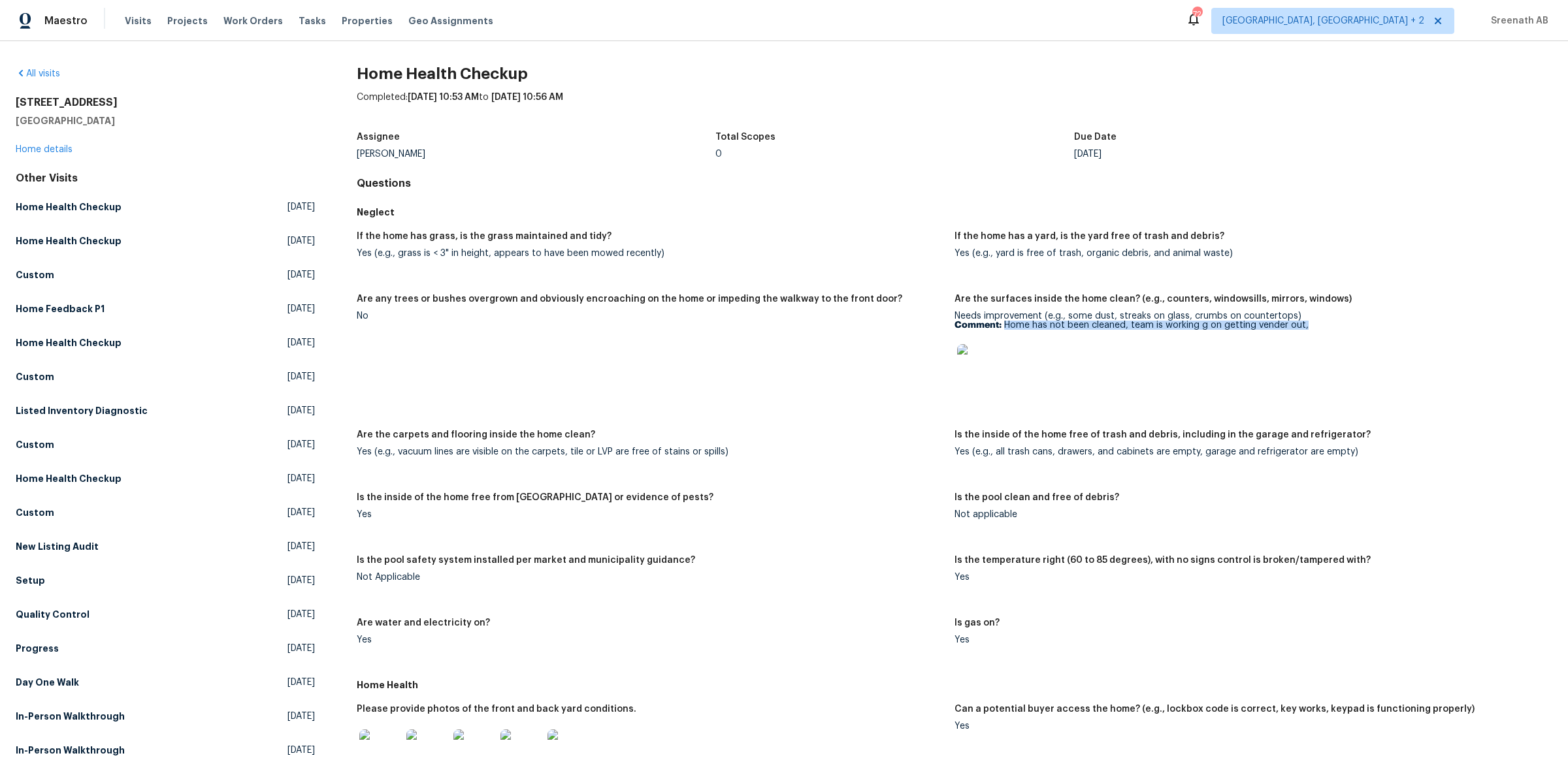
drag, startPoint x: 1308, startPoint y: 324, endPoint x: 1004, endPoint y: 324, distance: 304.0
click at [1004, 324] on p "Comment: Home has not been cleaned, team is working g on getting vender out," at bounding box center [1248, 326] width 587 height 9
copy p "Home has not been cleaned, team is working g on getting vender out,"
click at [62, 145] on link "Home details" at bounding box center [43, 150] width 56 height 9
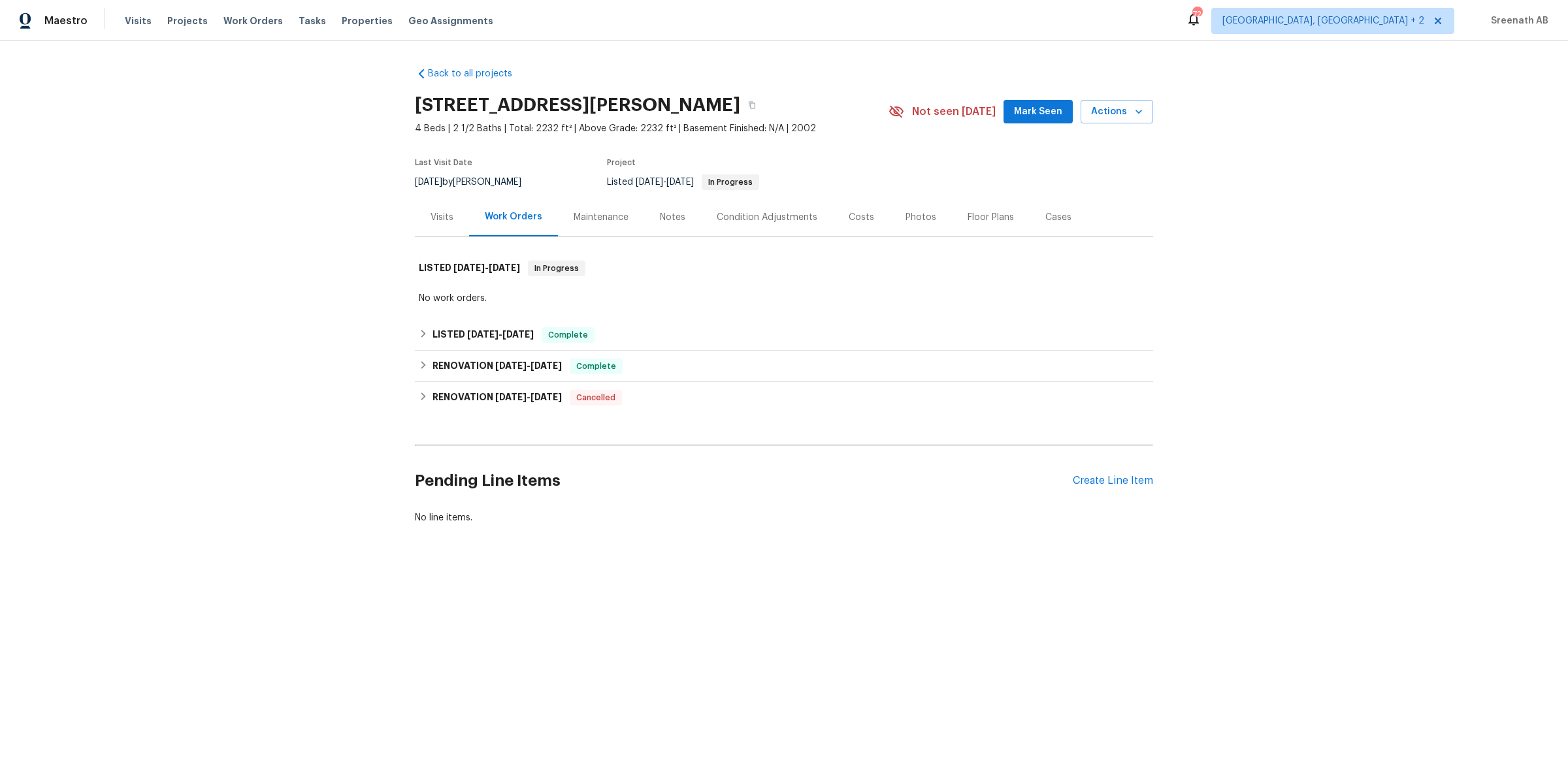
click at [440, 223] on div "Visits" at bounding box center [441, 217] width 23 height 13
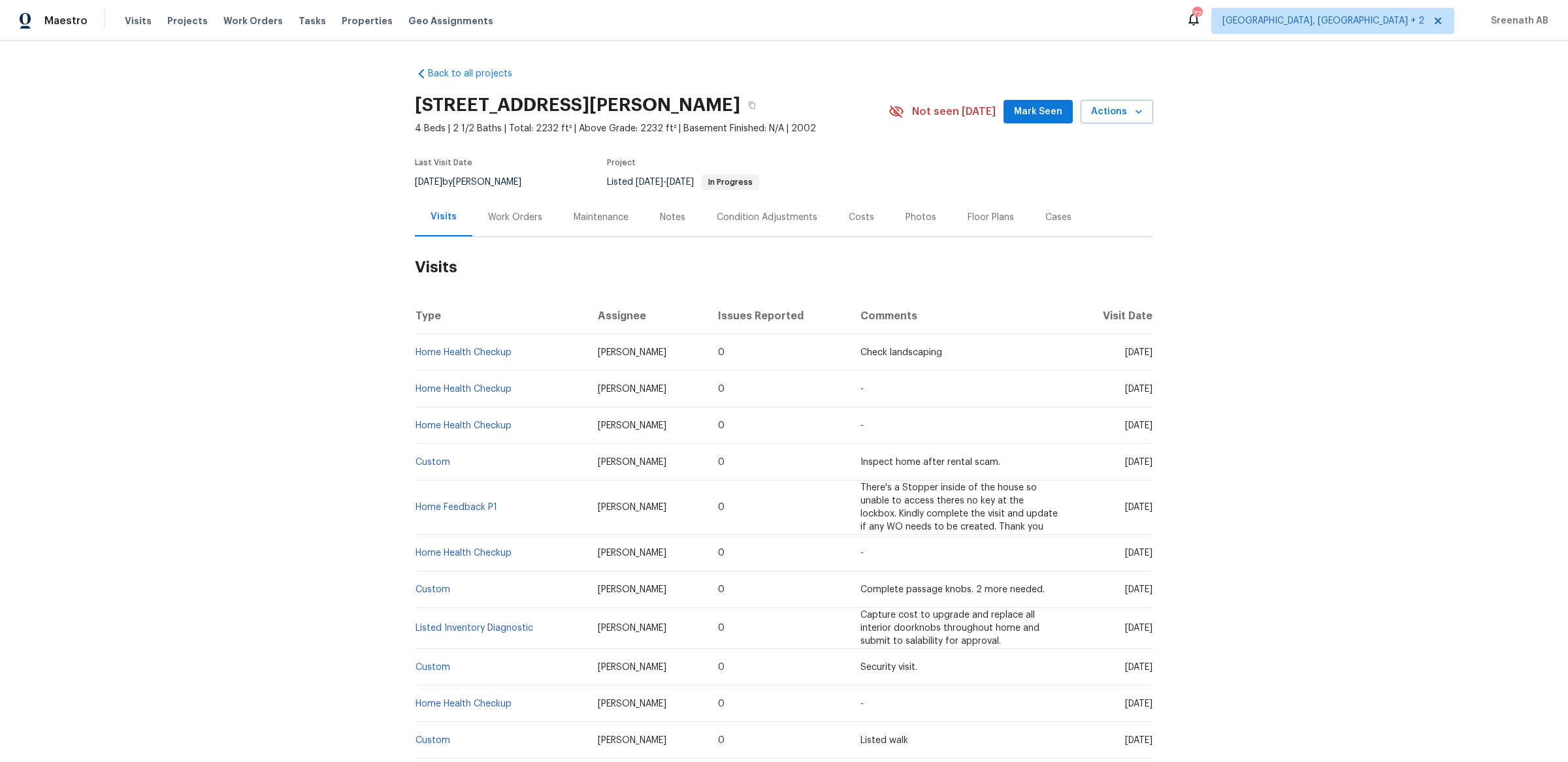
drag, startPoint x: 1151, startPoint y: 351, endPoint x: 417, endPoint y: 358, distance: 734.0
click at [417, 358] on tr "Home Health Checkup [PERSON_NAME] 0 Check landscaping [DATE]" at bounding box center [784, 353] width 738 height 37
copy tr "Home Health Checkup [PERSON_NAME] 0 Check landscaping [DATE]"
click at [519, 212] on div "Work Orders" at bounding box center [514, 217] width 55 height 13
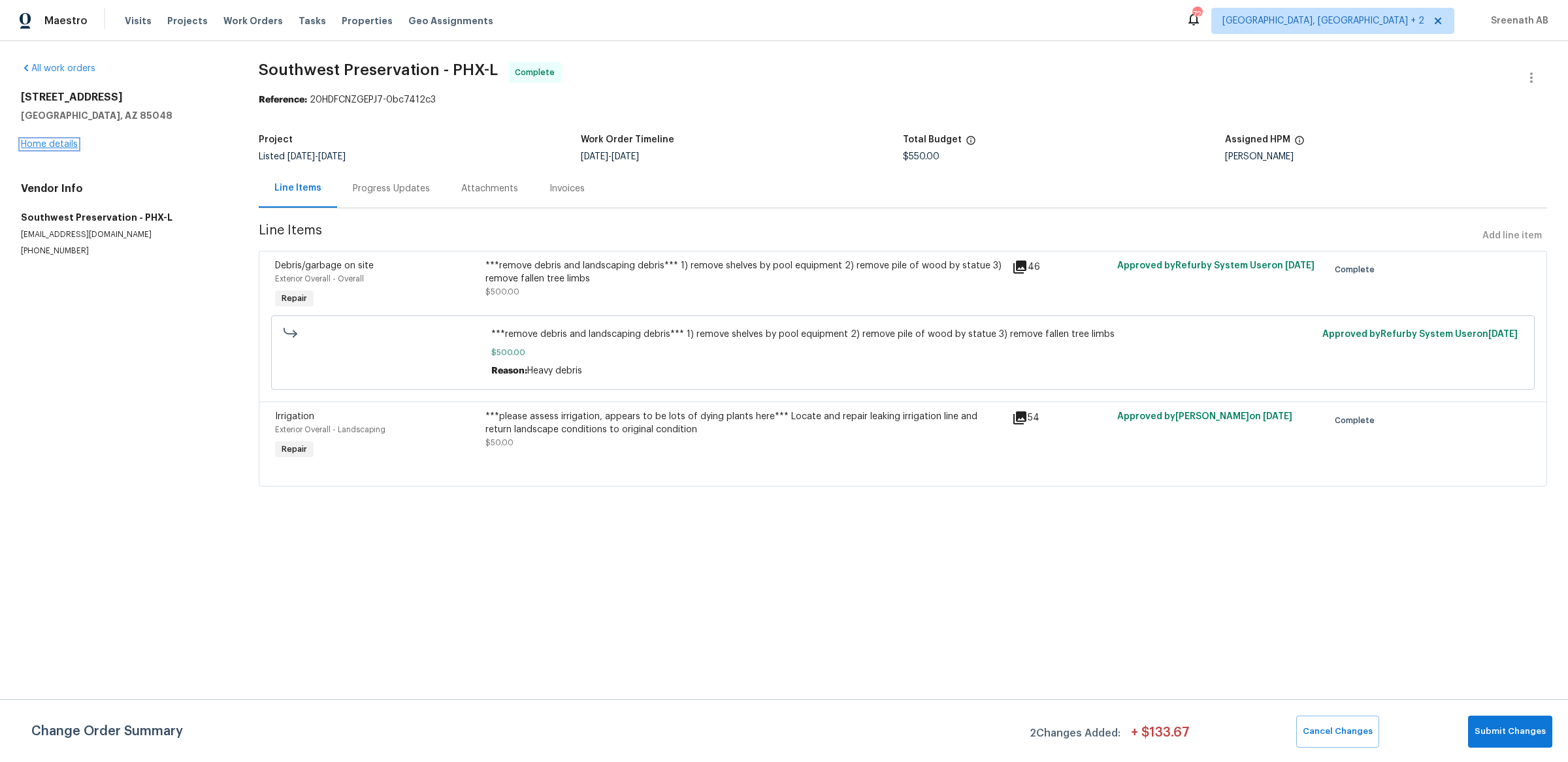
click at [70, 143] on link "Home details" at bounding box center [49, 144] width 56 height 9
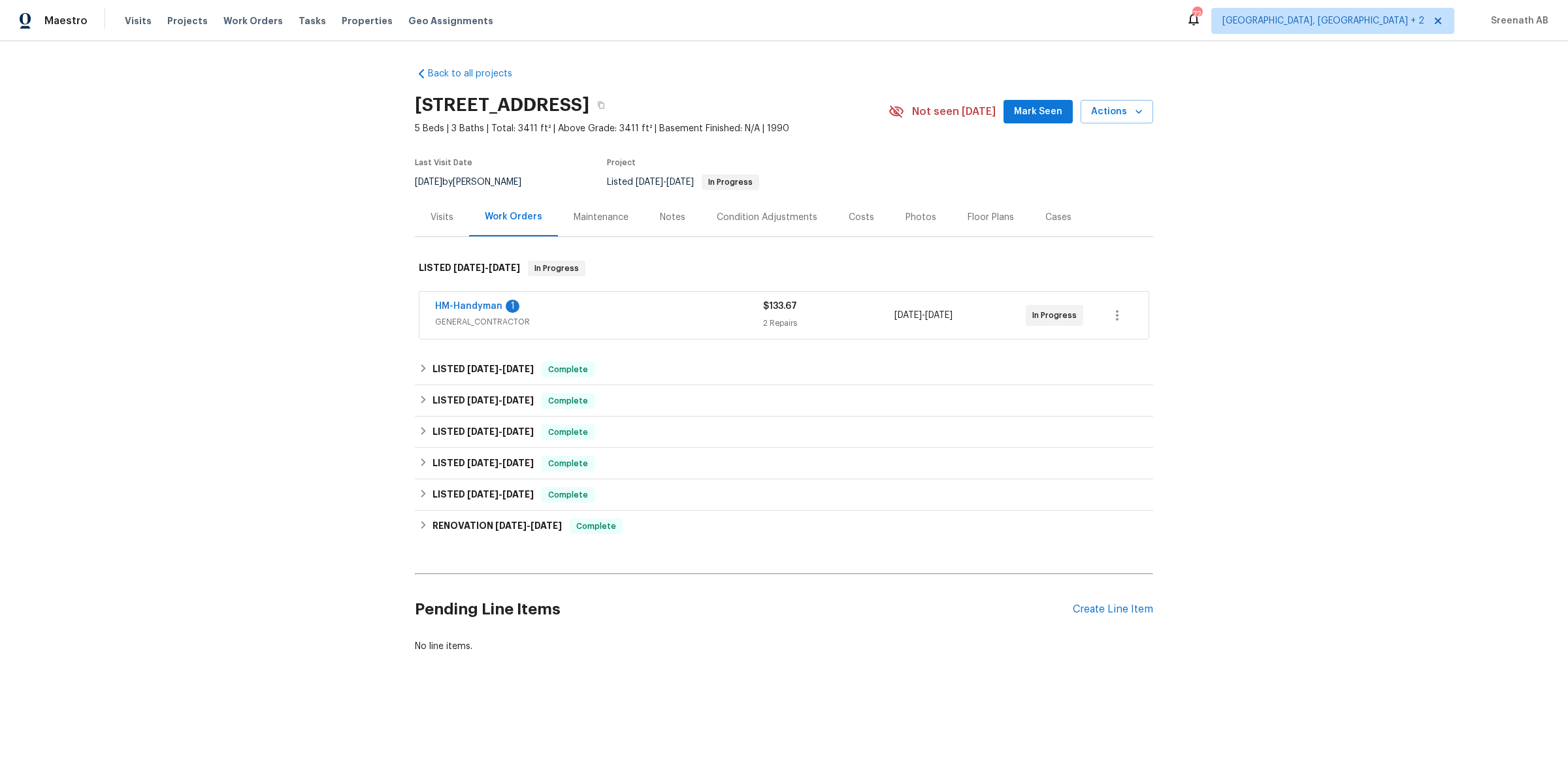
click at [639, 307] on div "HM-Handyman 1" at bounding box center [599, 307] width 327 height 16
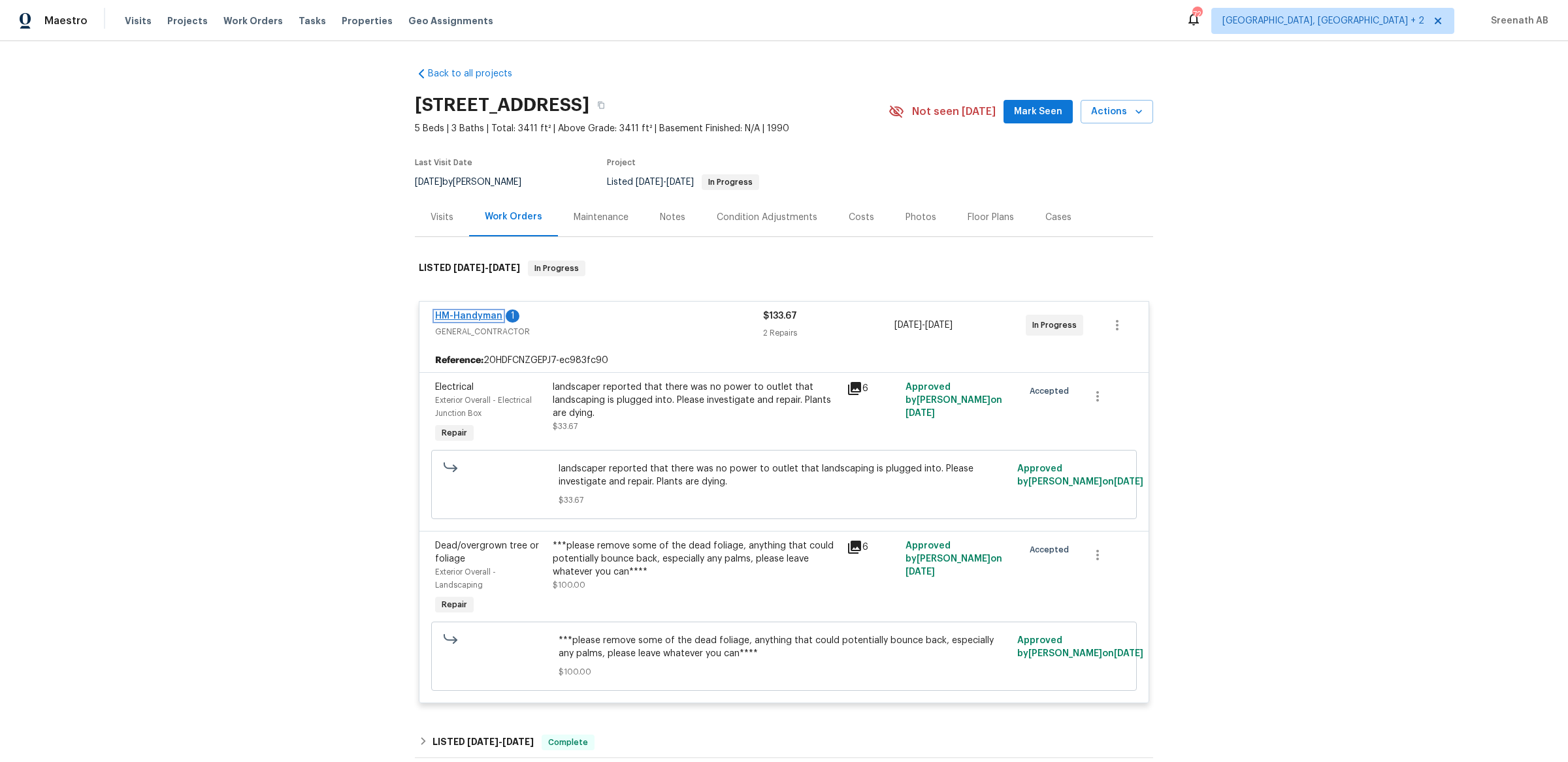
click at [475, 319] on link "HM-Handyman" at bounding box center [468, 316] width 68 height 9
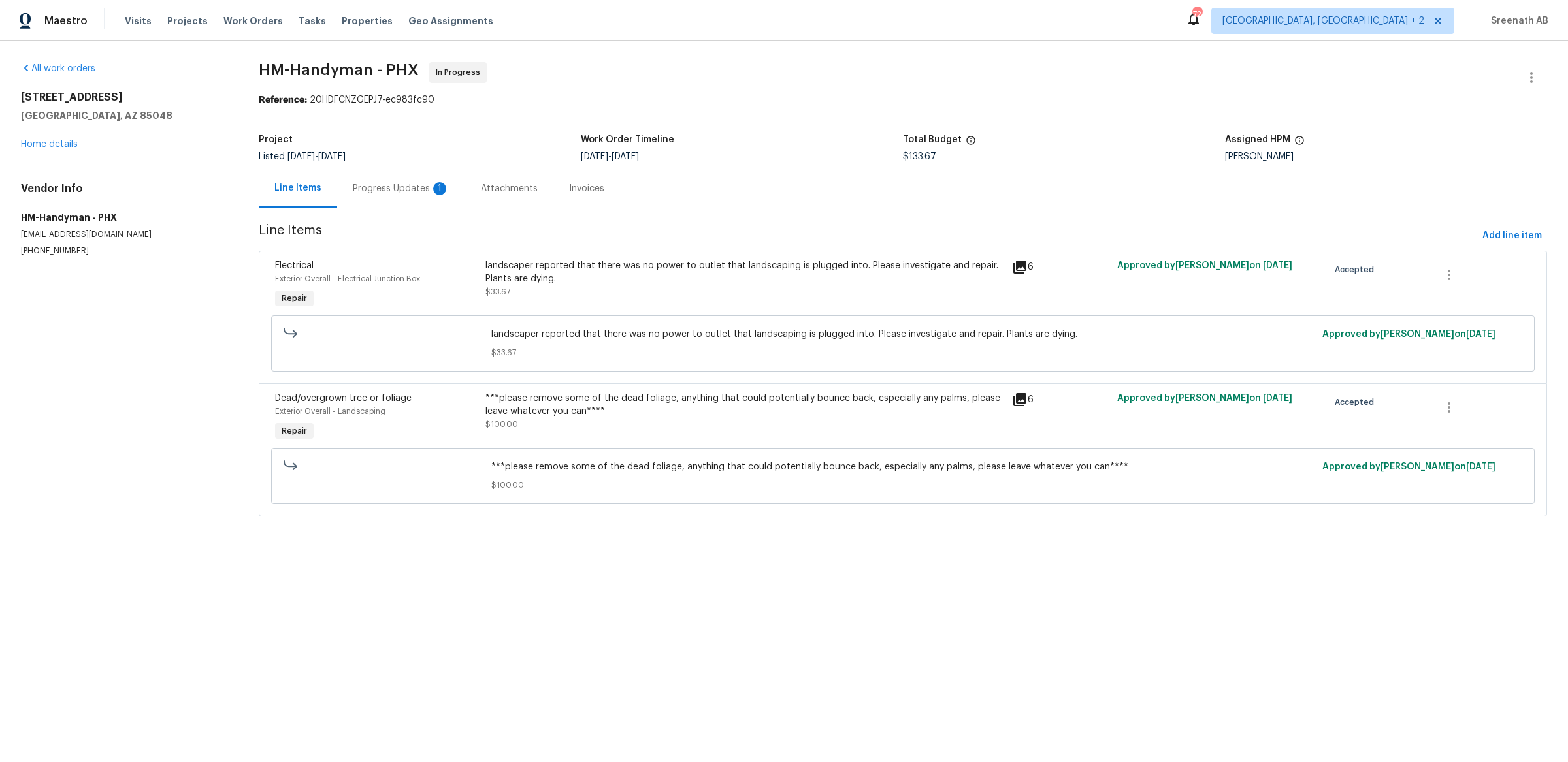
click at [405, 194] on div "Progress Updates 1" at bounding box center [401, 189] width 97 height 13
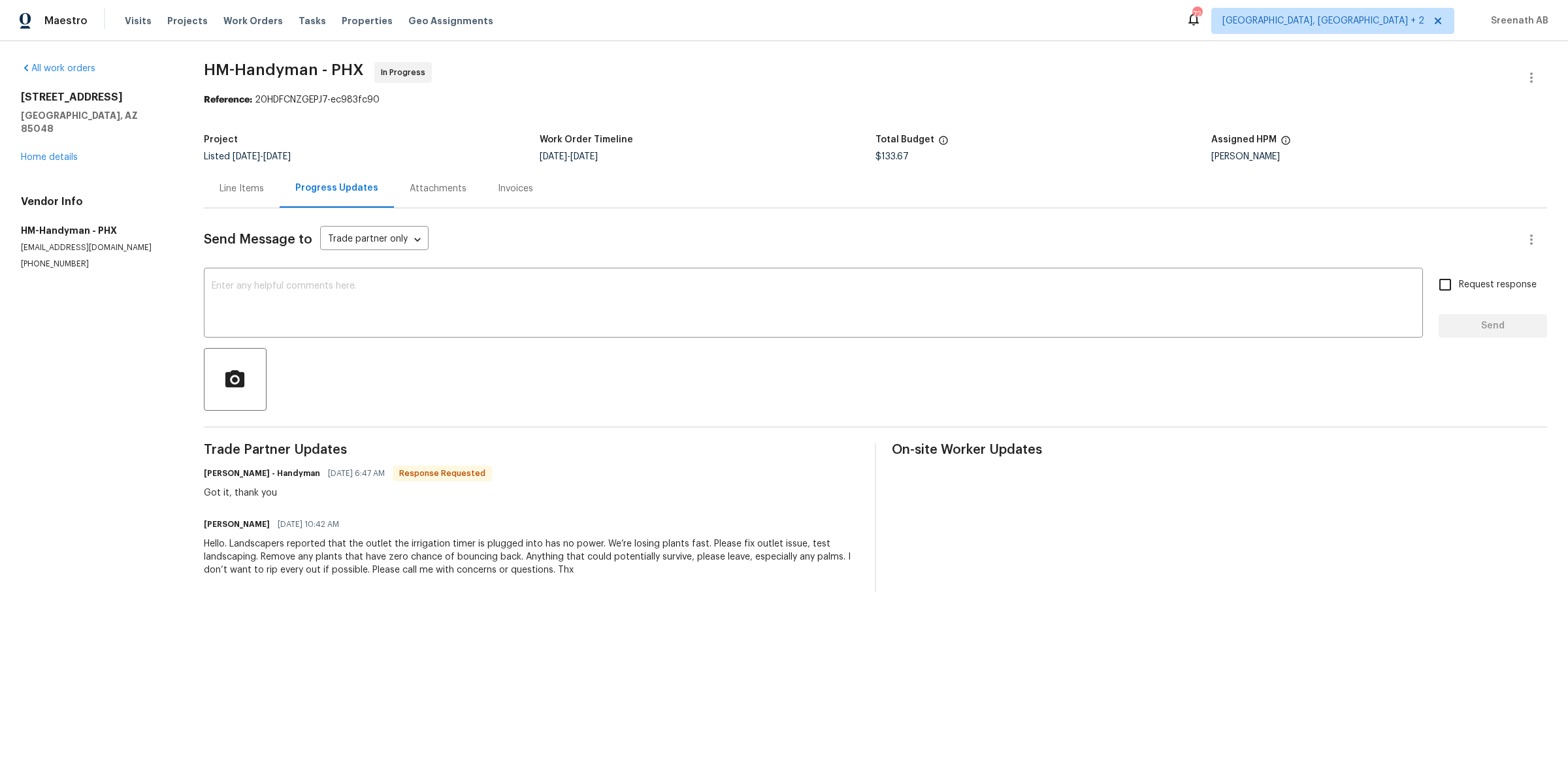
click at [255, 188] on div "Line Items" at bounding box center [241, 189] width 44 height 13
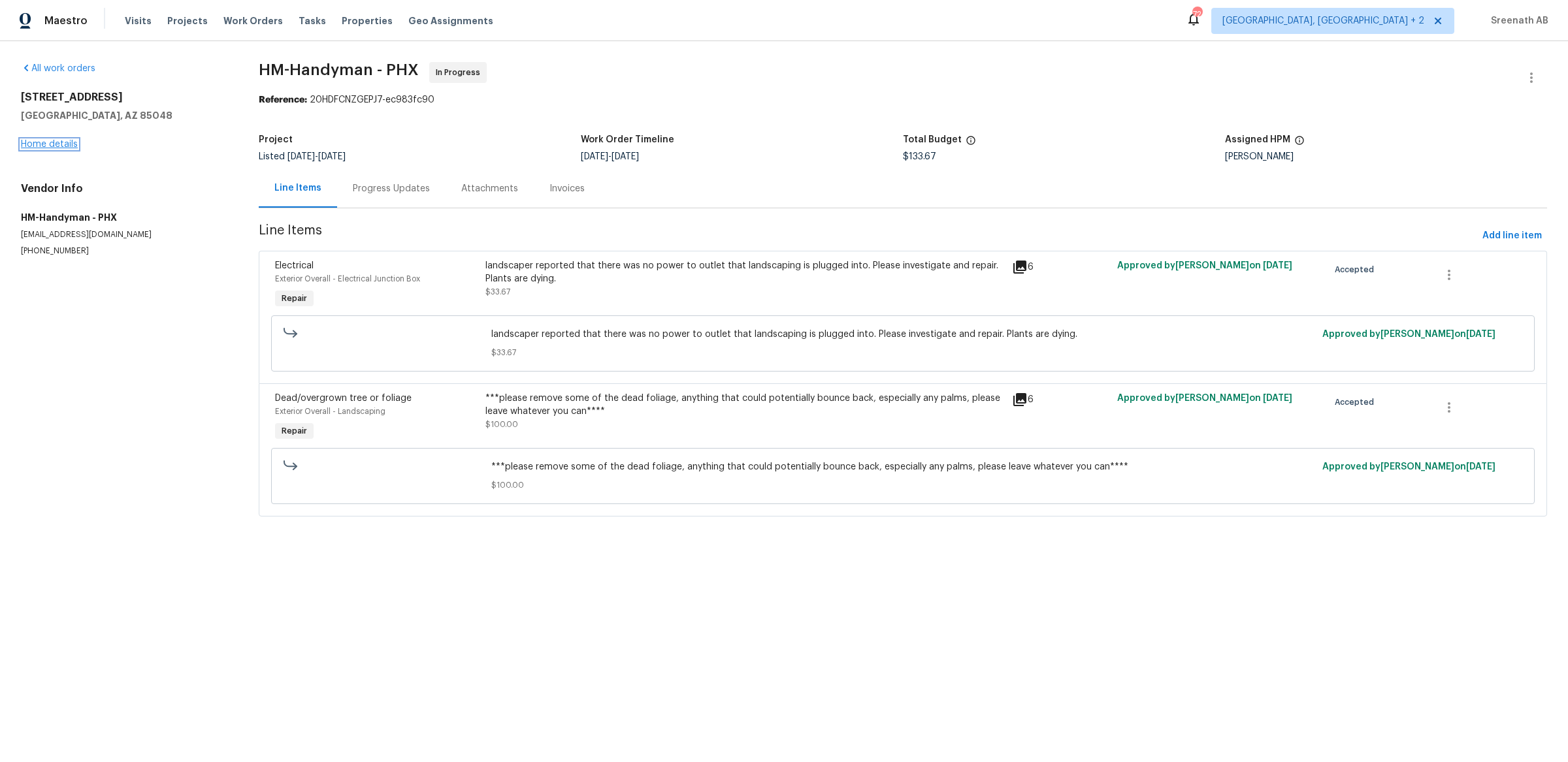
click at [70, 140] on link "Home details" at bounding box center [49, 144] width 56 height 9
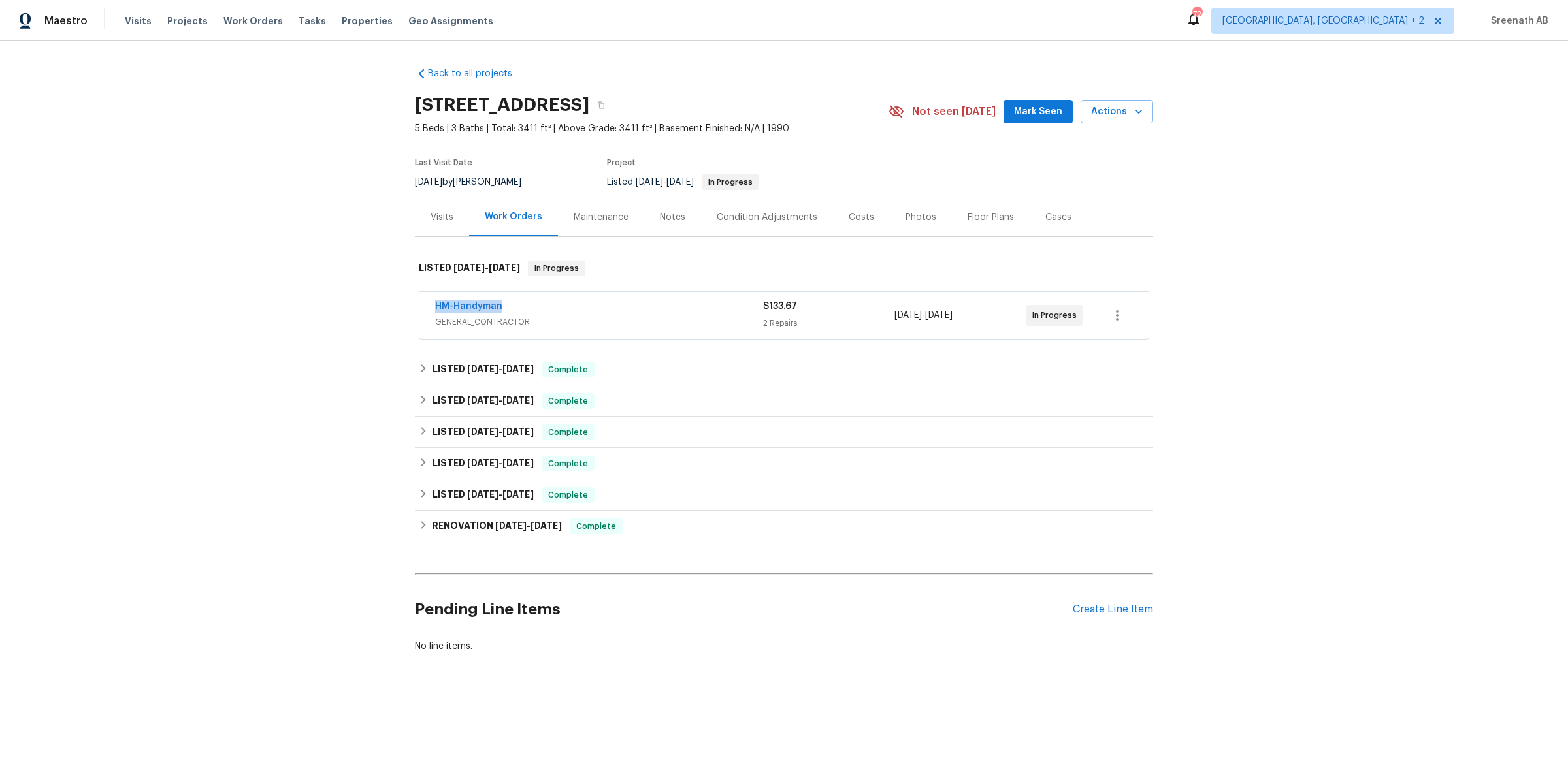
drag, startPoint x: 509, startPoint y: 307, endPoint x: 428, endPoint y: 310, distance: 81.1
click at [428, 310] on div "HM-Handyman GENERAL_CONTRACTOR $133.67 2 Repairs 9/16/2025 - 9/23/2025 In Progr…" at bounding box center [784, 315] width 729 height 47
copy link "HM-Handyman"
click at [1230, 313] on div "Back to all projects 14645 S 25th Pl, Phoenix, AZ 85048 5 Beds | 3 Baths | Tota…" at bounding box center [784, 391] width 1568 height 701
drag, startPoint x: 1093, startPoint y: 317, endPoint x: 614, endPoint y: 292, distance: 479.7
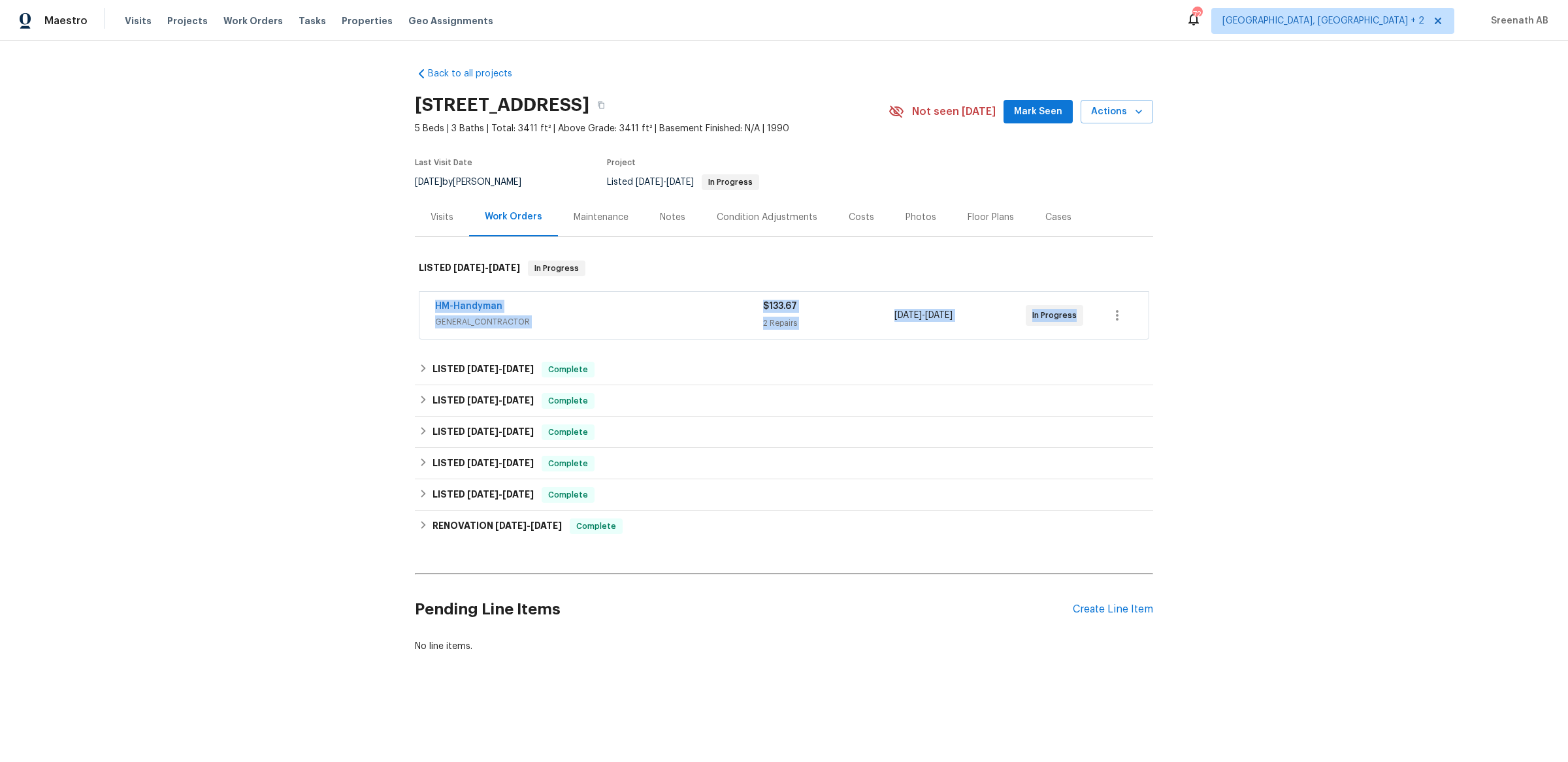
click at [614, 292] on div "HM-Handyman GENERAL_CONTRACTOR $133.67 2 Repairs 9/16/2025 - 9/23/2025 In Progr…" at bounding box center [784, 315] width 729 height 47
copy div "HM-Handyman GENERAL_CONTRACTOR $133.67 2 Repairs 9/16/2025 - 9/23/2025 In Progr…"
click at [441, 220] on div "Visits" at bounding box center [441, 217] width 23 height 13
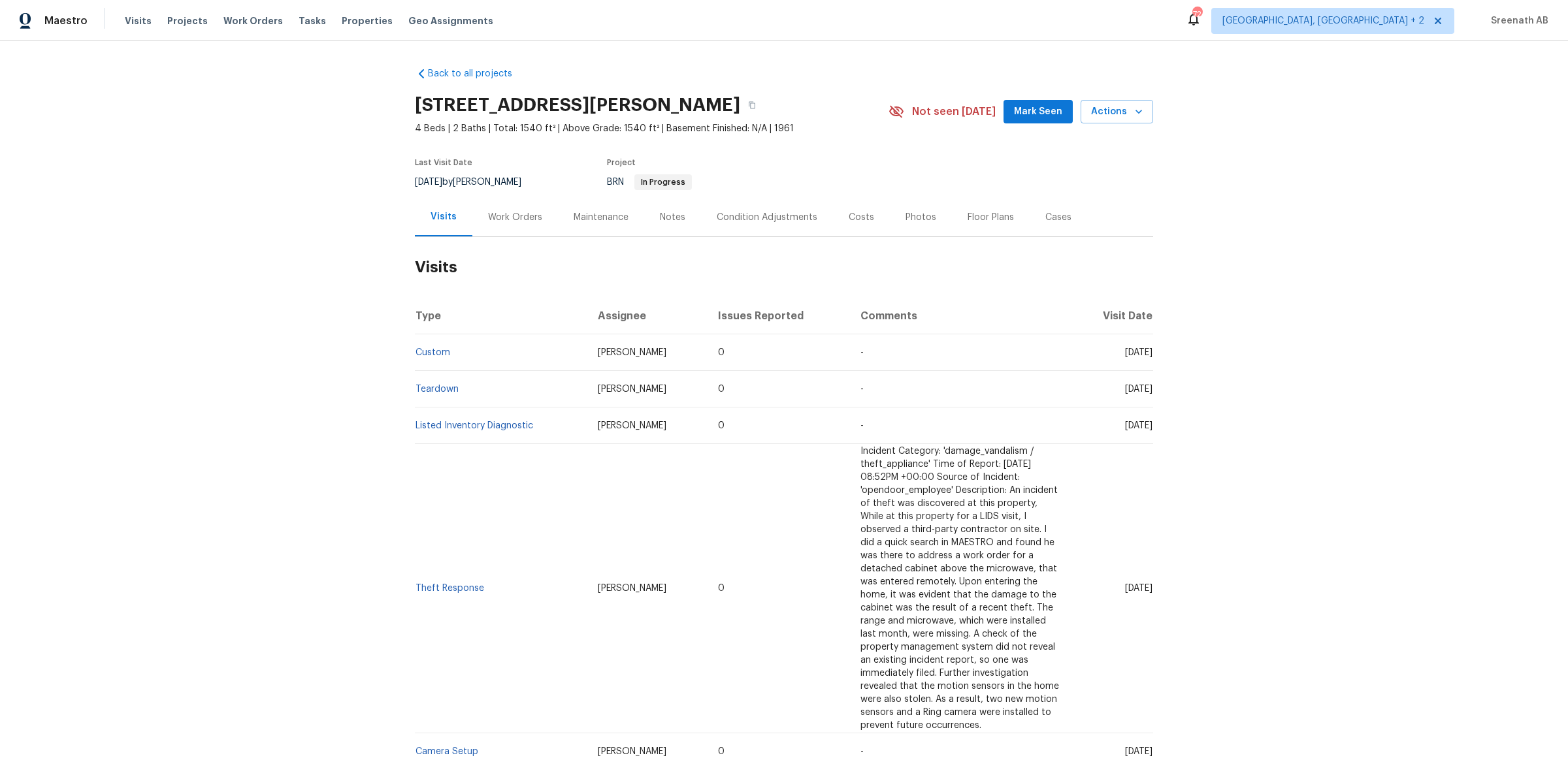
click at [512, 214] on div "Work Orders" at bounding box center [514, 217] width 55 height 13
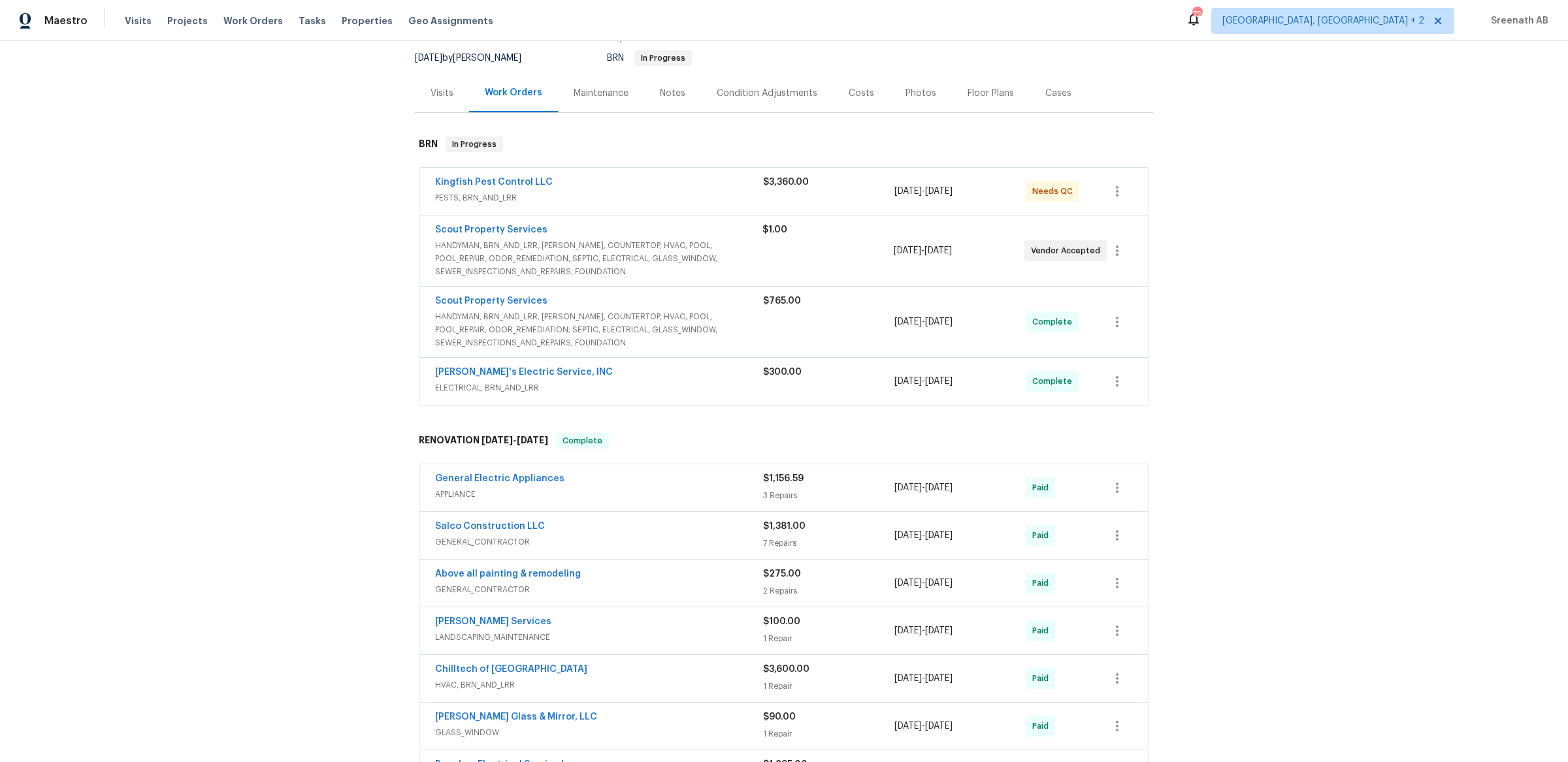
scroll to position [108, 0]
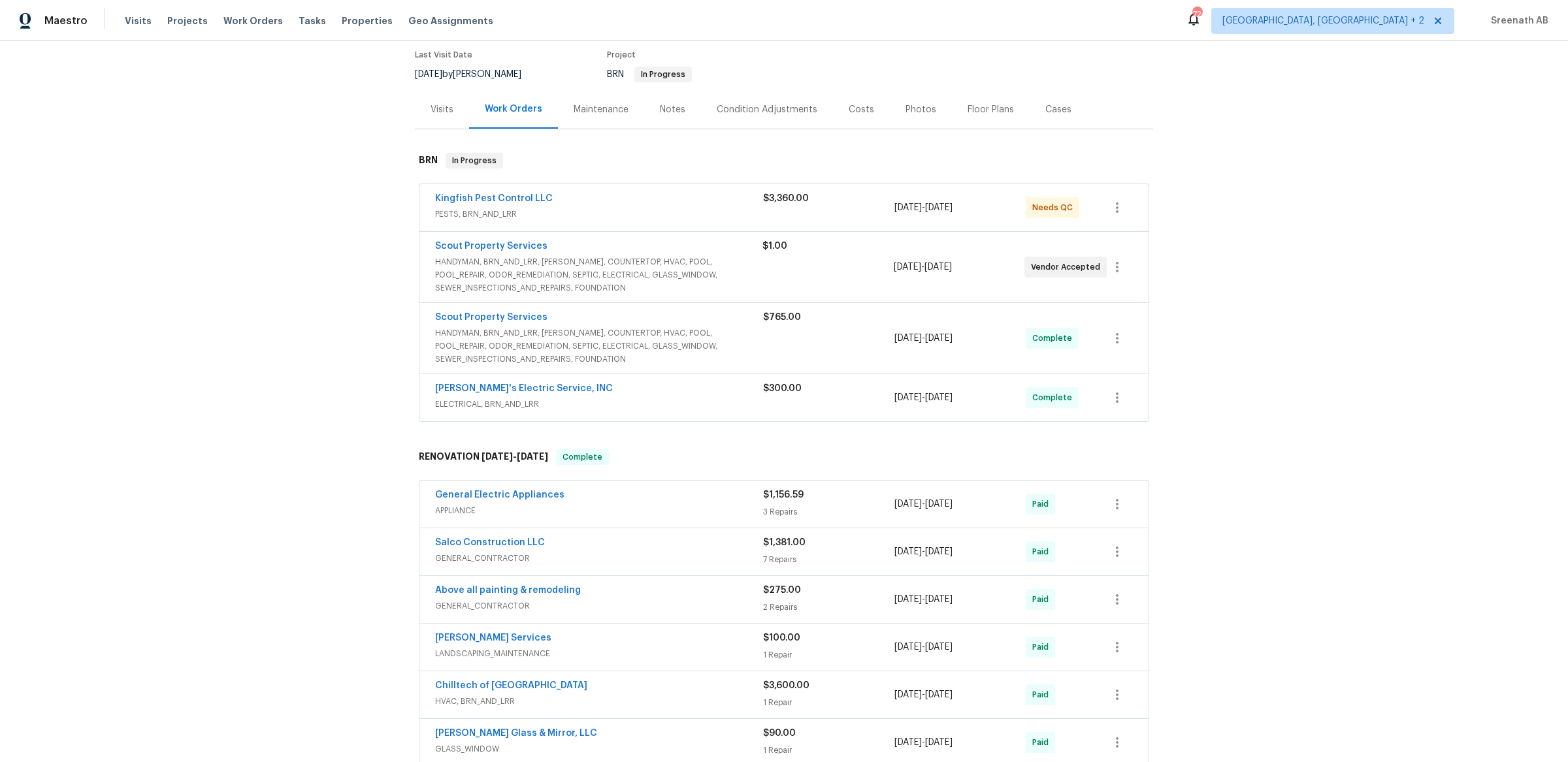
click at [708, 321] on div "Scout Property Services" at bounding box center [599, 318] width 327 height 16
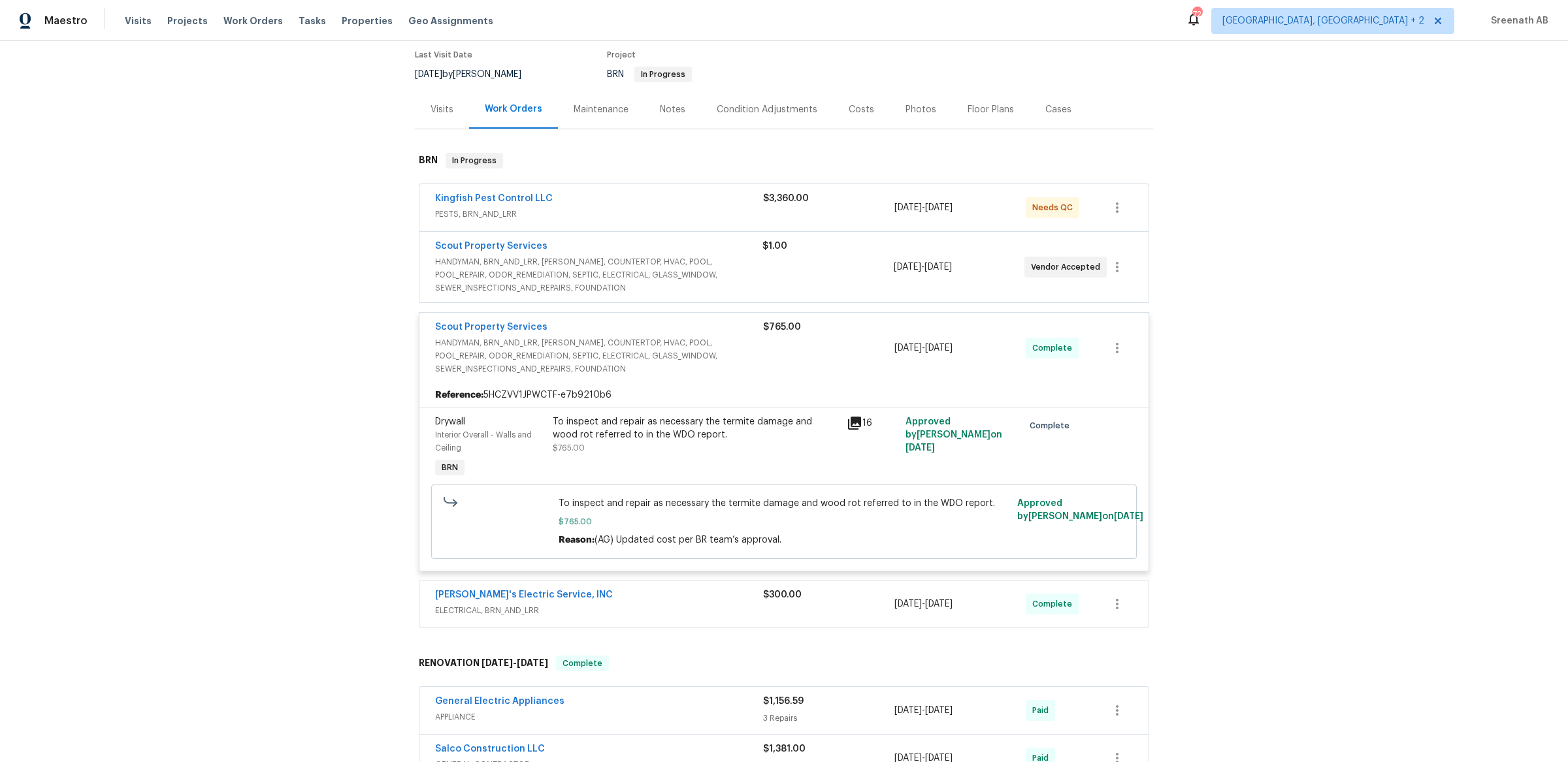
click at [699, 274] on span "HANDYMAN, BRN_AND_LRR, [PERSON_NAME], COUNTERTOP, HVAC, POOL, POOL_REPAIR, ODOR…" at bounding box center [599, 275] width 327 height 39
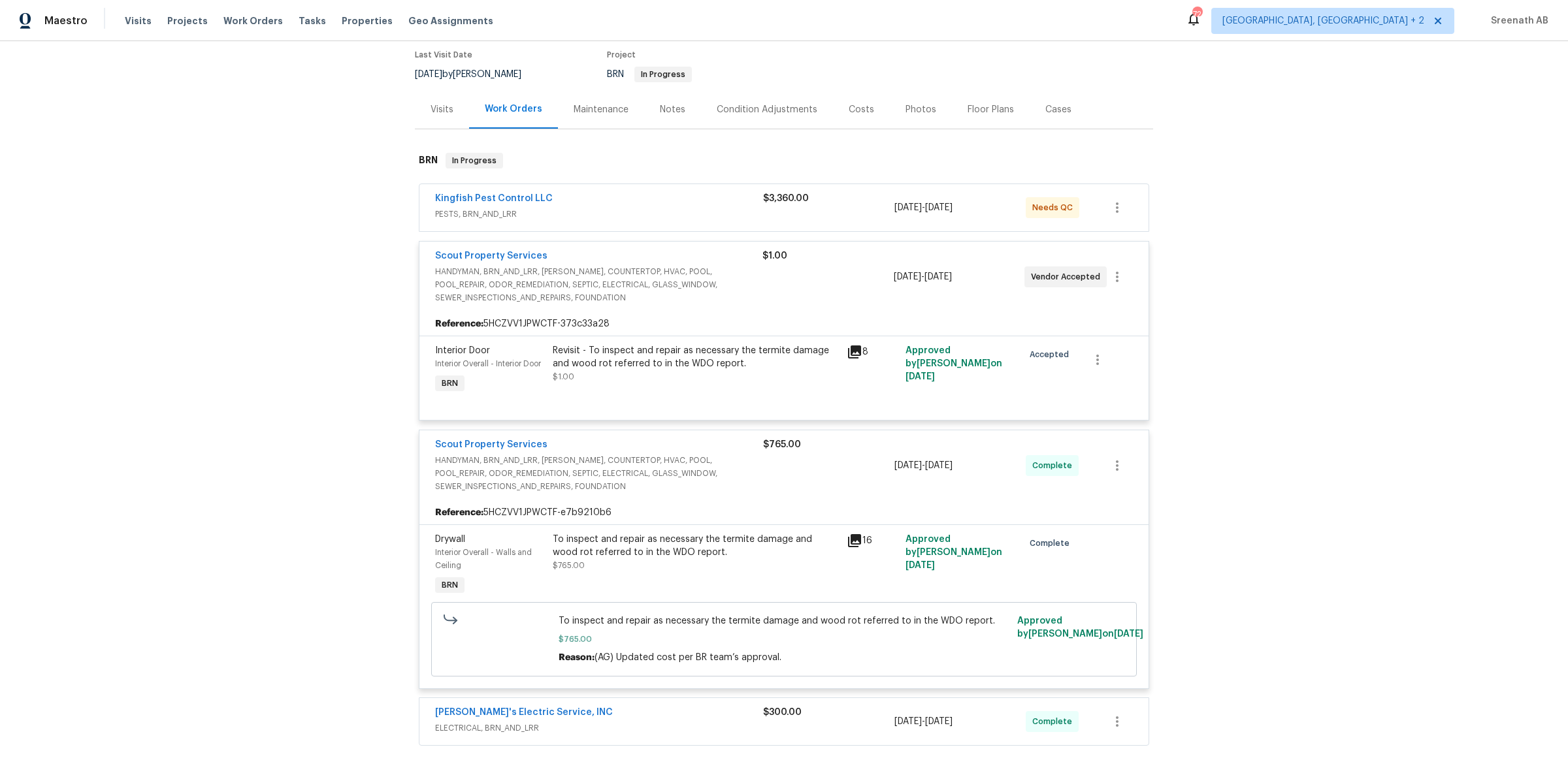
click at [690, 223] on div "Kingfish Pest Control LLC PESTS, BRN_AND_LRR" at bounding box center [599, 208] width 327 height 31
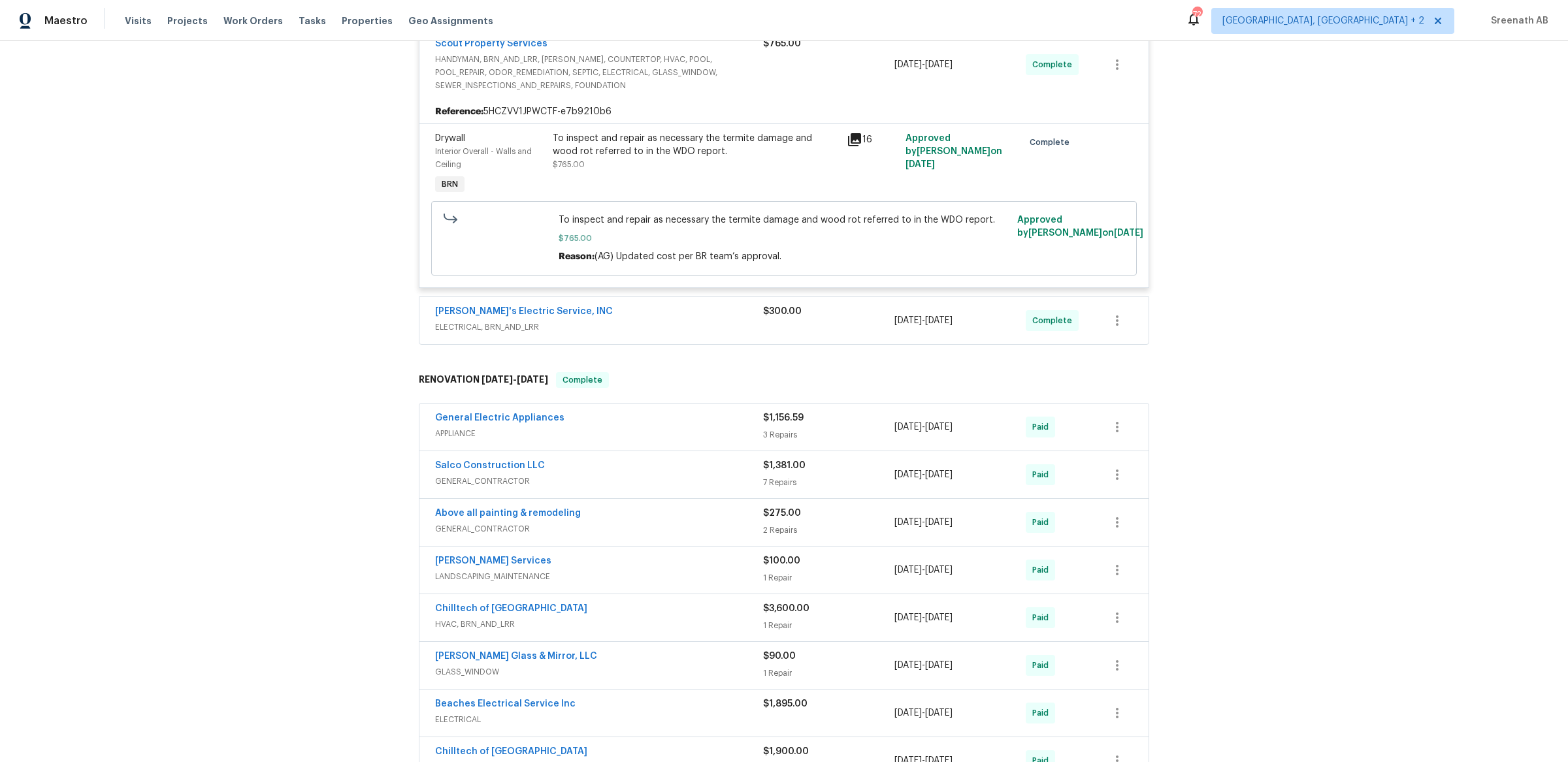
scroll to position [723, 0]
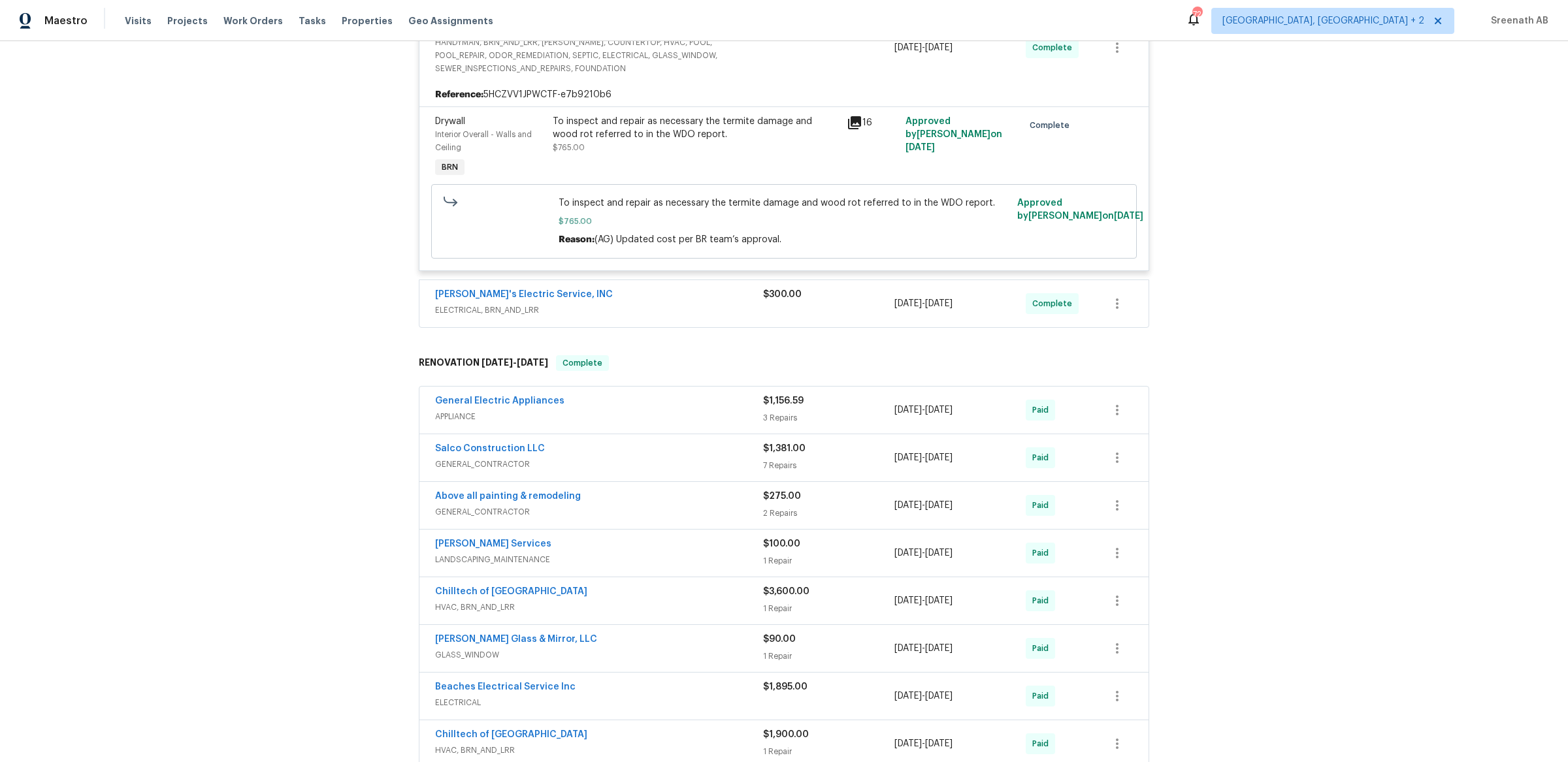
click at [679, 306] on span "ELECTRICAL, BRN_AND_LRR" at bounding box center [599, 310] width 327 height 13
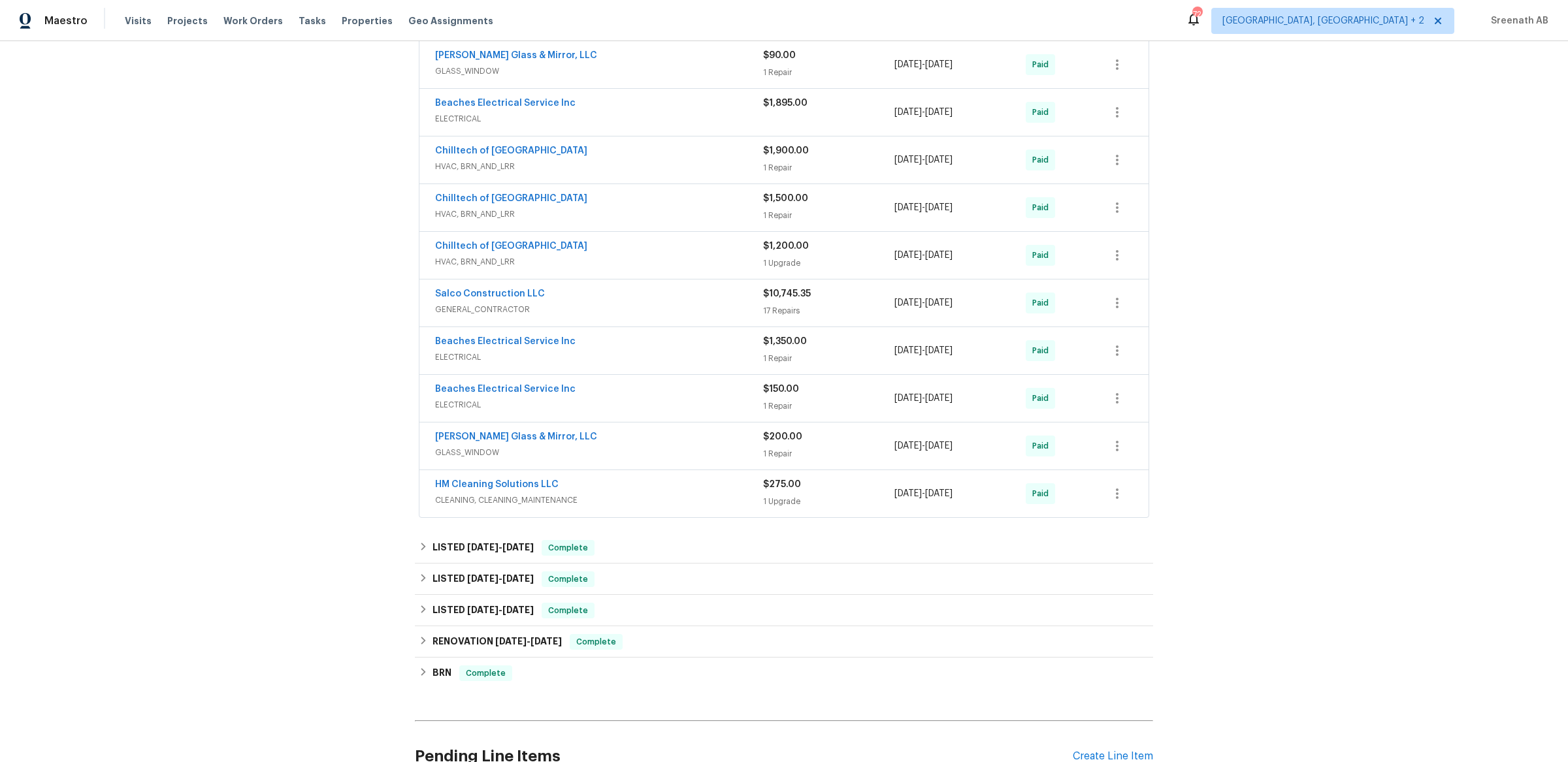
scroll to position [1665, 0]
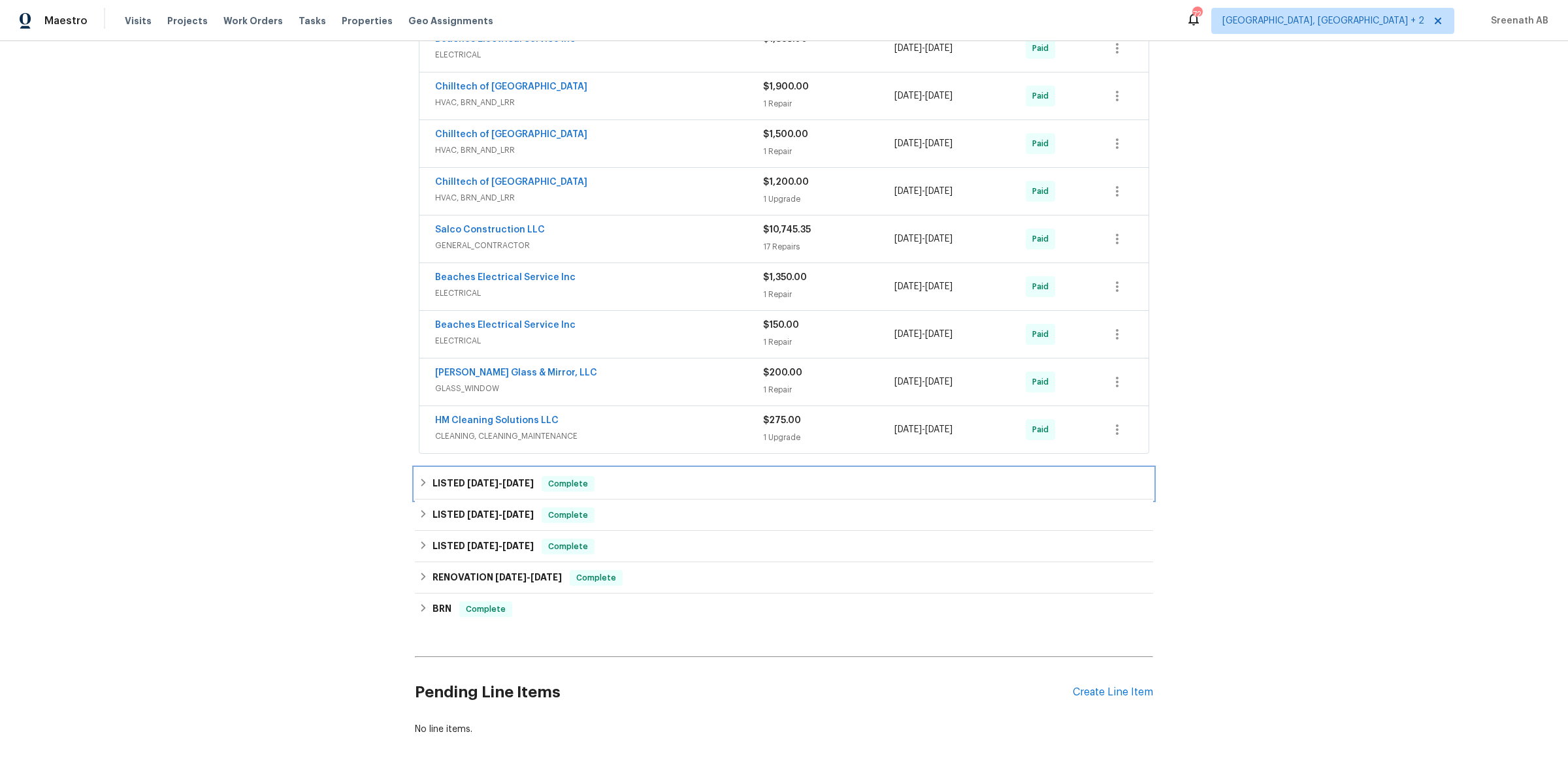
click at [595, 492] on div "Complete" at bounding box center [567, 484] width 53 height 16
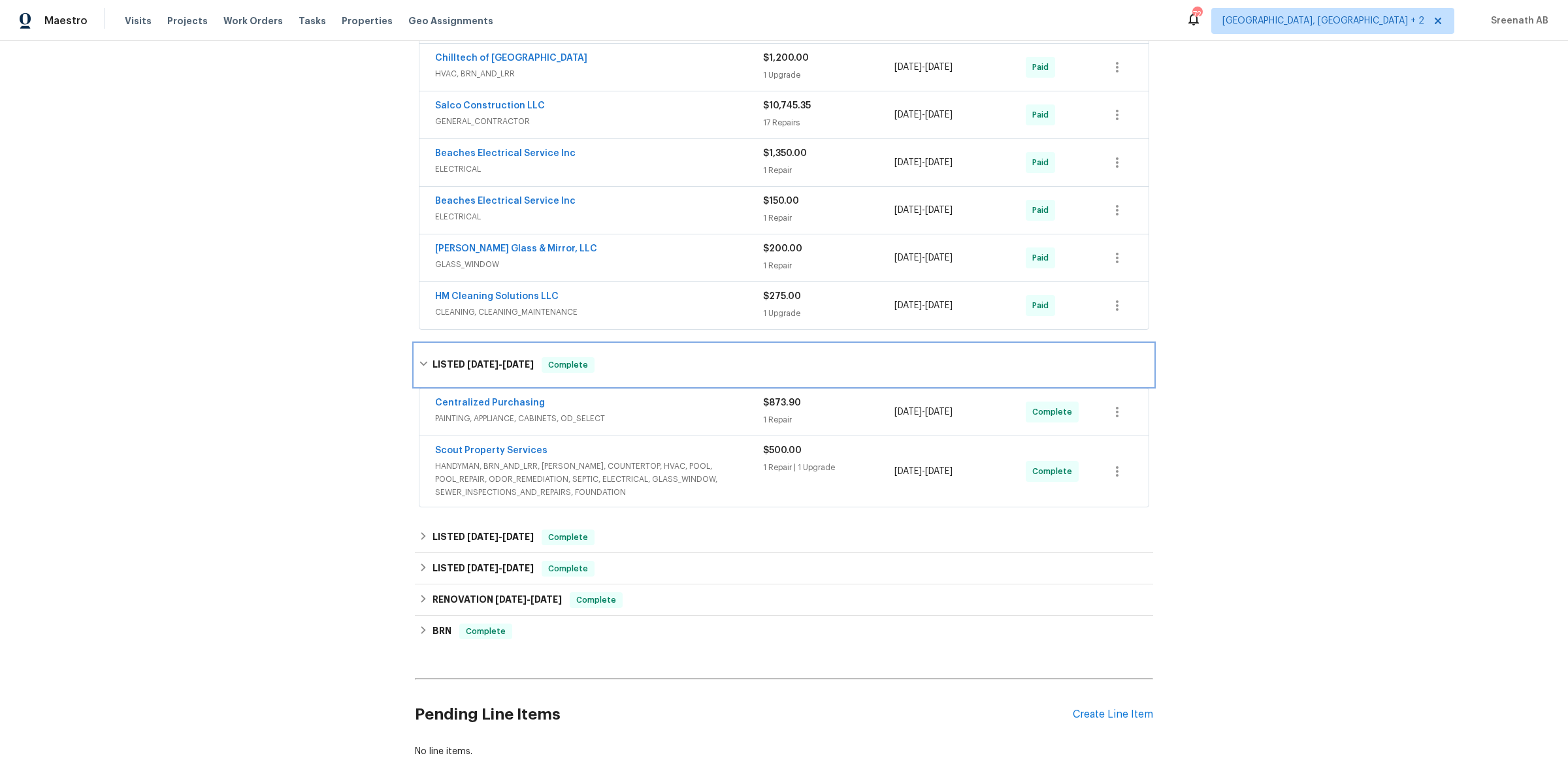
scroll to position [1843, 0]
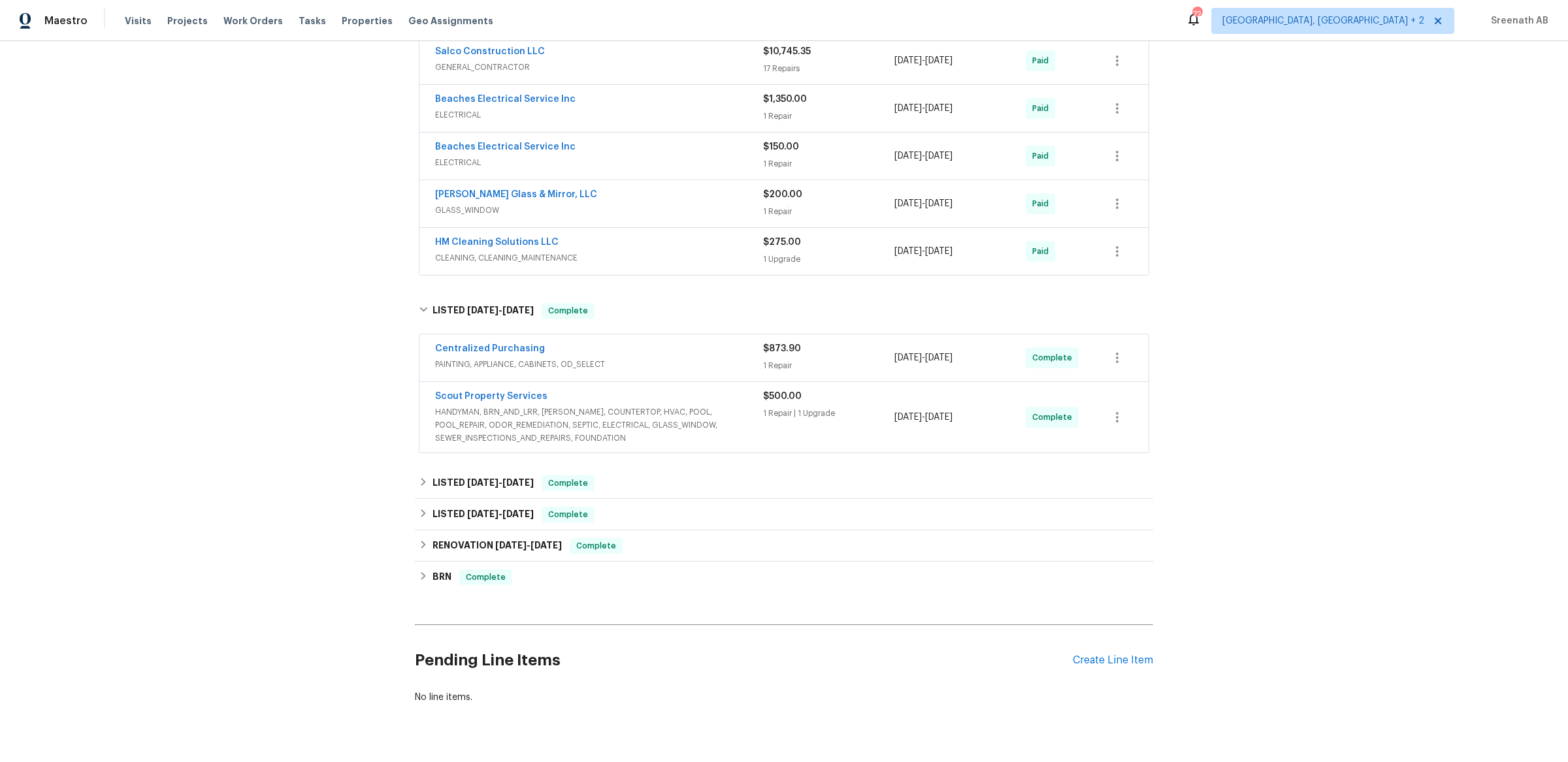
click at [679, 421] on span "HANDYMAN, BRN_AND_LRR, [PERSON_NAME], COUNTERTOP, HVAC, POOL, POOL_REPAIR, ODOR…" at bounding box center [599, 425] width 327 height 39
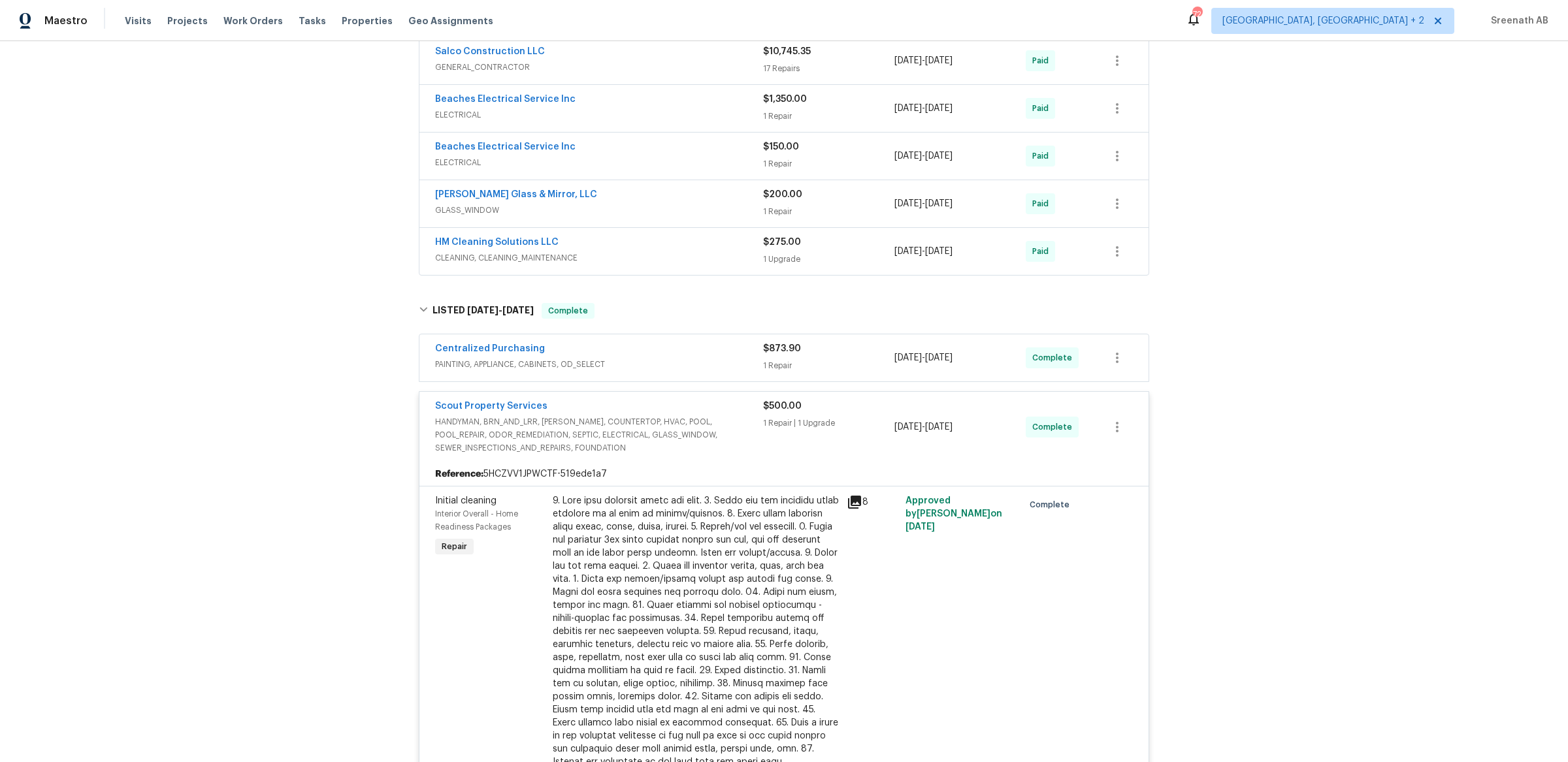
click at [645, 370] on span "PAINTING, APPLIANCE, CABINETS, OD_SELECT" at bounding box center [599, 364] width 327 height 13
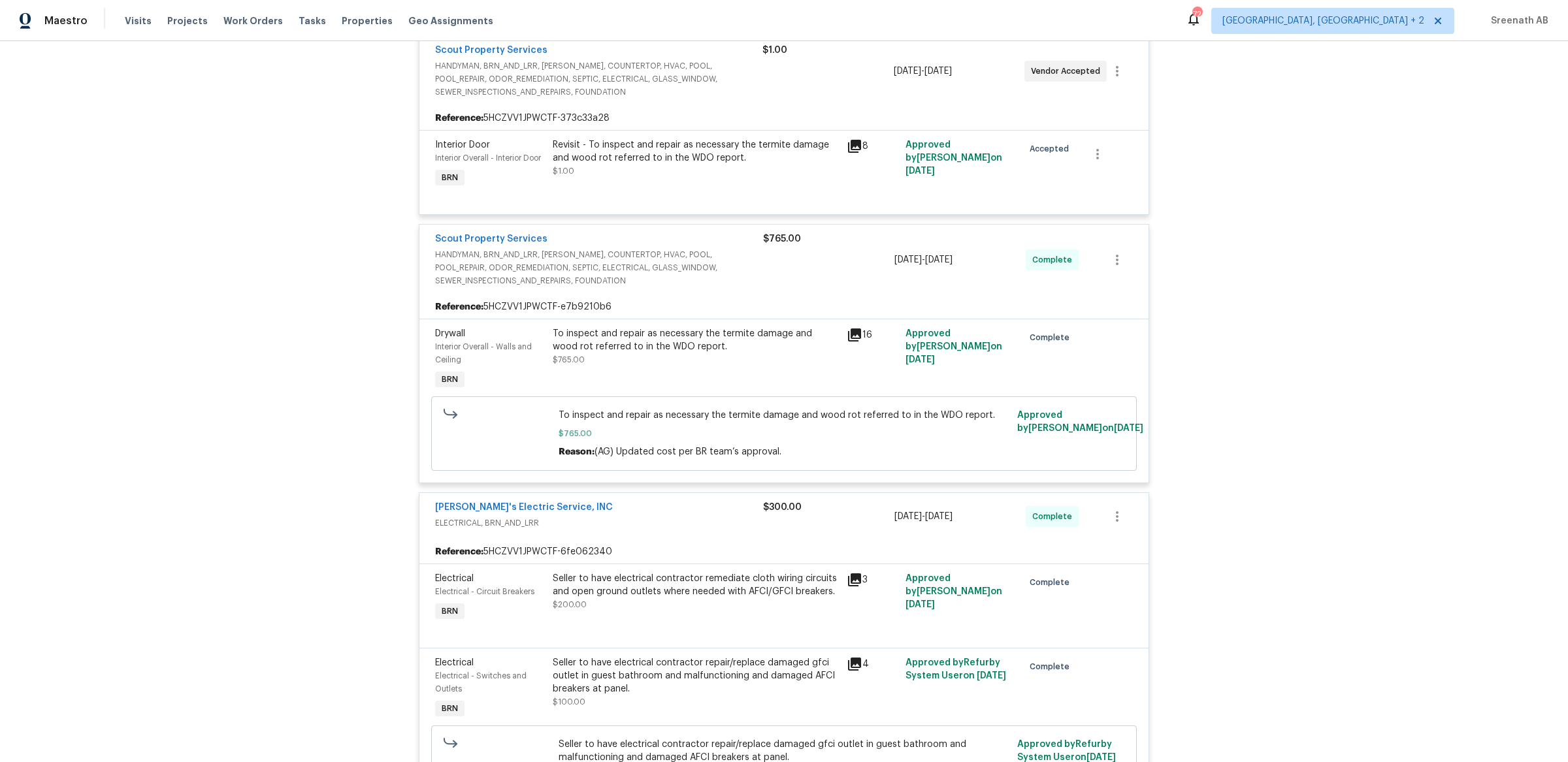
scroll to position [0, 0]
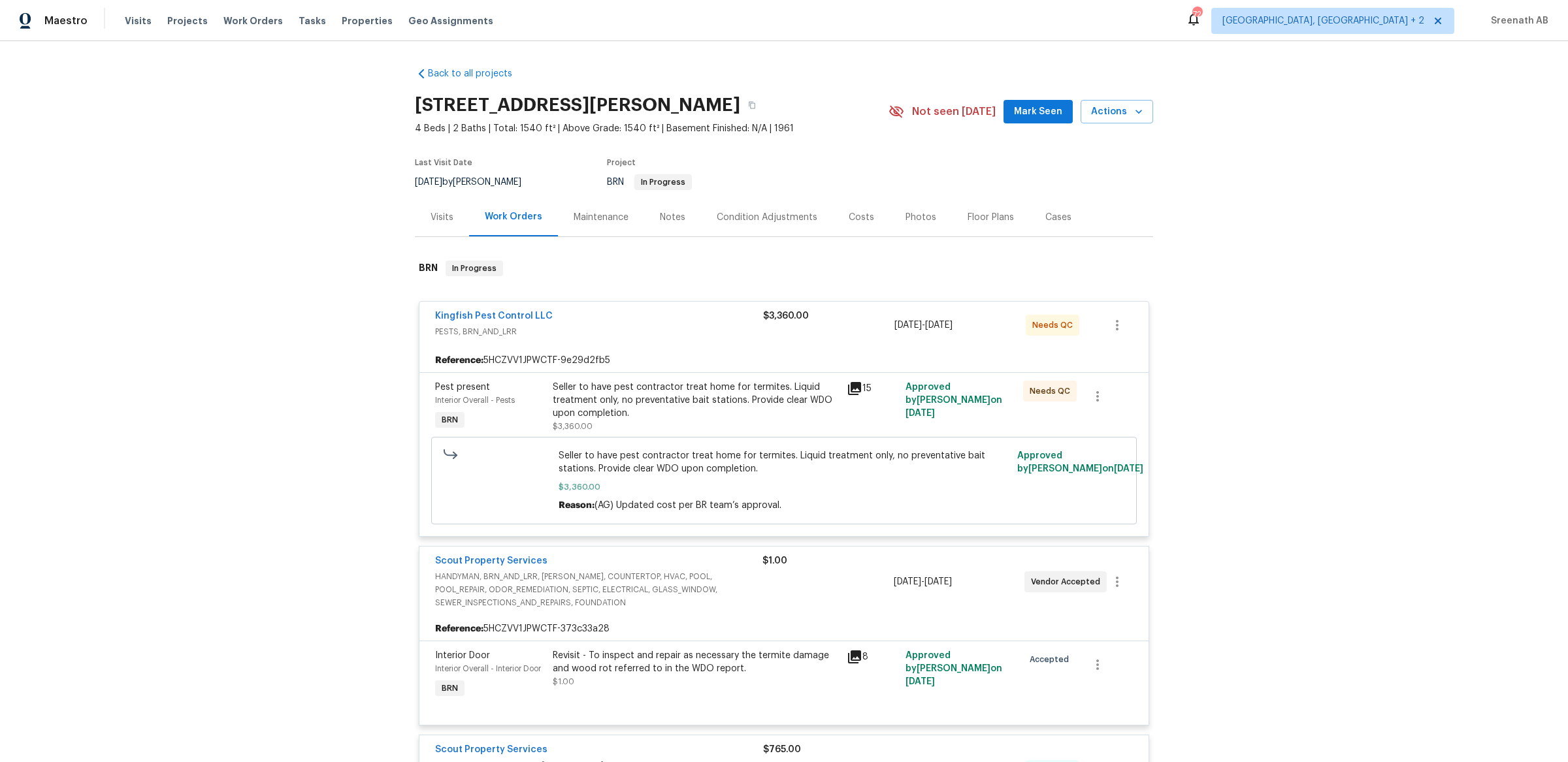
click at [445, 225] on div "Visits" at bounding box center [441, 217] width 55 height 39
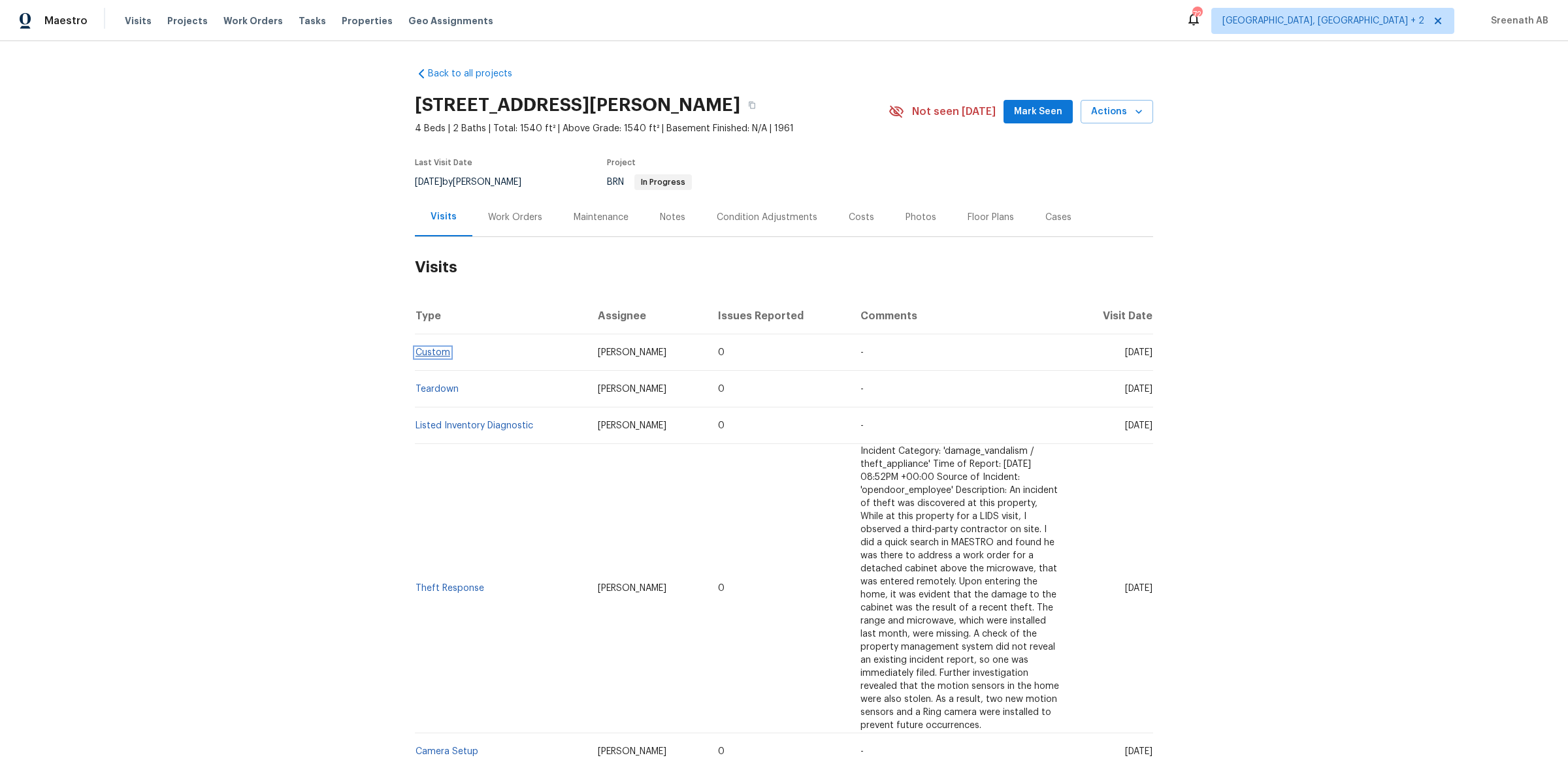
click at [437, 353] on link "Custom" at bounding box center [432, 352] width 34 height 9
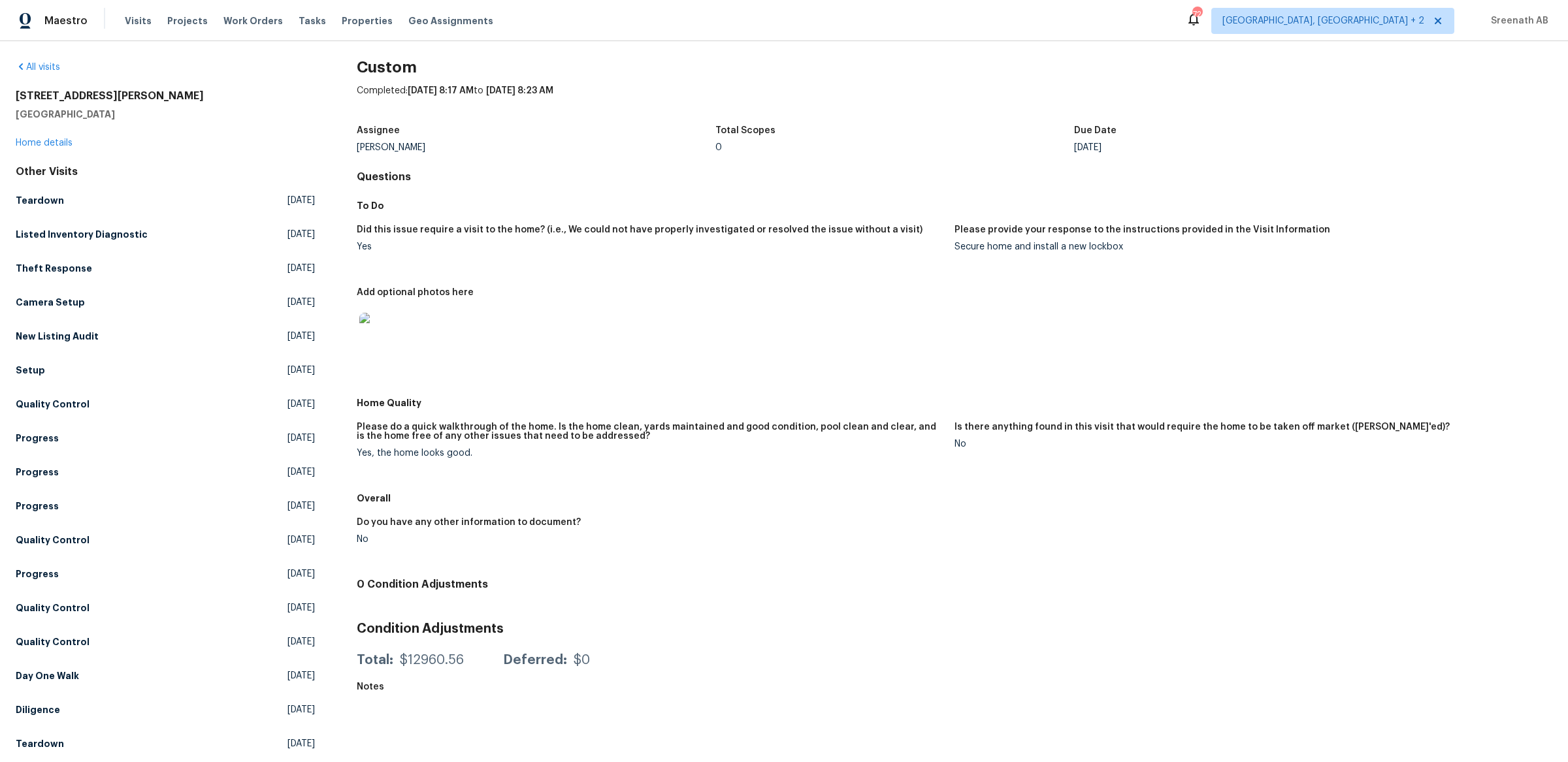
scroll to position [8, 0]
click at [390, 327] on img at bounding box center [379, 331] width 42 height 42
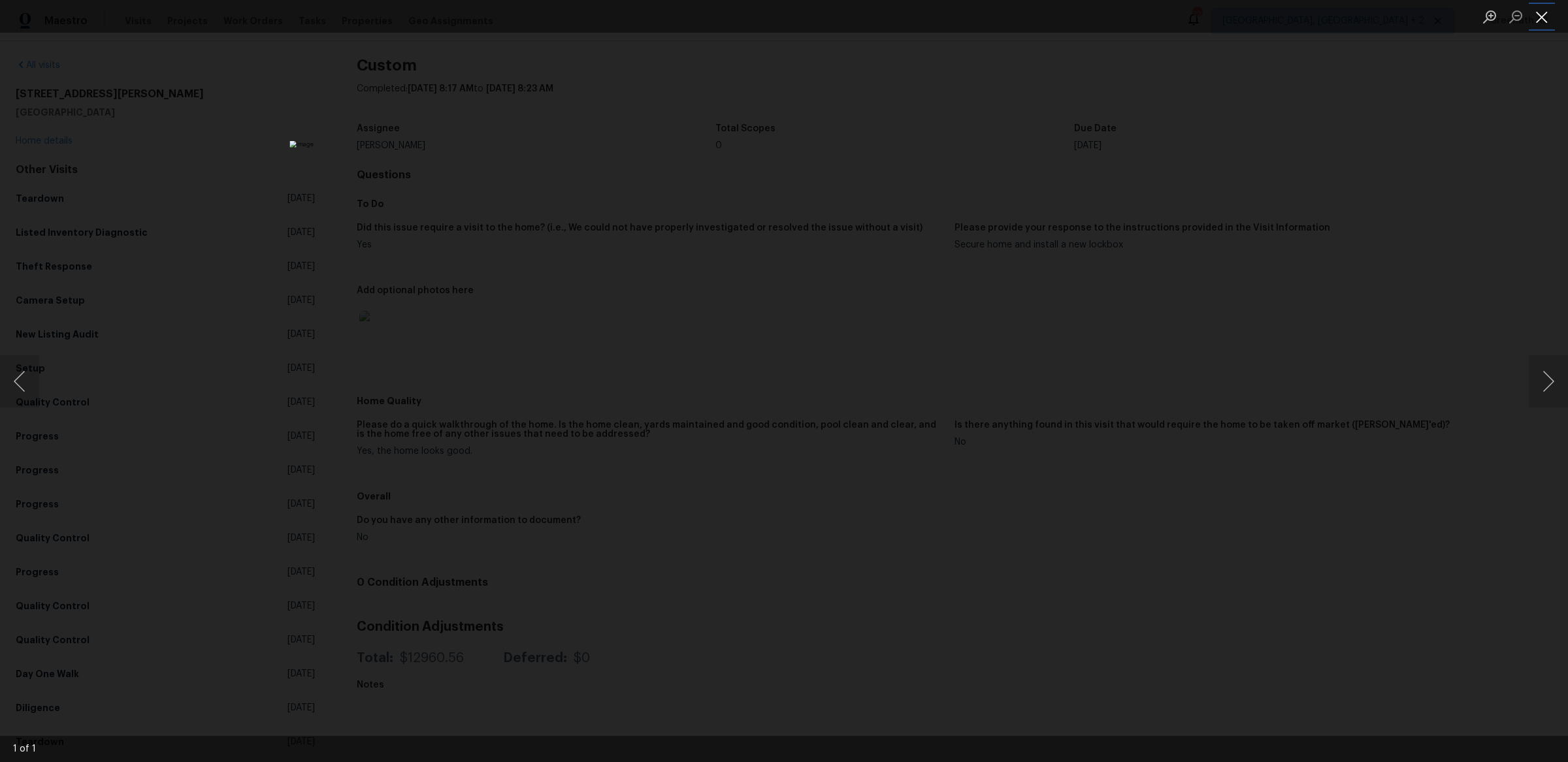
click at [1544, 7] on button "Close lightbox" at bounding box center [1541, 17] width 26 height 23
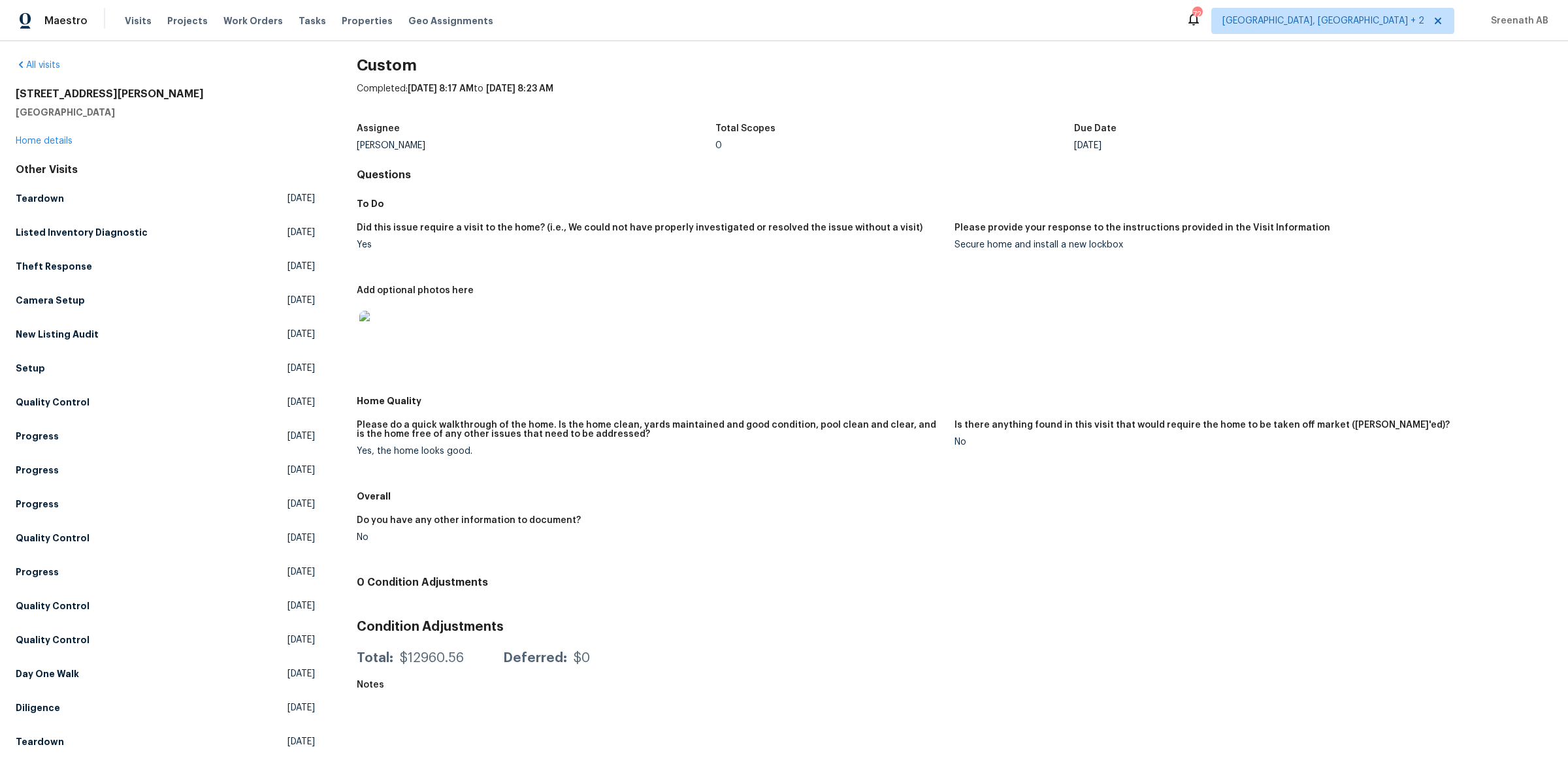
drag, startPoint x: 1128, startPoint y: 247, endPoint x: 961, endPoint y: 248, distance: 167.0
click at [961, 248] on div "Secure home and install a new lockbox" at bounding box center [1248, 245] width 587 height 9
drag, startPoint x: 1123, startPoint y: 241, endPoint x: 955, endPoint y: 246, distance: 168.1
click at [955, 246] on div "Secure home and install a new lockbox" at bounding box center [1248, 245] width 587 height 9
copy div "Secure home and install a new lockbox"
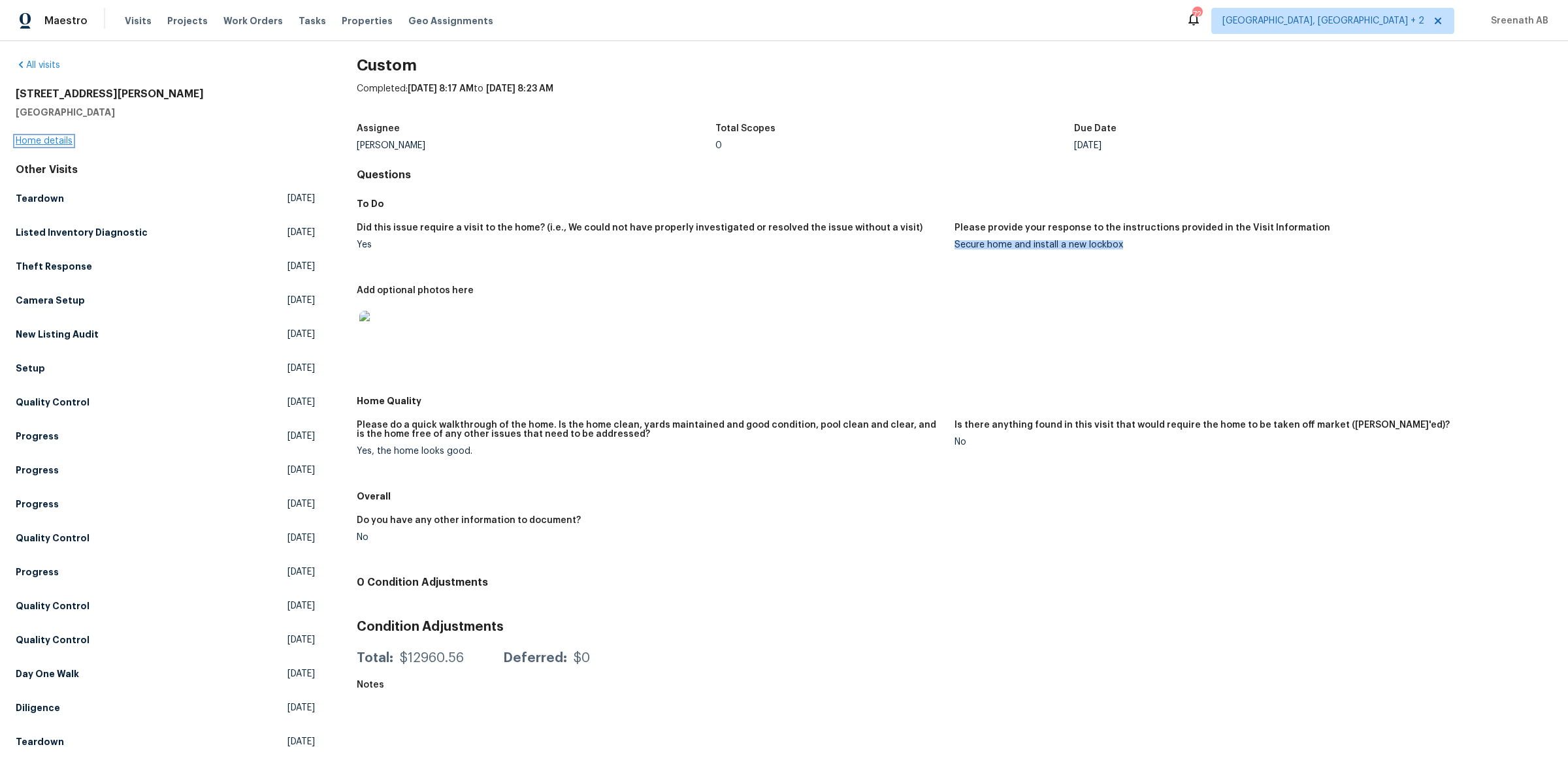
click at [70, 141] on link "Home details" at bounding box center [43, 141] width 56 height 9
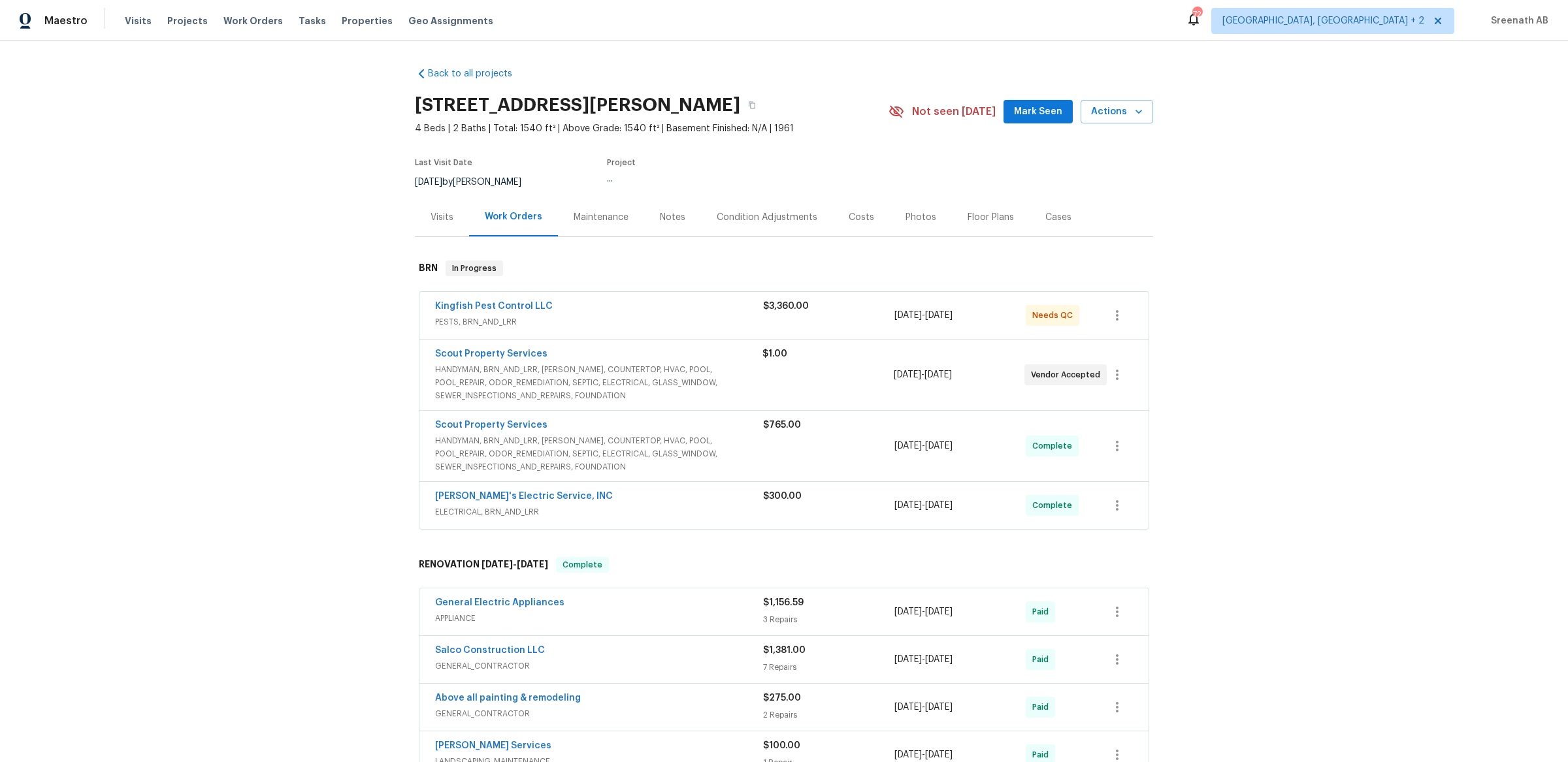
click at [438, 219] on div "Visits" at bounding box center [441, 217] width 23 height 13
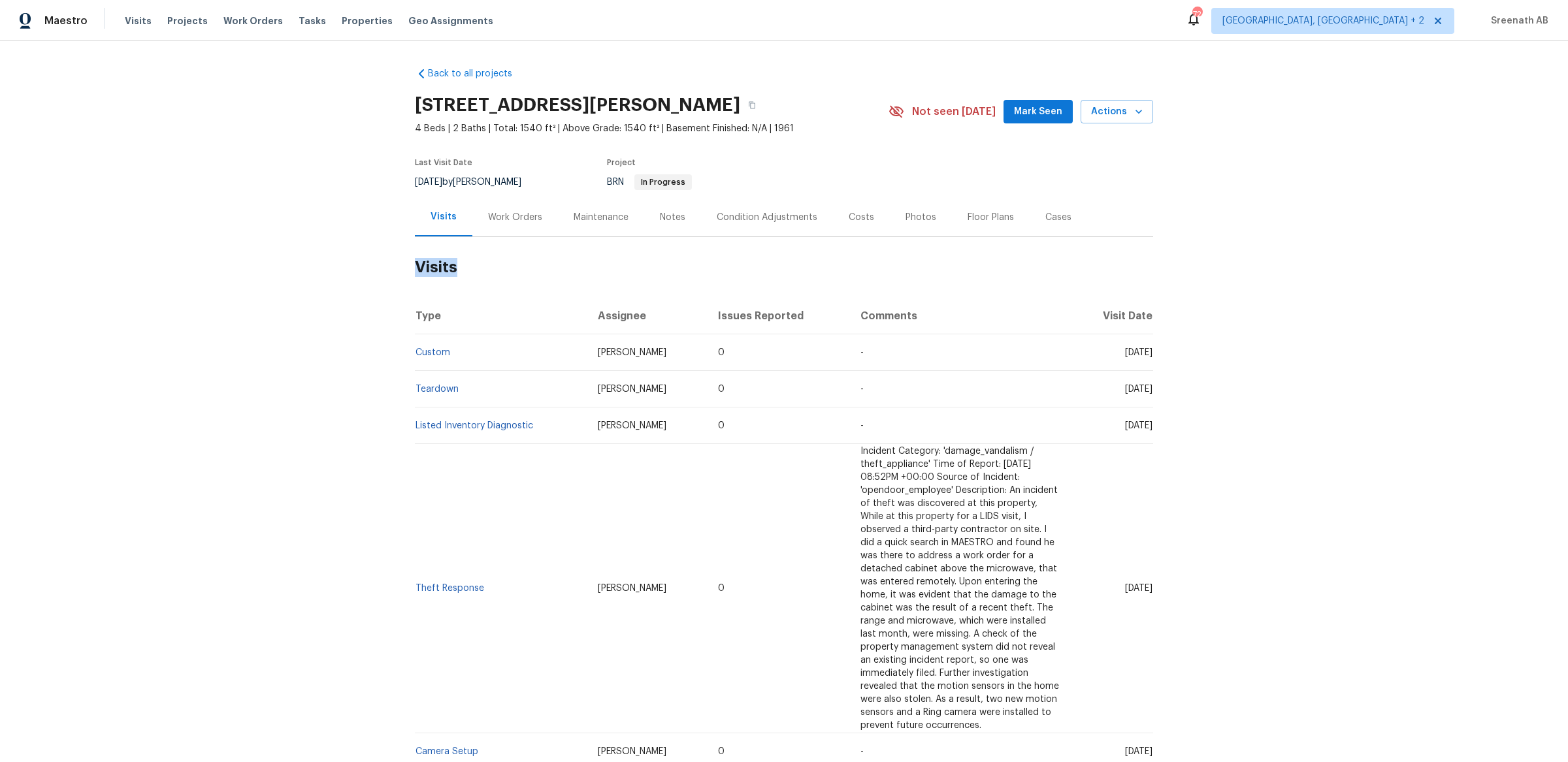
drag, startPoint x: 1154, startPoint y: 352, endPoint x: 406, endPoint y: 354, distance: 748.0
click at [406, 354] on div "Back to all projects 9408 Little John Rd, Jacksonville, FL 32208 4 Beds | 2 Bat…" at bounding box center [784, 401] width 1568 height 721
click at [415, 354] on link "Custom" at bounding box center [432, 352] width 34 height 9
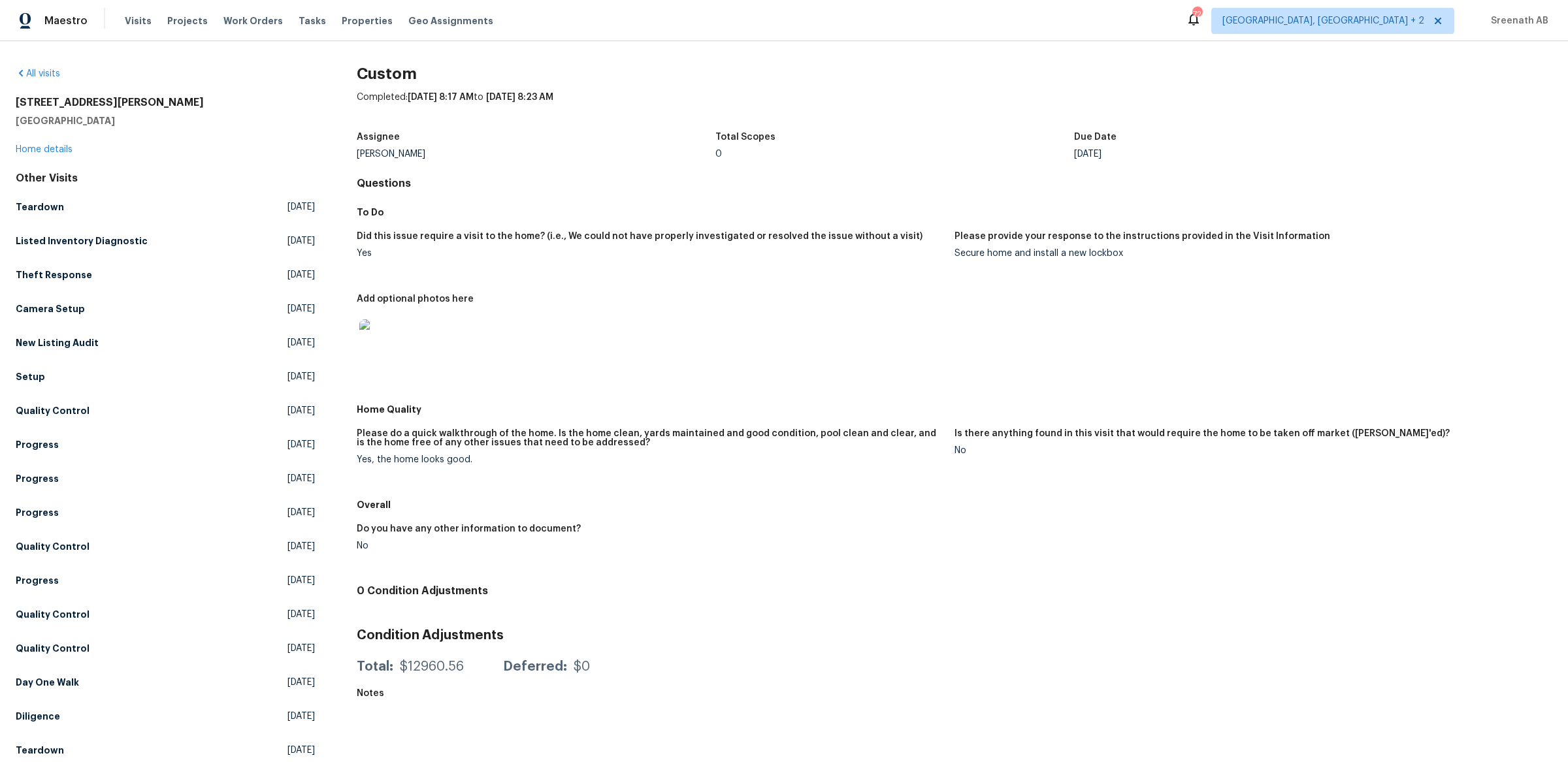
click at [68, 141] on div "9408 Little John Rd Jacksonville, FL 32208 Home details" at bounding box center [165, 126] width 299 height 60
click at [66, 147] on link "Home details" at bounding box center [43, 150] width 56 height 9
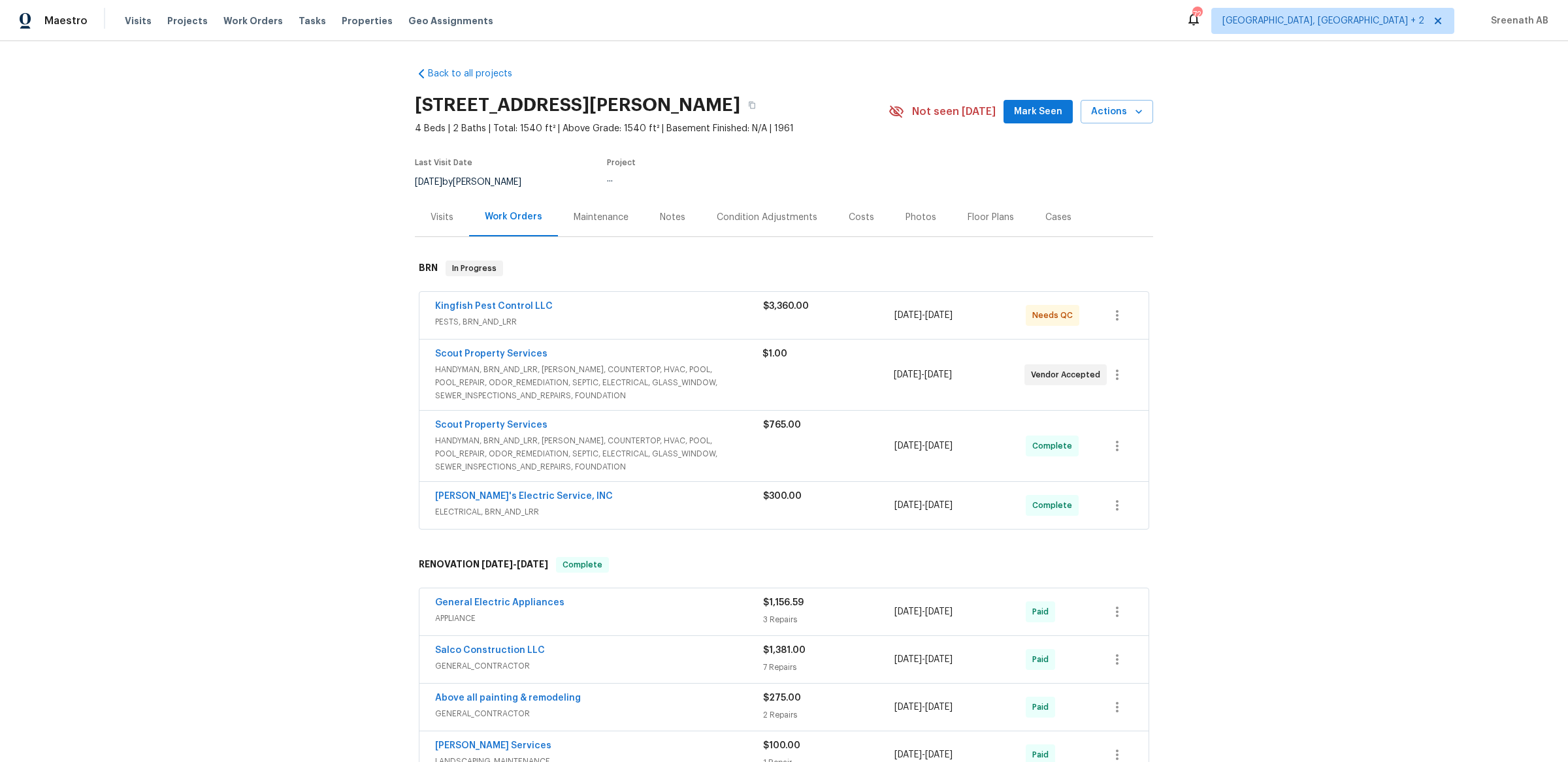
click at [443, 215] on div "Visits" at bounding box center [441, 217] width 23 height 13
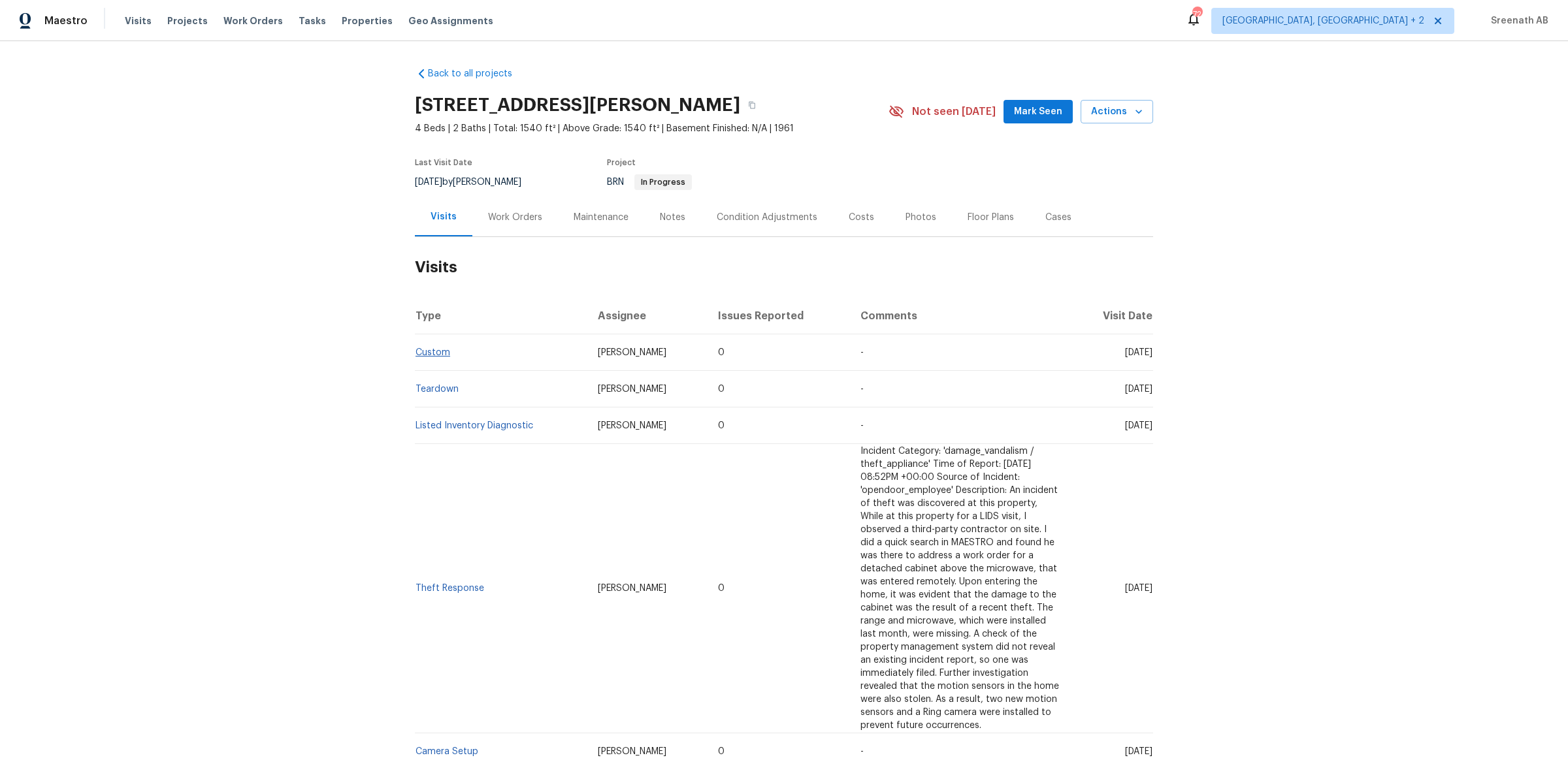
drag, startPoint x: 1153, startPoint y: 350, endPoint x: 418, endPoint y: 356, distance: 735.0
click at [418, 356] on tr "Custom Jeremy Dykes 0 - Wed, Sep 17 2025" at bounding box center [784, 353] width 738 height 37
copy tr "Custom Jeremy Dykes 0 - Wed, Sep 17 2025"
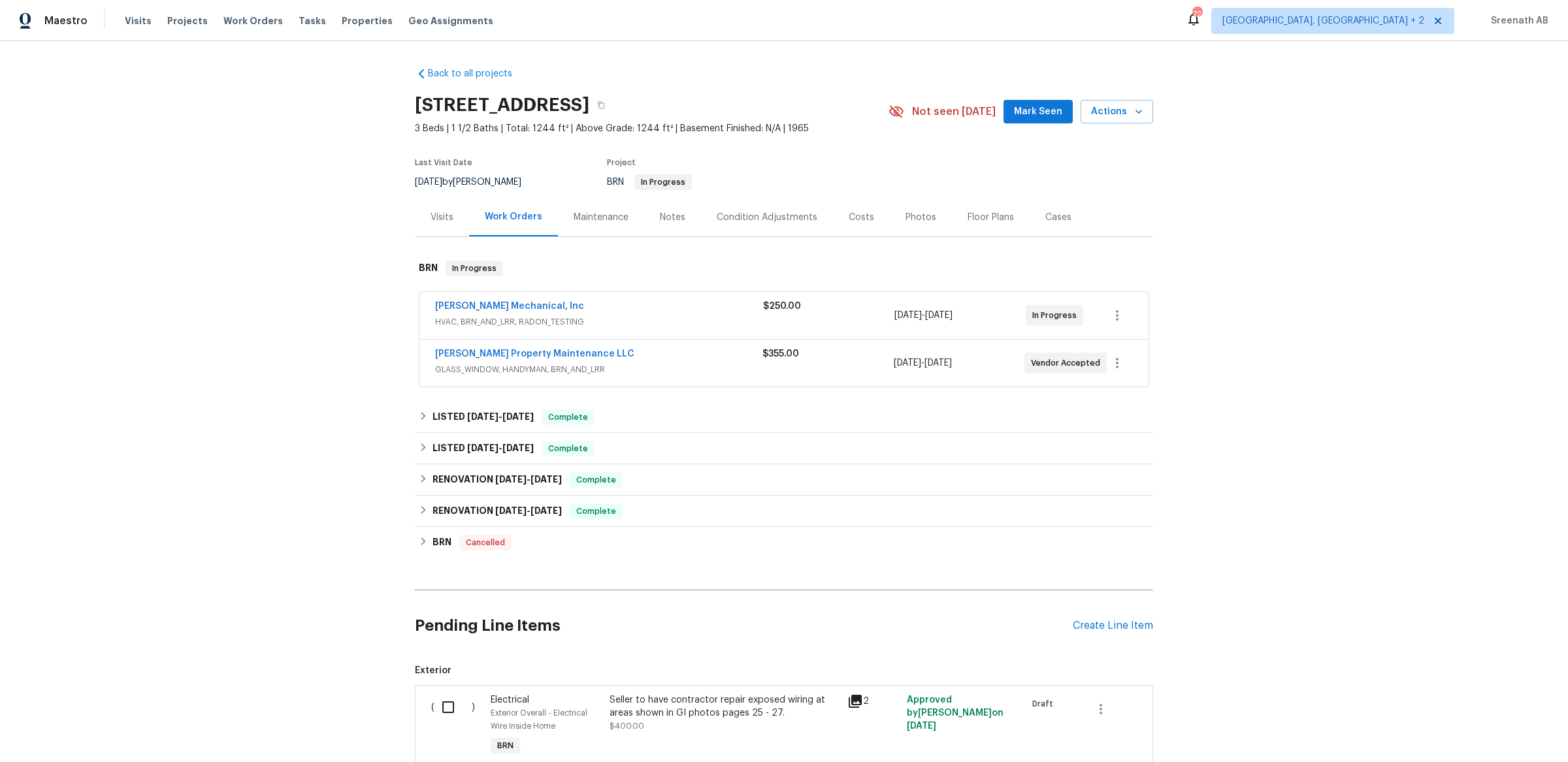
click at [653, 303] on div "[PERSON_NAME] Mechanical, Inc" at bounding box center [599, 307] width 327 height 16
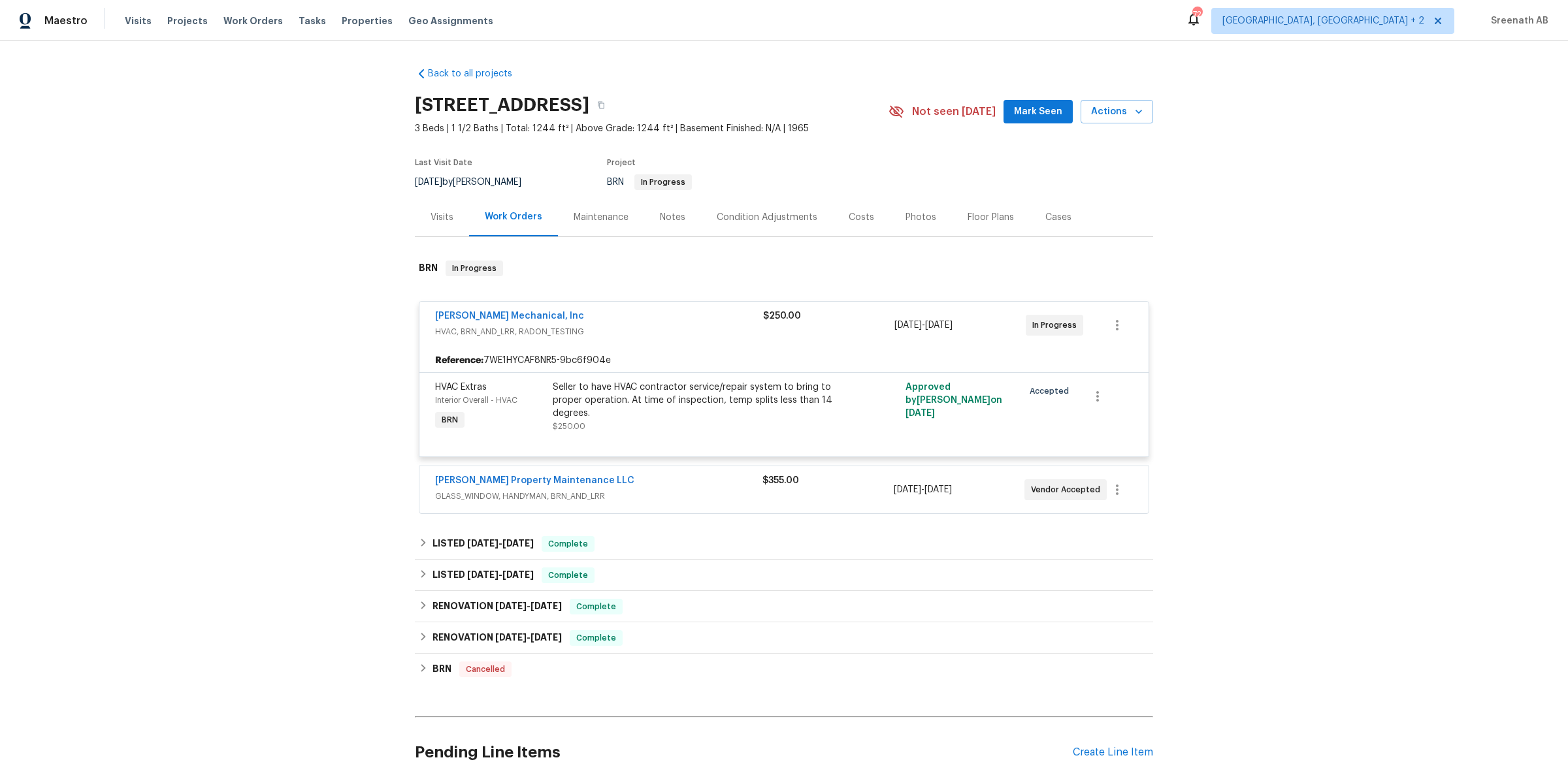
click at [667, 490] on span "GLASS_WINDOW, HANDYMAN, BRN_AND_LRR" at bounding box center [599, 497] width 327 height 13
